Goal: Contribute content: Contribute content

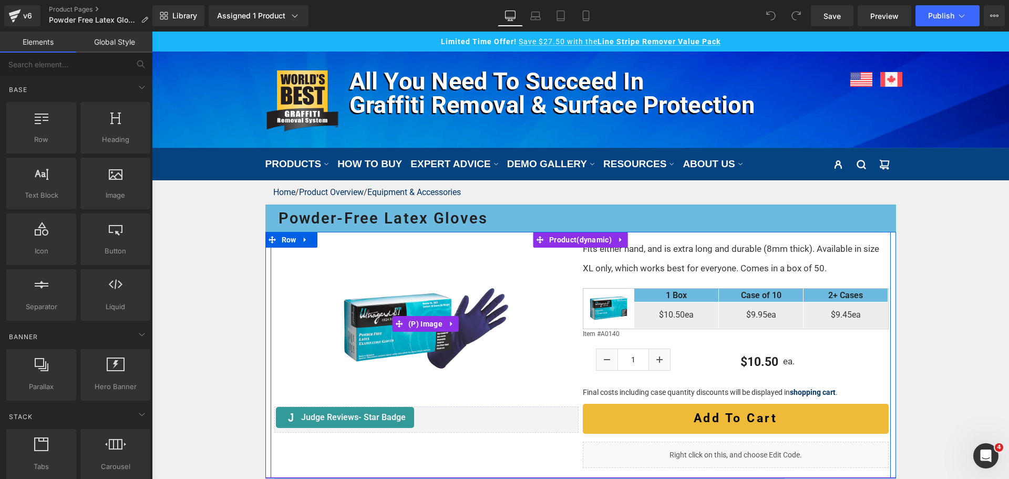
click at [482, 312] on img at bounding box center [425, 323] width 183 height 183
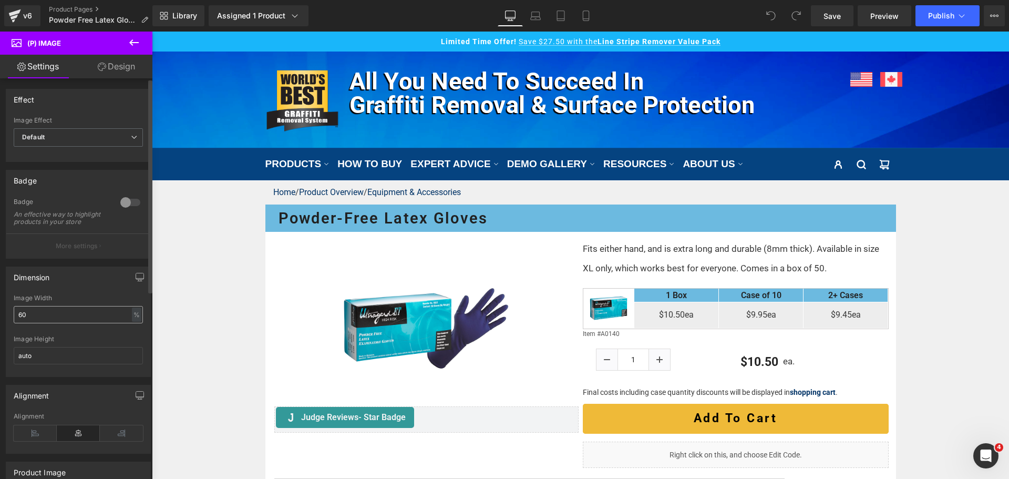
click at [40, 321] on input "60" at bounding box center [78, 314] width 129 height 17
click at [41, 321] on input "60" at bounding box center [78, 314] width 129 height 17
drag, startPoint x: 38, startPoint y: 322, endPoint x: 16, endPoint y: 322, distance: 22.6
click at [16, 322] on input "60" at bounding box center [78, 314] width 129 height 17
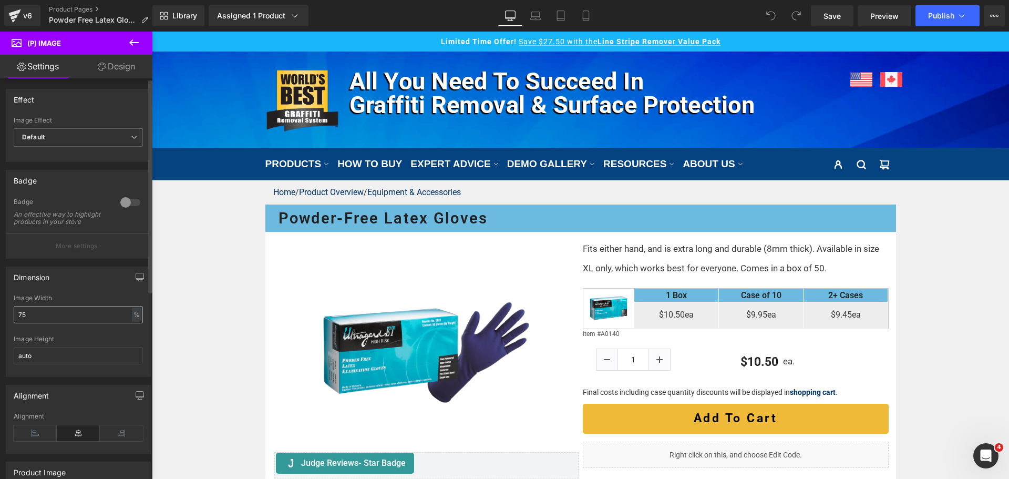
click at [34, 319] on input "75" at bounding box center [78, 314] width 129 height 17
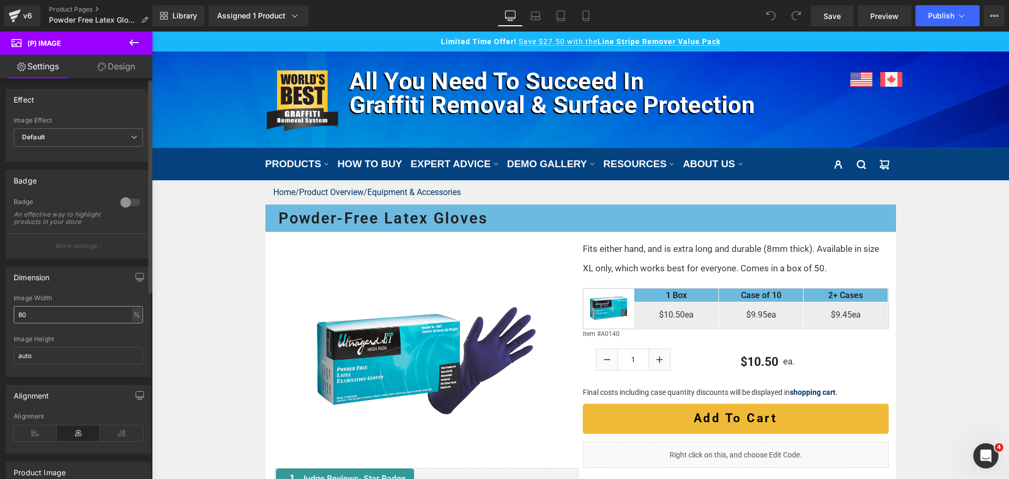
click at [33, 323] on input "80" at bounding box center [78, 314] width 129 height 17
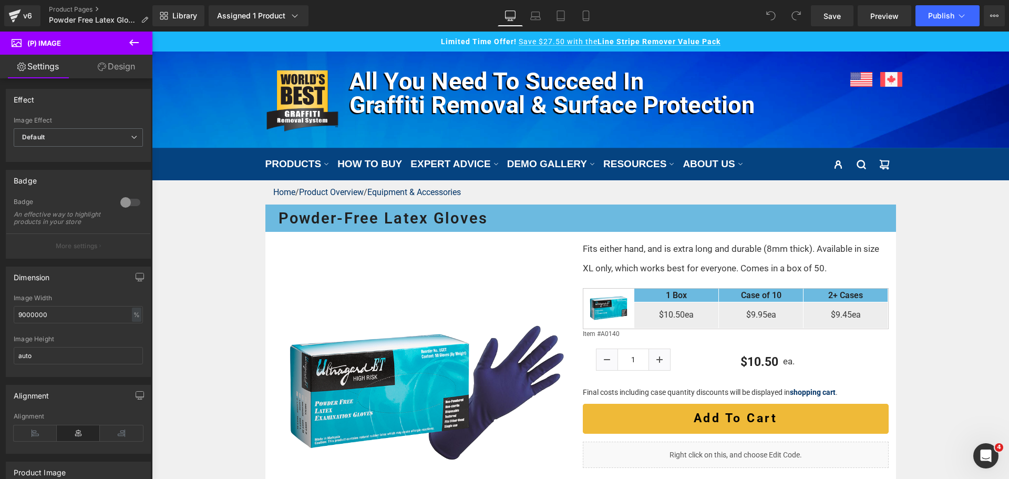
type input "9000000"
click at [123, 63] on link "Design" at bounding box center [116, 67] width 76 height 24
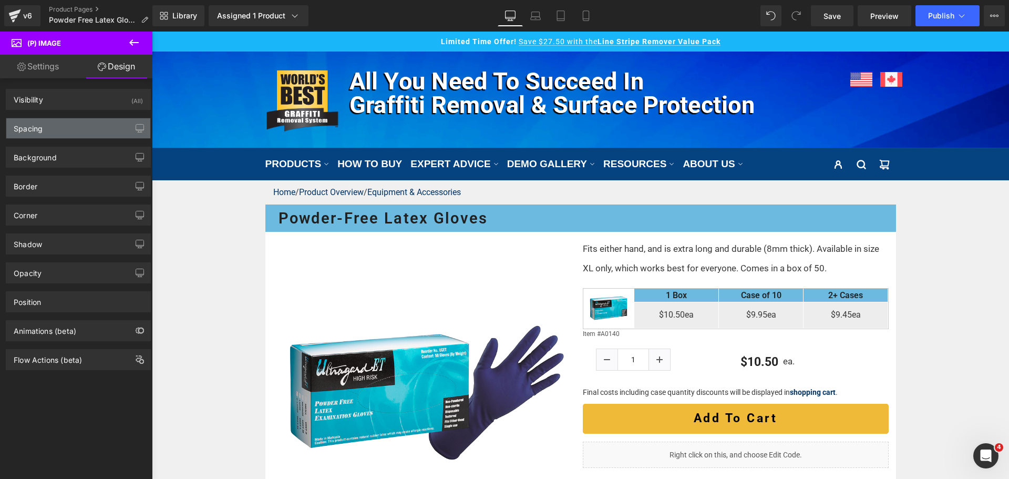
click at [83, 131] on div "Spacing" at bounding box center [78, 128] width 144 height 20
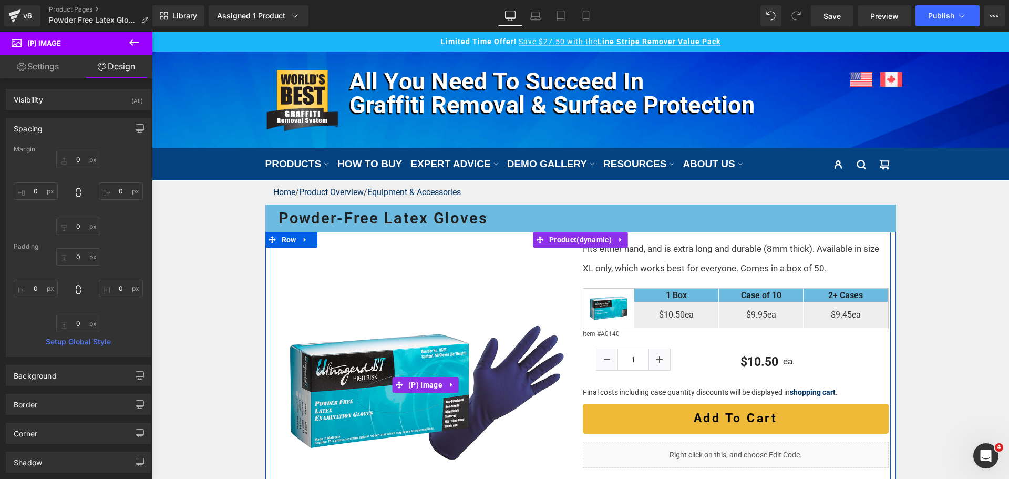
drag, startPoint x: 373, startPoint y: 360, endPoint x: 358, endPoint y: 348, distance: 18.7
click at [374, 360] on img at bounding box center [426, 385] width 306 height 306
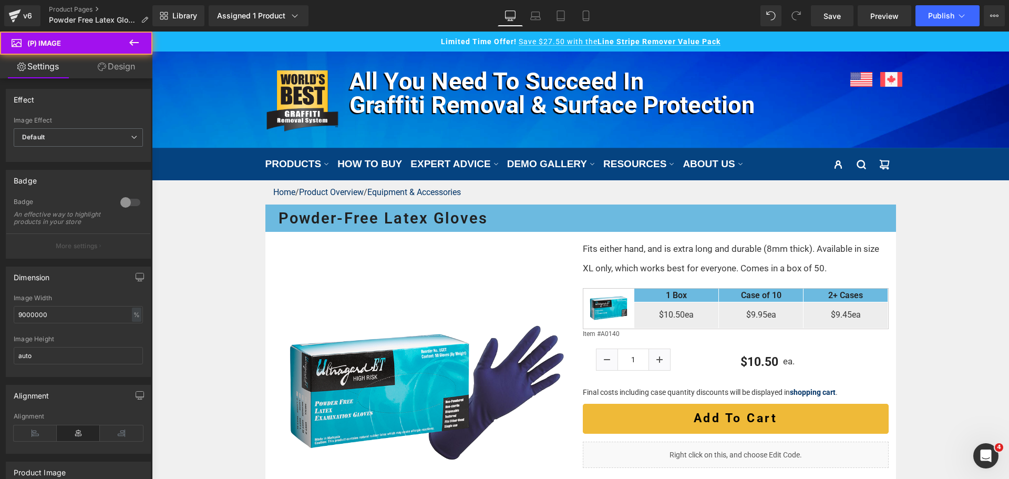
click at [133, 65] on link "Design" at bounding box center [116, 67] width 76 height 24
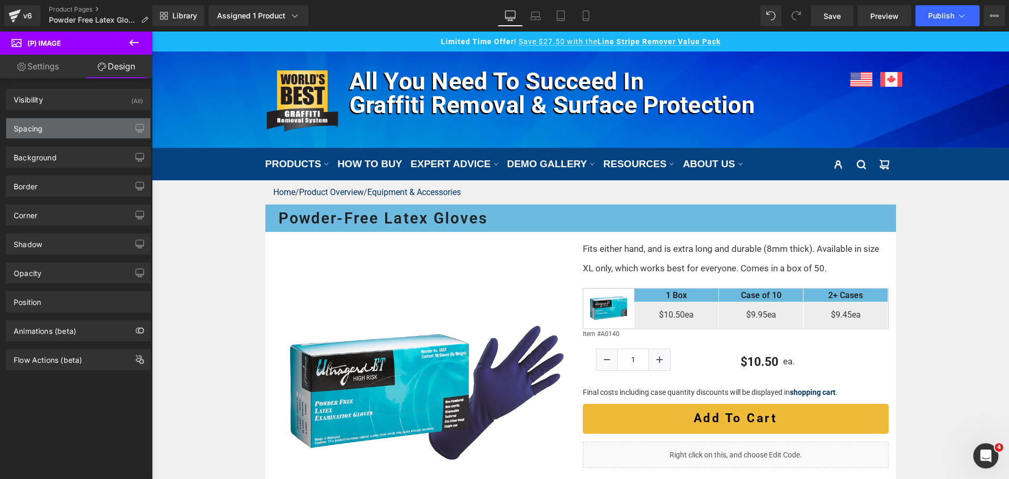
click at [68, 122] on div "Spacing" at bounding box center [78, 128] width 144 height 20
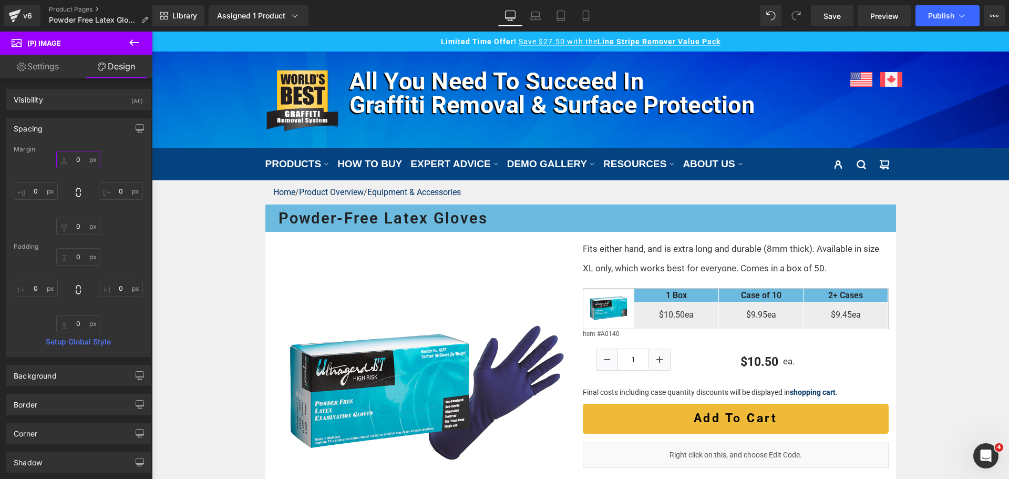
click at [81, 161] on input "0" at bounding box center [78, 159] width 44 height 17
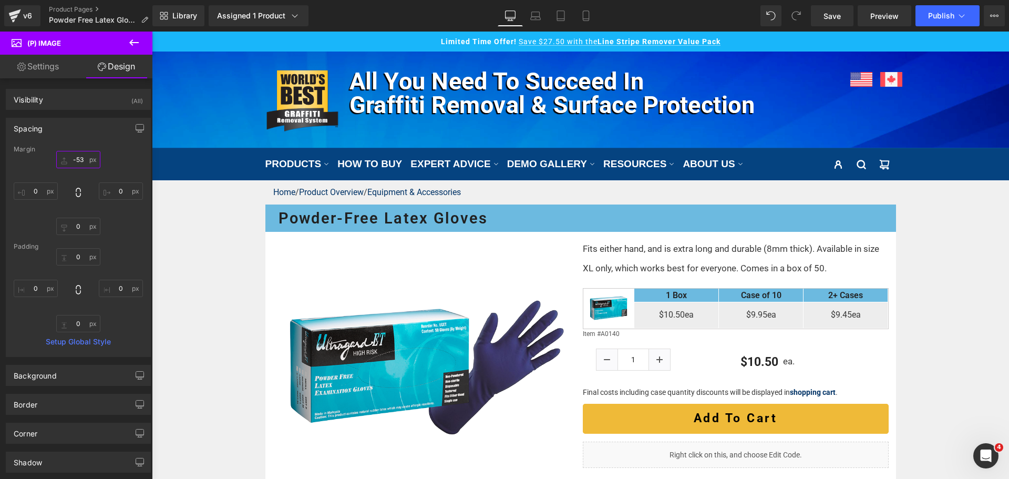
type input "-54"
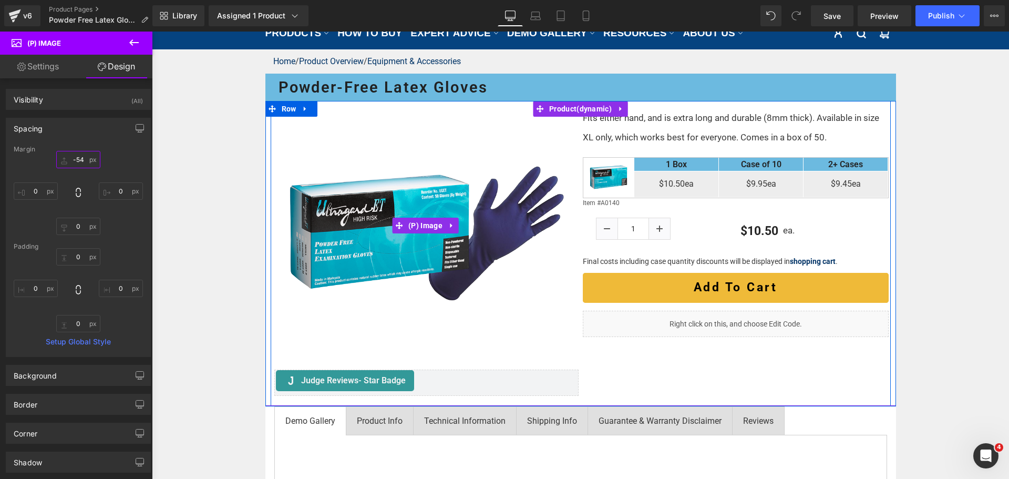
scroll to position [158, 0]
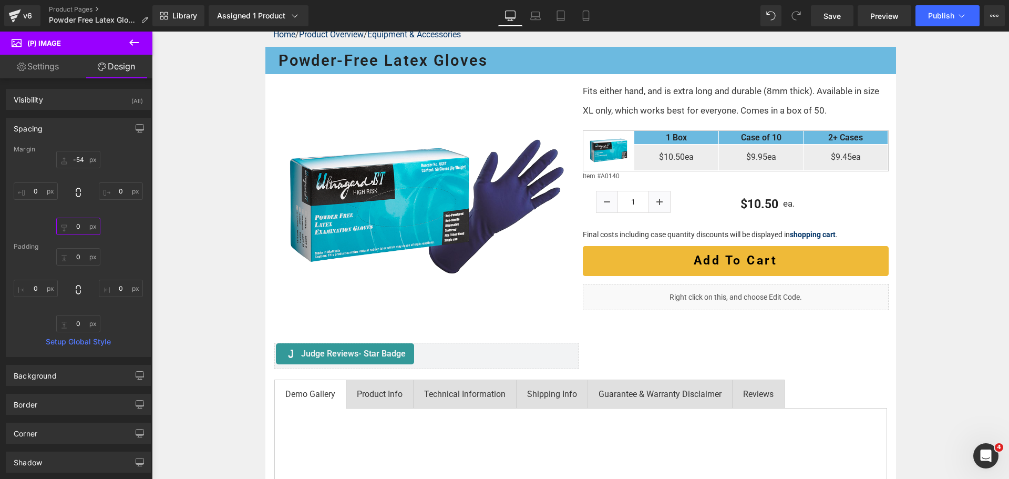
click at [82, 230] on input "0" at bounding box center [78, 225] width 44 height 17
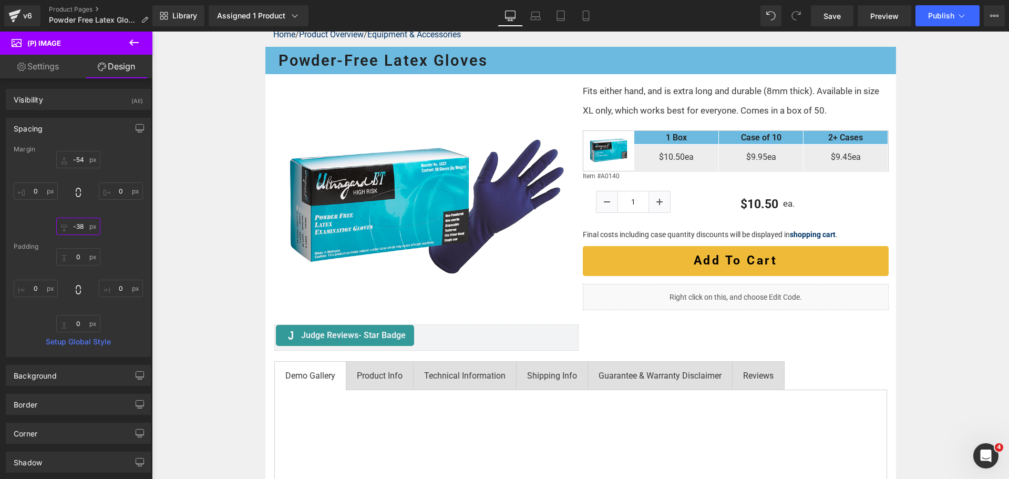
type input "-39"
click at [534, 17] on icon at bounding box center [535, 16] width 11 height 11
type input "0"
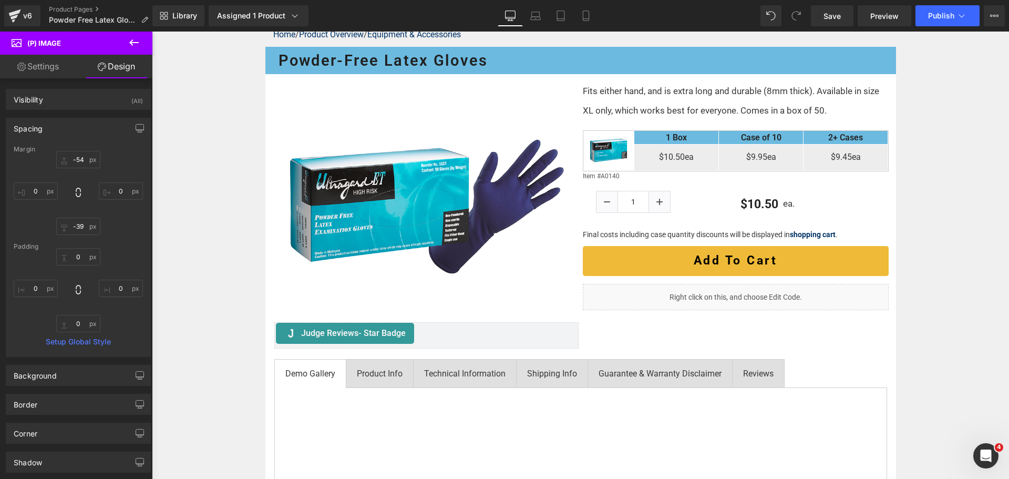
type input "0"
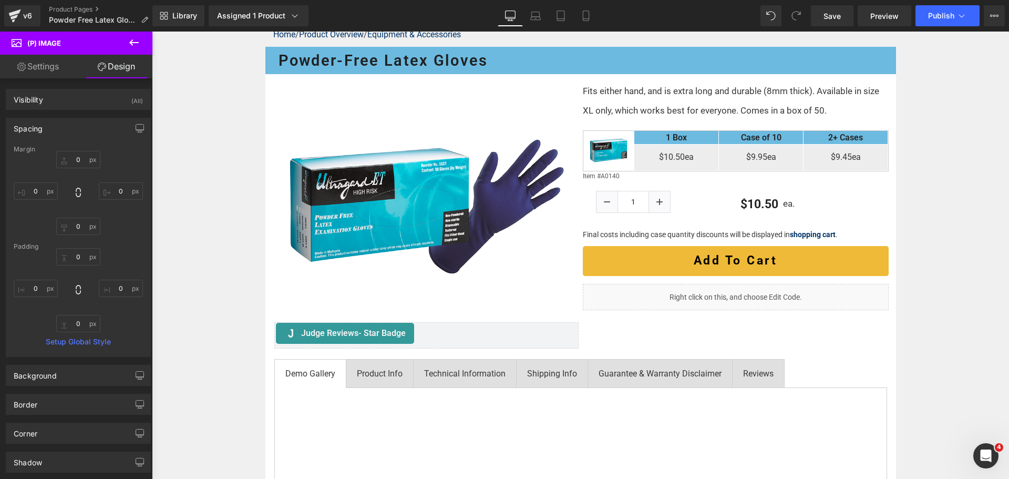
scroll to position [62, 0]
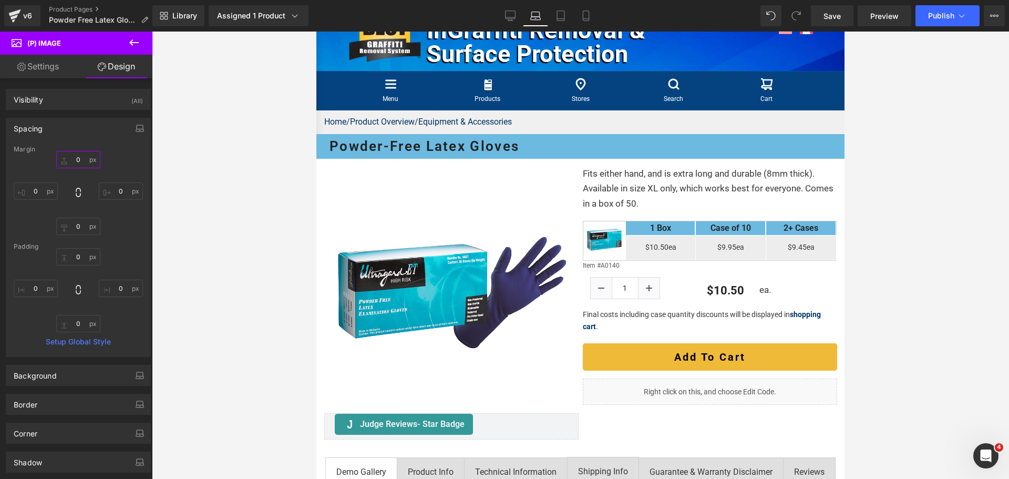
click at [78, 164] on input "0" at bounding box center [78, 159] width 44 height 17
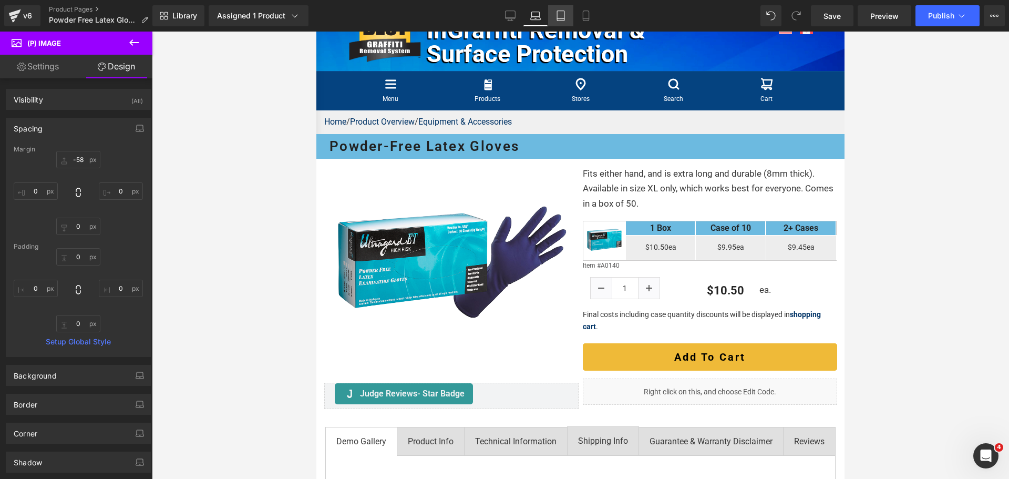
click at [563, 15] on icon at bounding box center [560, 16] width 11 height 11
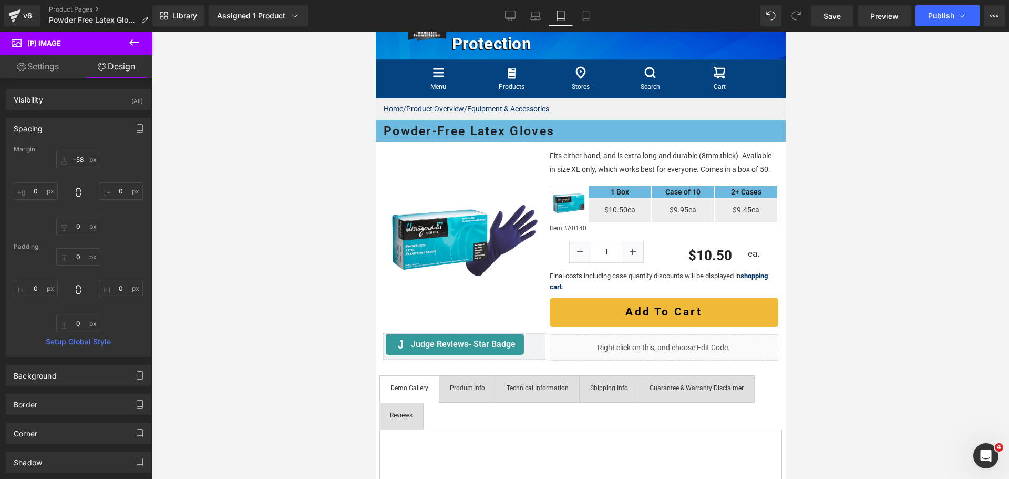
type input "25"
type input "0"
type input "25"
type input "0"
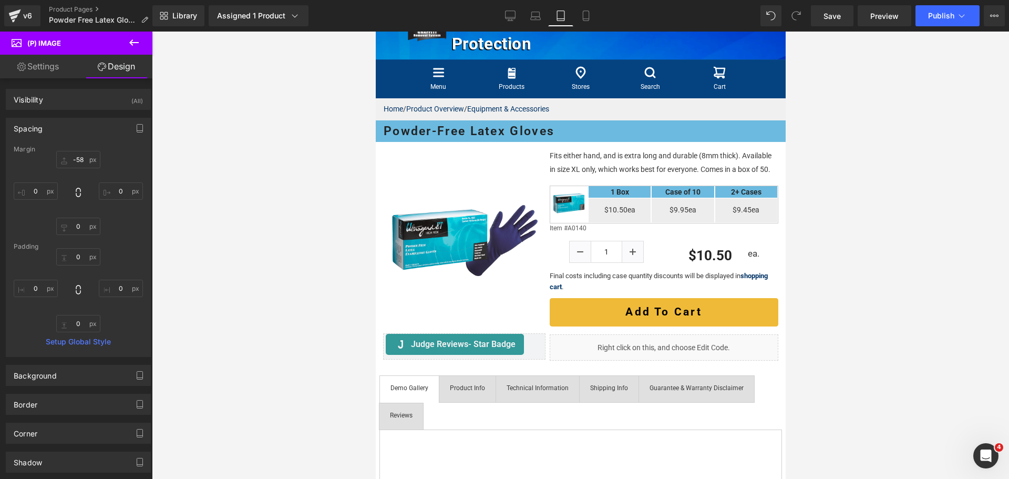
type input "0"
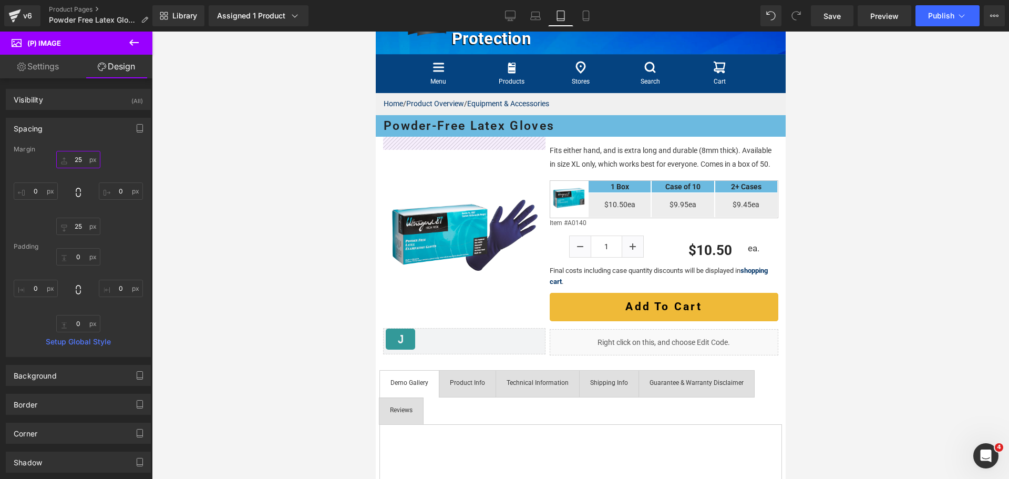
click at [77, 160] on input "25" at bounding box center [78, 159] width 44 height 17
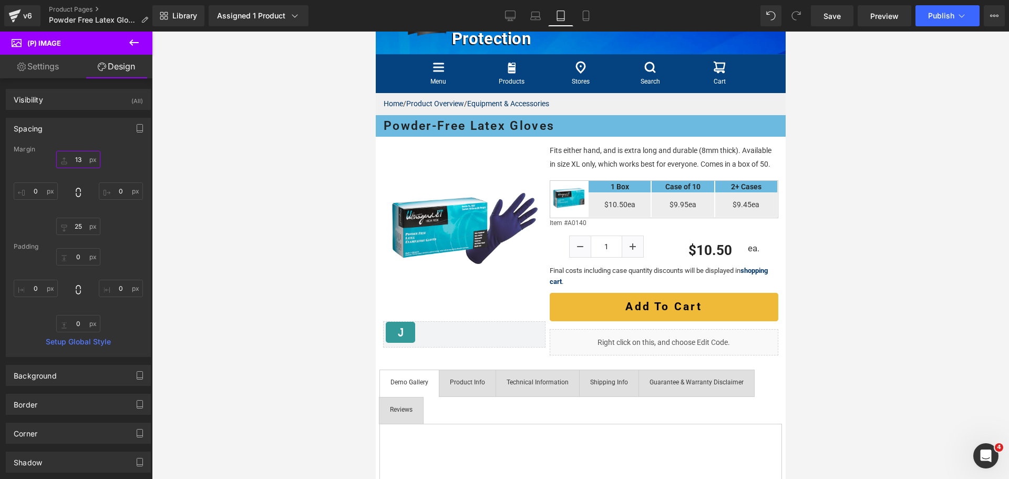
type input "12"
click at [82, 233] on input "25" at bounding box center [78, 225] width 44 height 17
type input "-5"
click at [80, 161] on input "12" at bounding box center [78, 159] width 44 height 17
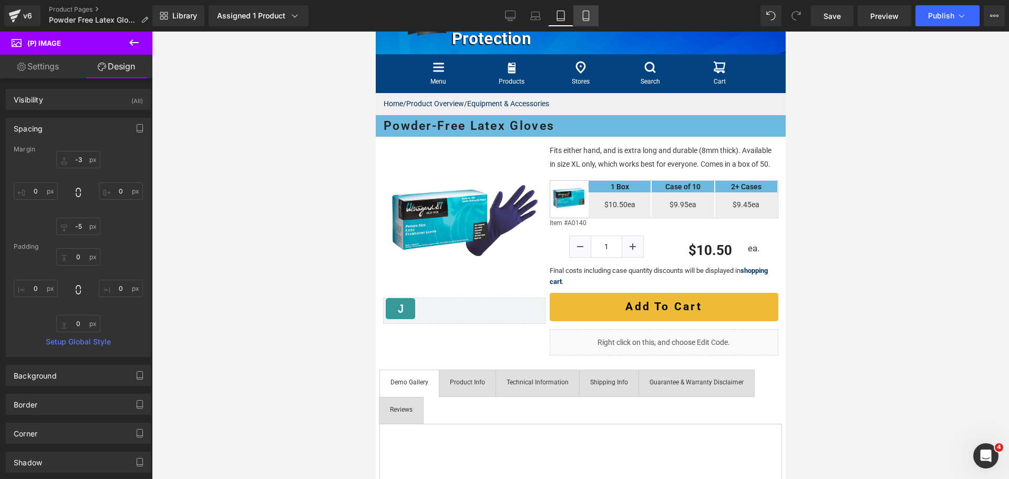
click at [576, 12] on link "Mobile" at bounding box center [585, 15] width 25 height 21
type input "0"
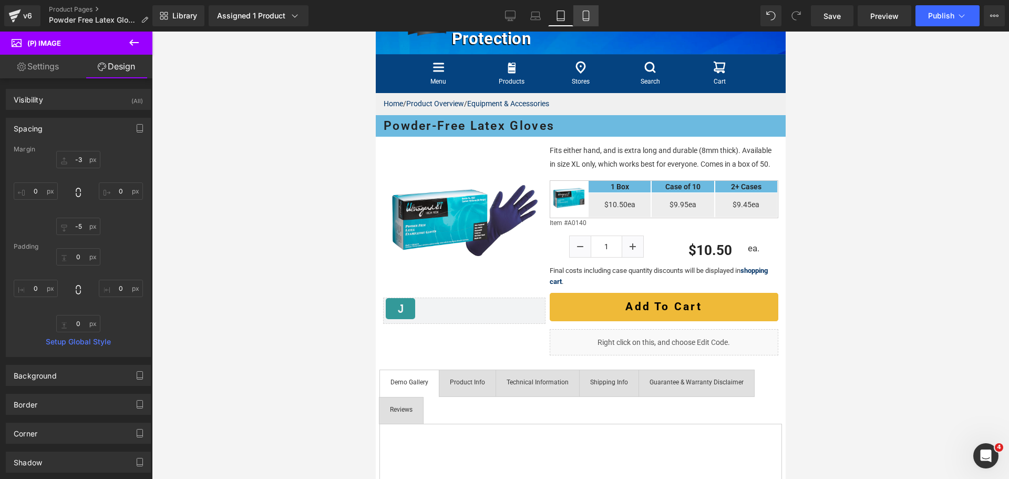
type input "0"
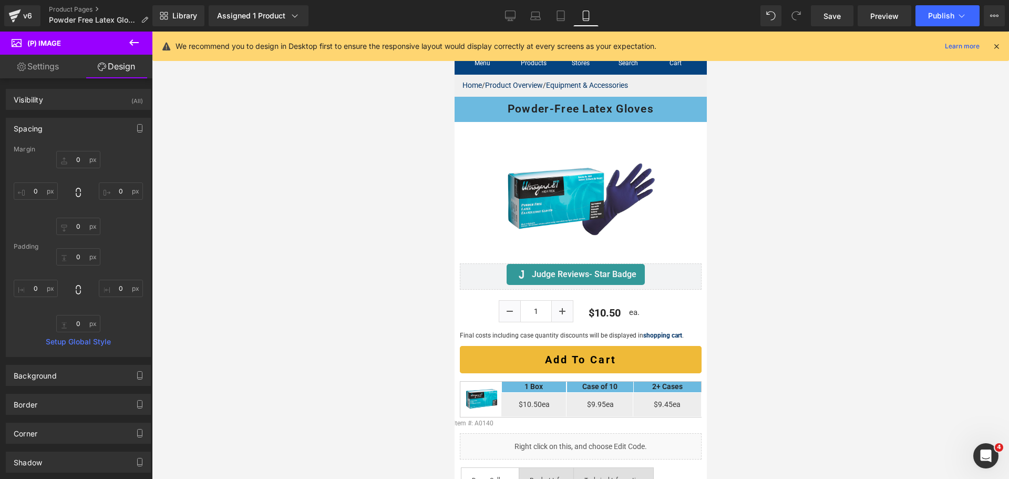
scroll to position [0, 0]
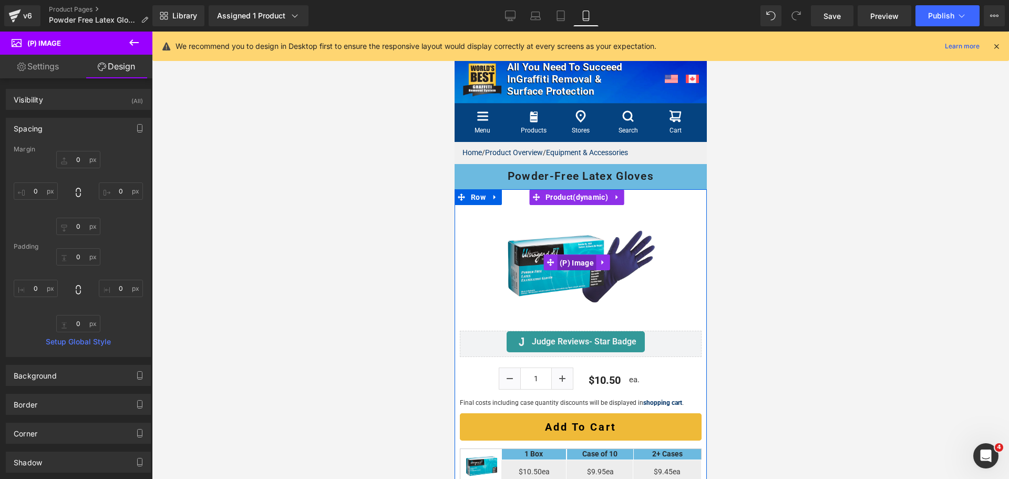
click at [594, 258] on span "(P) Image" at bounding box center [575, 263] width 39 height 16
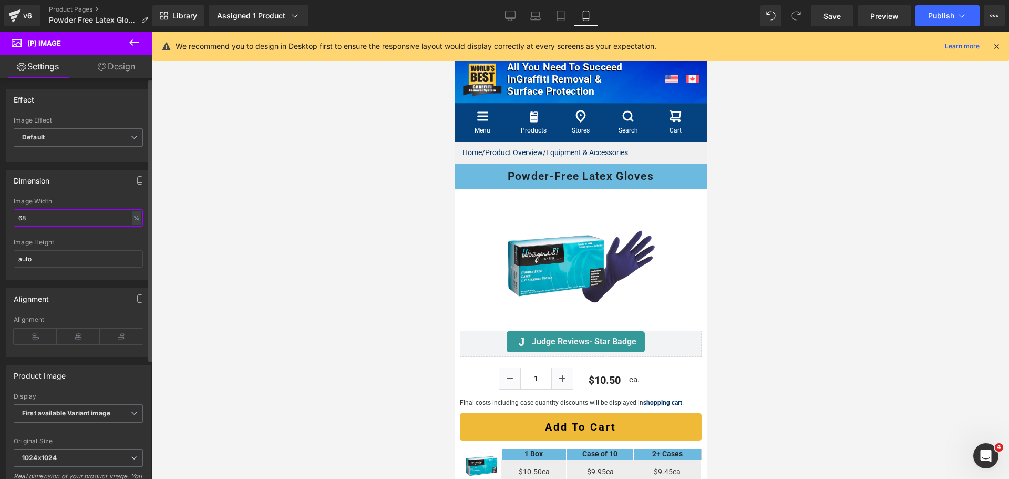
click at [67, 217] on input "68" at bounding box center [78, 217] width 129 height 17
click at [65, 219] on input "68" at bounding box center [78, 217] width 129 height 17
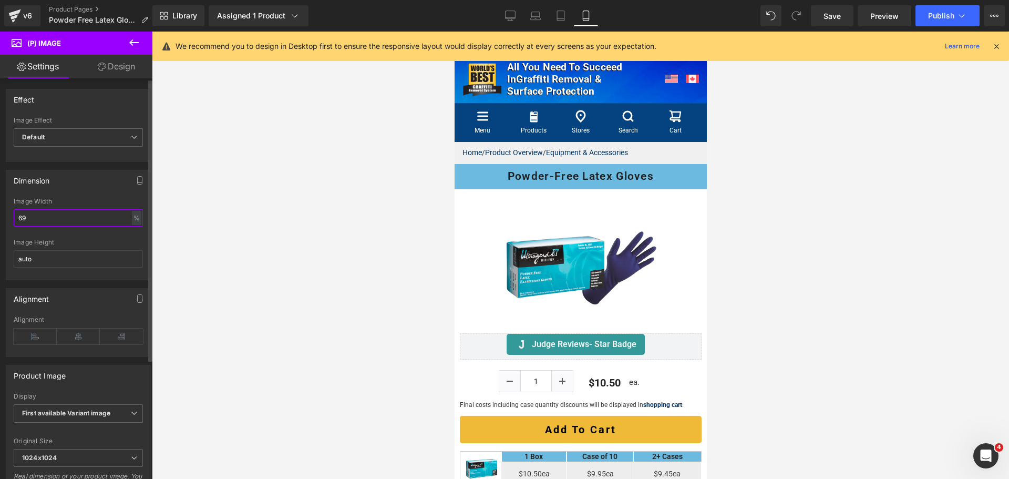
click at [65, 219] on input "69" at bounding box center [78, 217] width 129 height 17
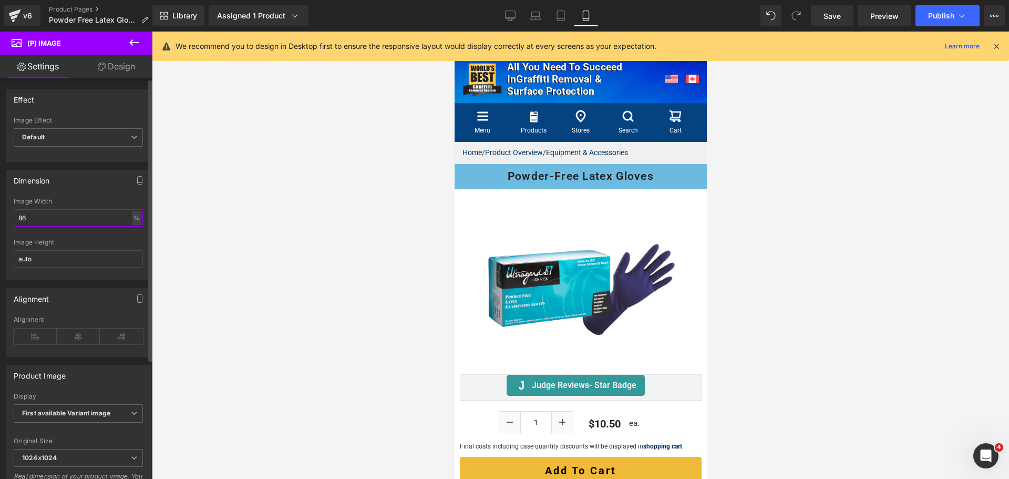
type input "87"
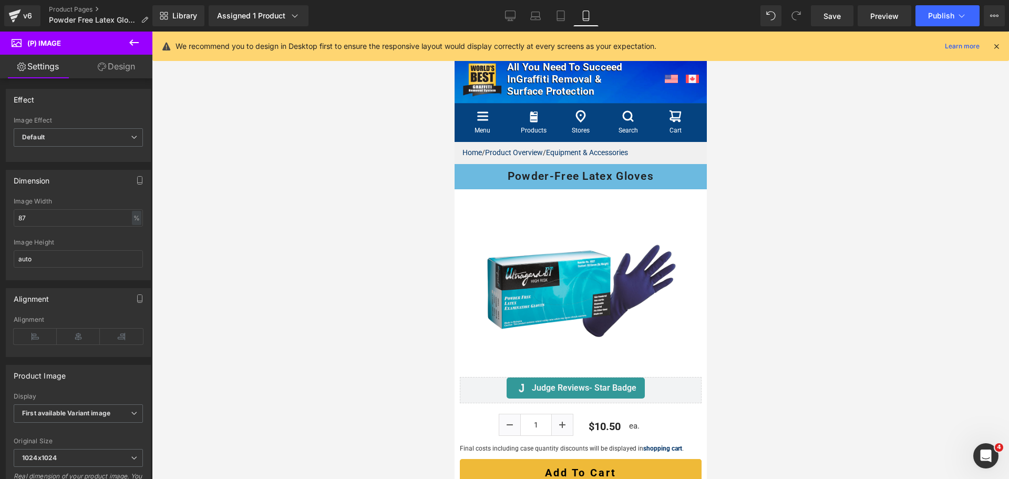
click at [125, 65] on link "Design" at bounding box center [116, 67] width 76 height 24
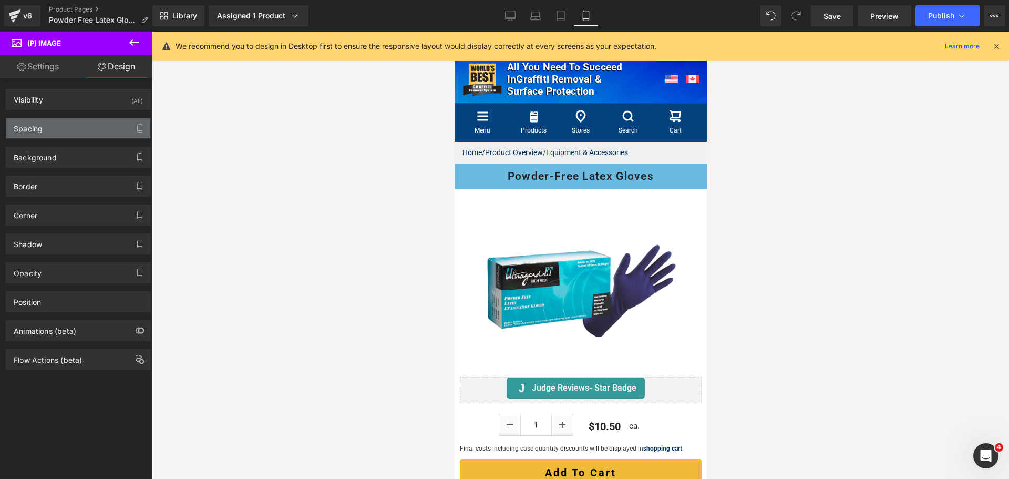
click at [74, 128] on div "Spacing" at bounding box center [78, 128] width 144 height 20
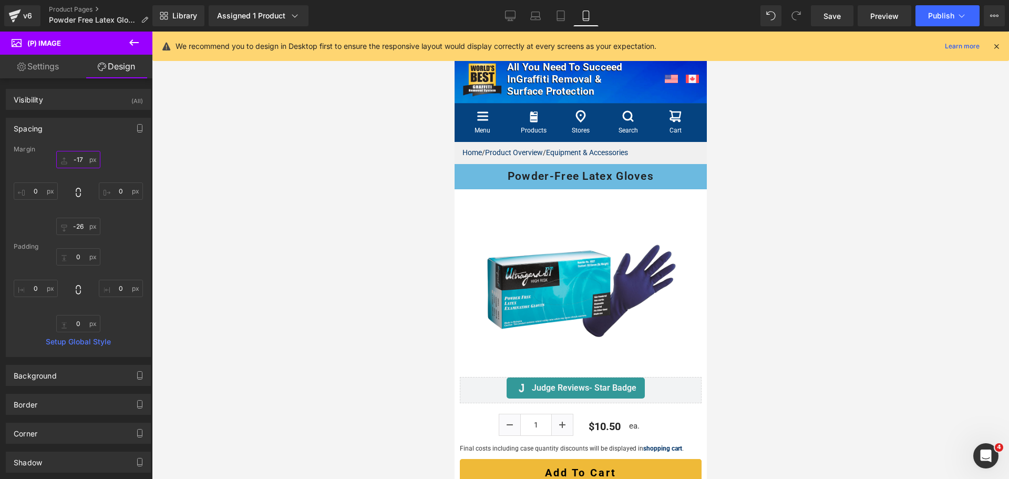
click at [80, 160] on input "-17" at bounding box center [78, 159] width 44 height 17
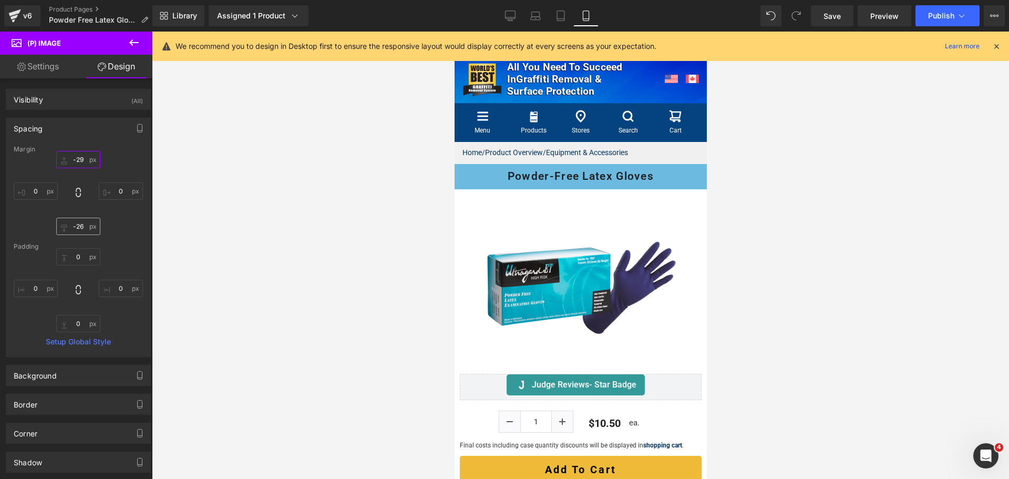
type input "-30"
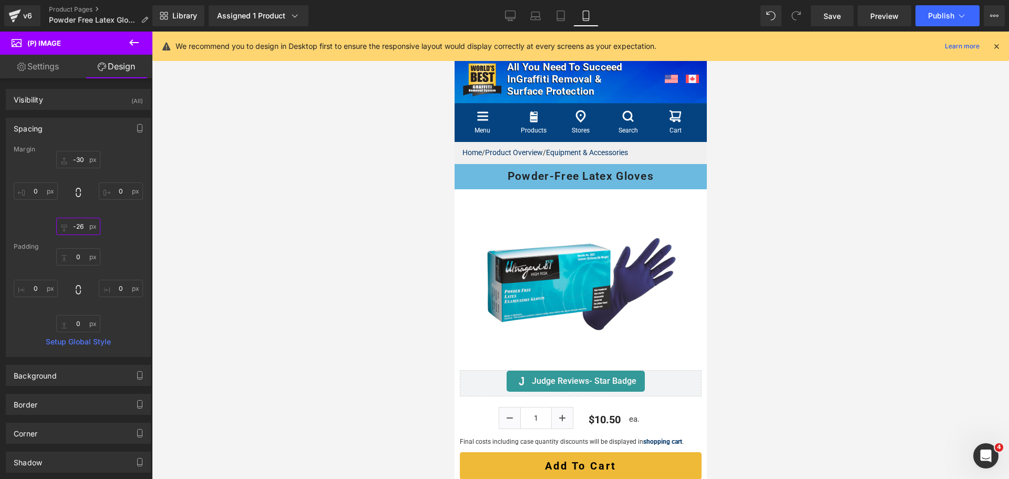
click at [77, 229] on input "-26" at bounding box center [78, 225] width 44 height 17
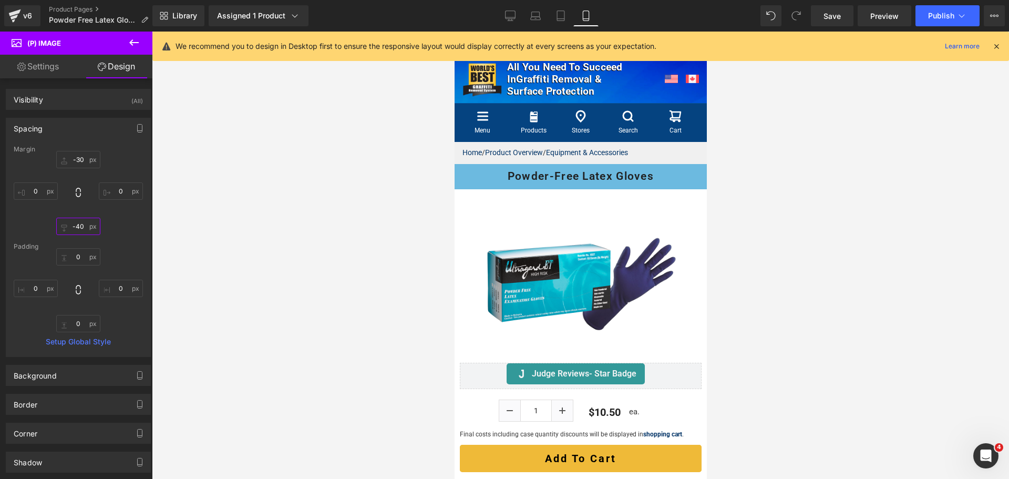
type input "-41"
click at [82, 163] on input "-30" at bounding box center [78, 159] width 44 height 17
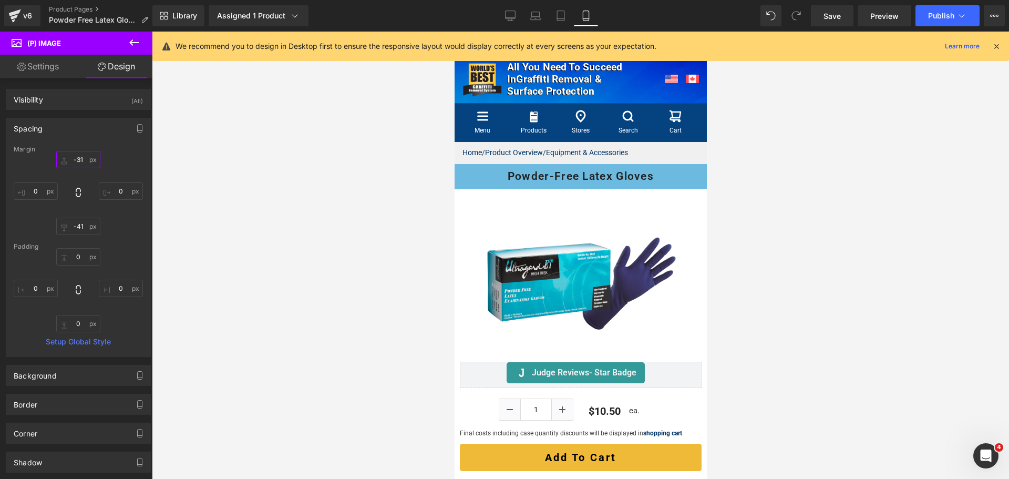
type input "-32"
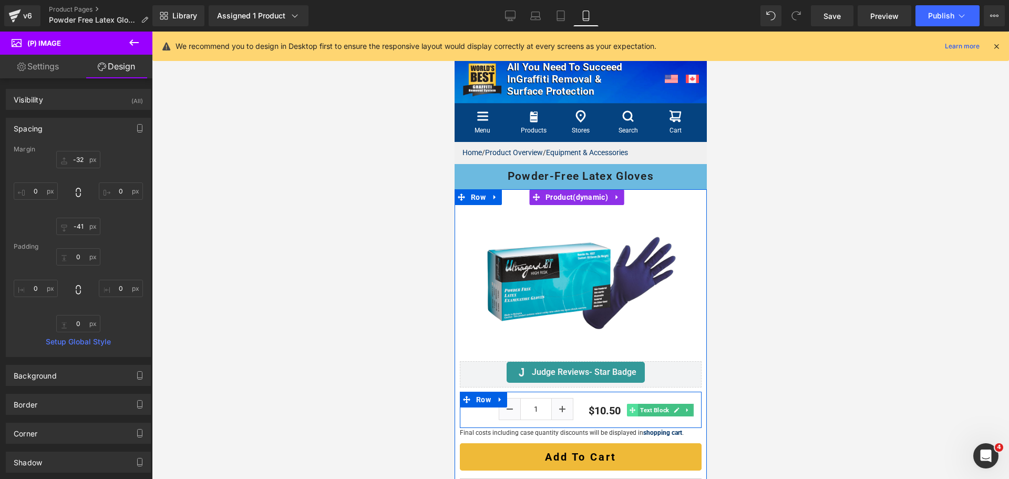
click at [629, 407] on icon at bounding box center [632, 410] width 6 height 6
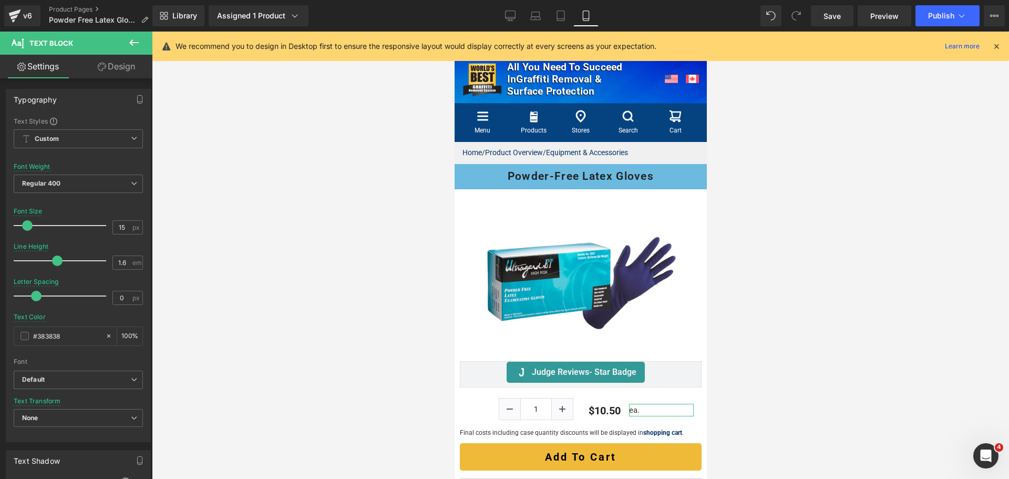
click at [122, 72] on link "Design" at bounding box center [116, 67] width 76 height 24
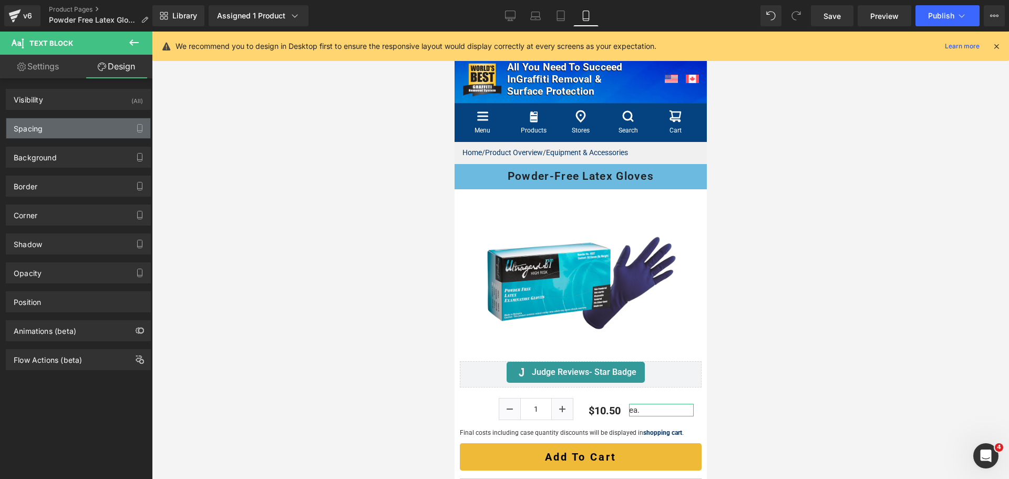
click at [71, 124] on div "Spacing" at bounding box center [78, 128] width 144 height 20
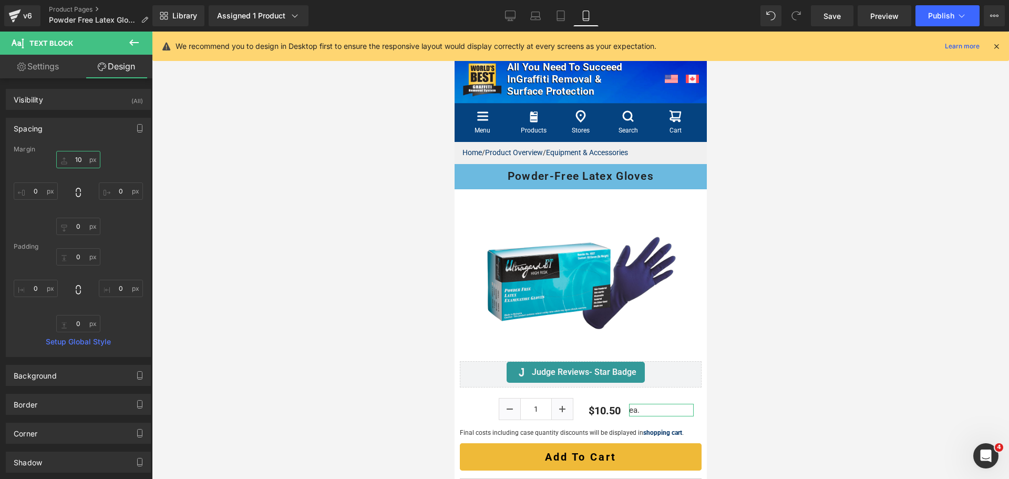
click at [85, 166] on input "10" at bounding box center [78, 159] width 44 height 17
type input "14"
click at [47, 67] on link "Settings" at bounding box center [38, 67] width 76 height 24
type input "100"
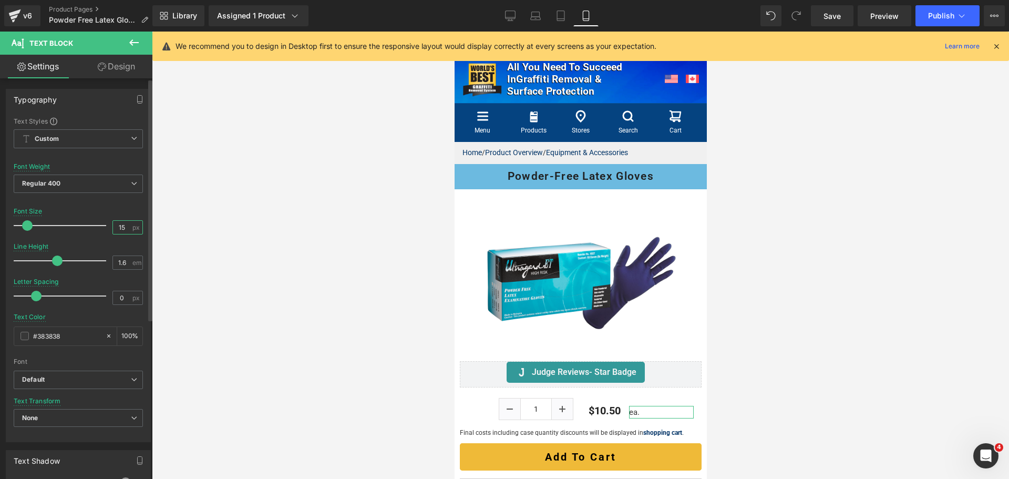
click at [116, 223] on input "15" at bounding box center [122, 227] width 18 height 13
type input "14"
click at [113, 70] on link "Design" at bounding box center [116, 67] width 76 height 24
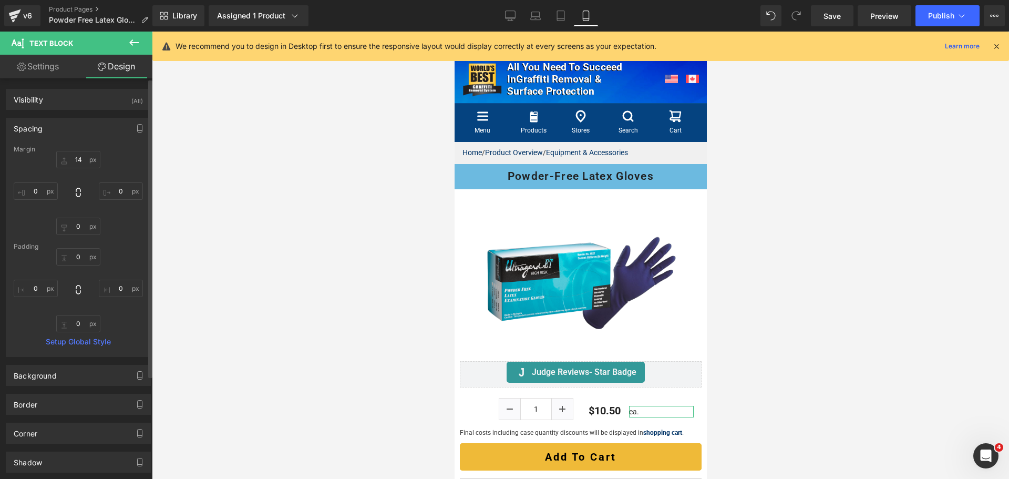
type input "14"
type input "0"
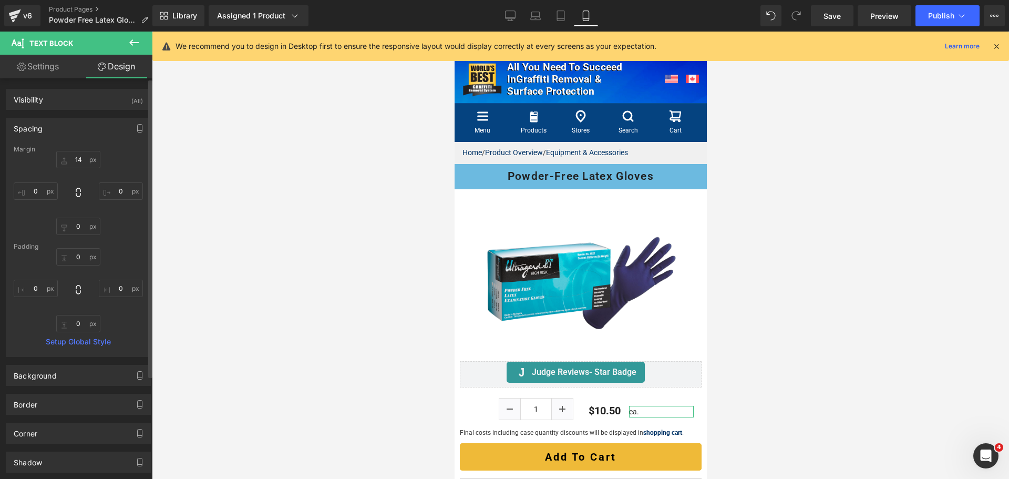
type input "0"
click at [84, 166] on input "14" at bounding box center [78, 159] width 44 height 17
click at [84, 160] on input "14" at bounding box center [78, 159] width 44 height 17
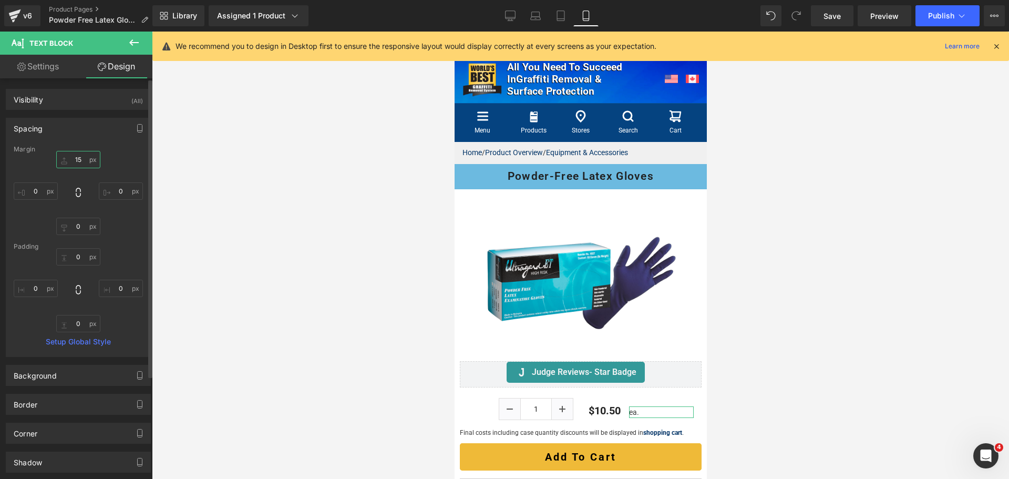
click at [78, 160] on input "15" at bounding box center [78, 159] width 44 height 17
type input "16"
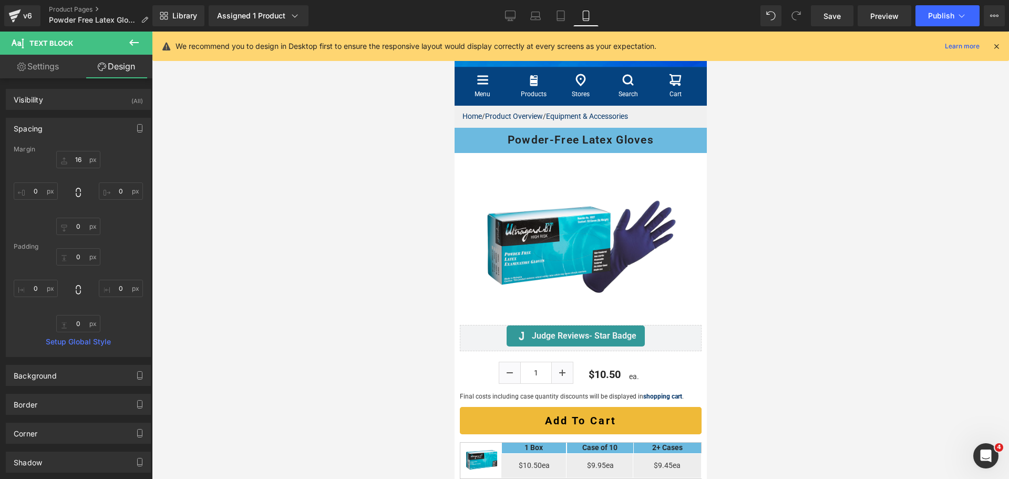
click at [774, 304] on div at bounding box center [580, 255] width 857 height 447
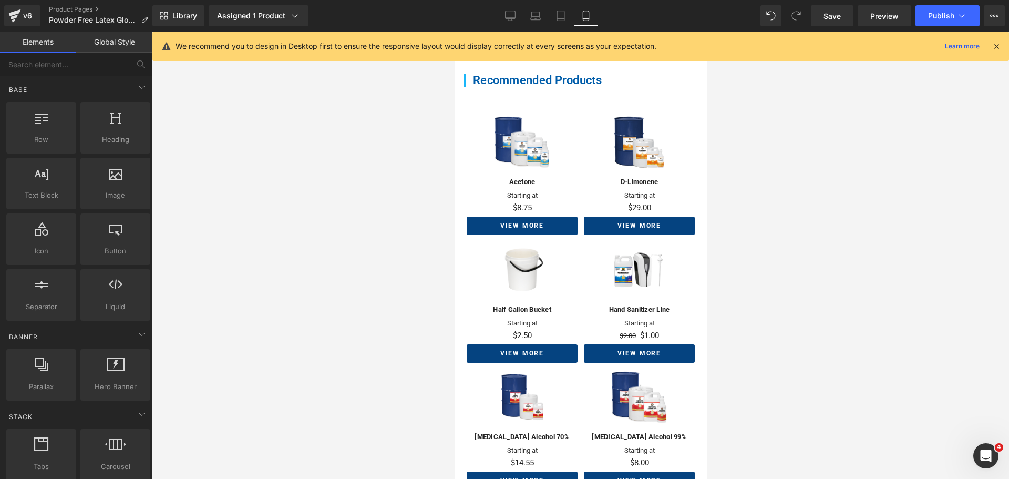
scroll to position [893, 0]
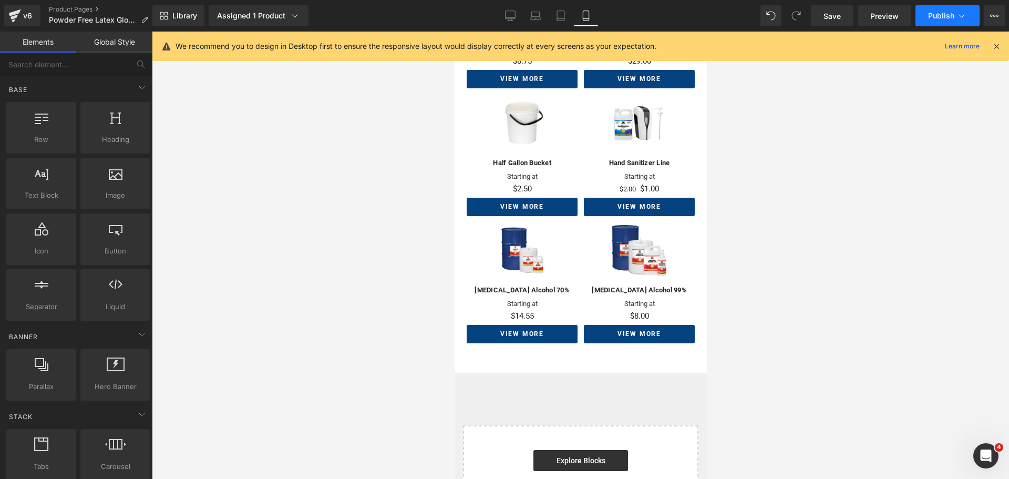
click at [938, 15] on span "Publish" at bounding box center [941, 16] width 26 height 8
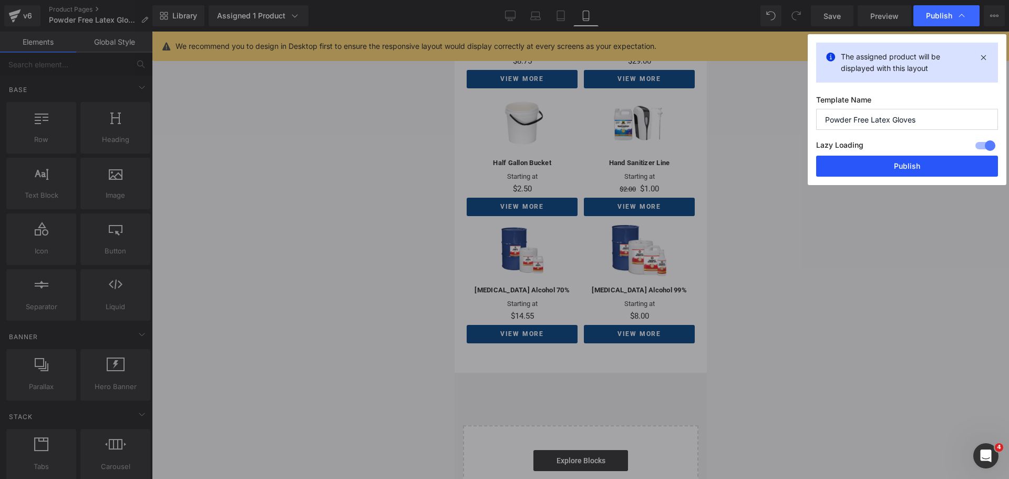
click at [883, 163] on button "Publish" at bounding box center [907, 165] width 182 height 21
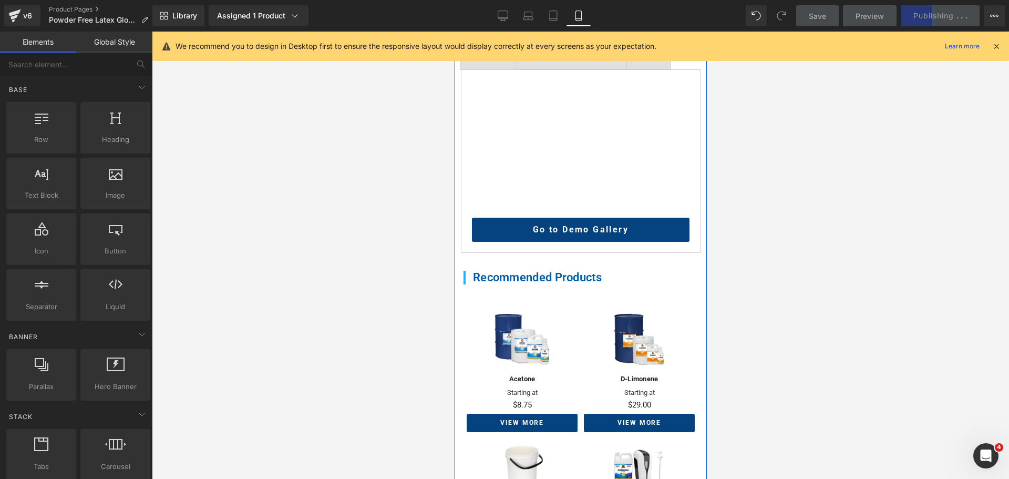
scroll to position [630, 0]
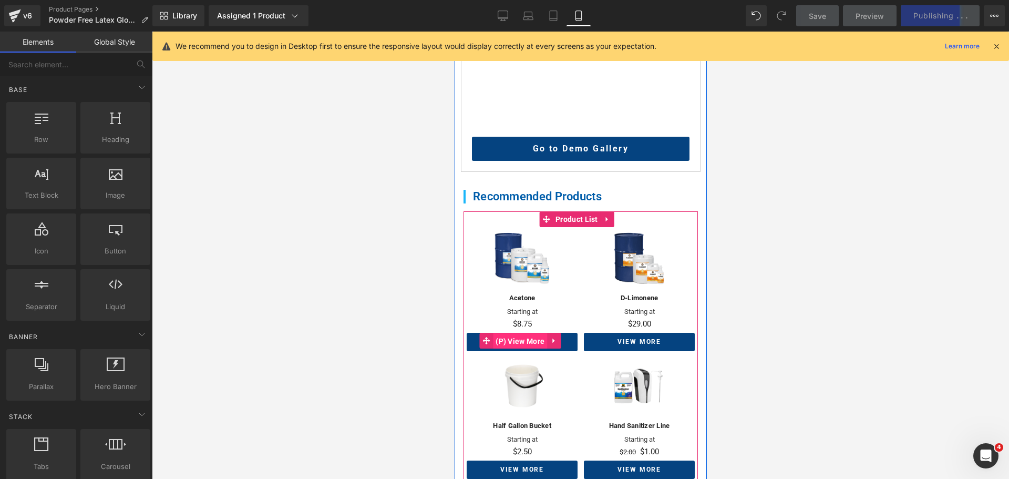
click at [534, 333] on span "(P) View More" at bounding box center [519, 341] width 54 height 16
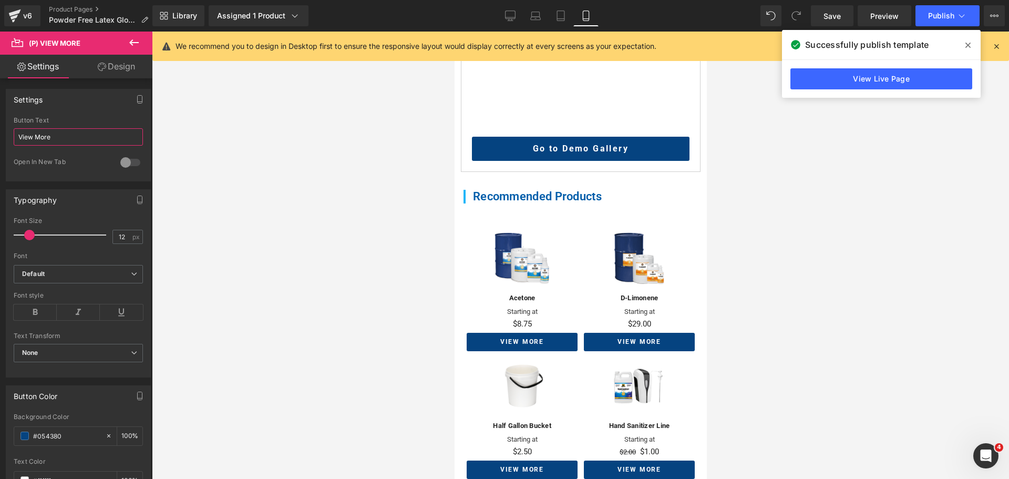
drag, startPoint x: 54, startPoint y: 138, endPoint x: 33, endPoint y: 137, distance: 20.5
click at [33, 137] on input "View More" at bounding box center [78, 136] width 129 height 17
click at [9, 16] on icon at bounding box center [14, 16] width 13 height 26
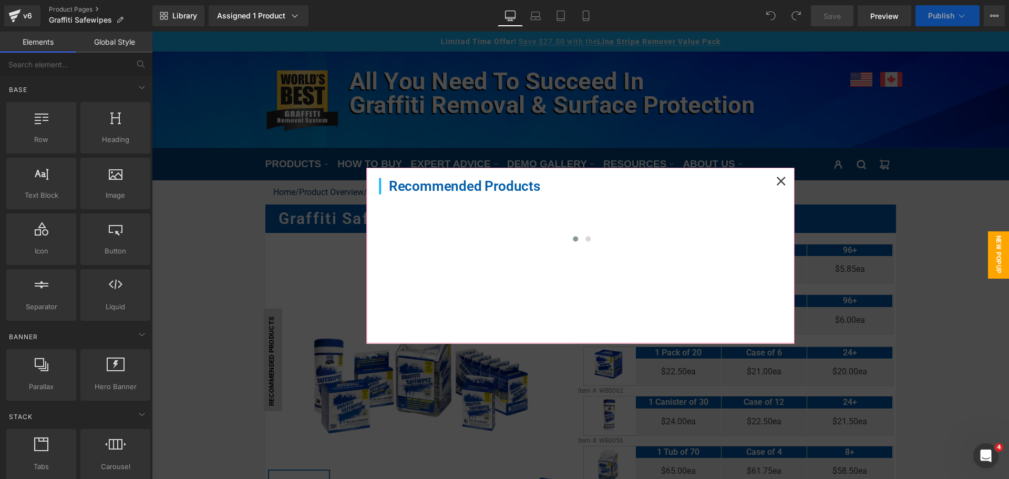
click at [777, 179] on icon at bounding box center [780, 180] width 9 height 9
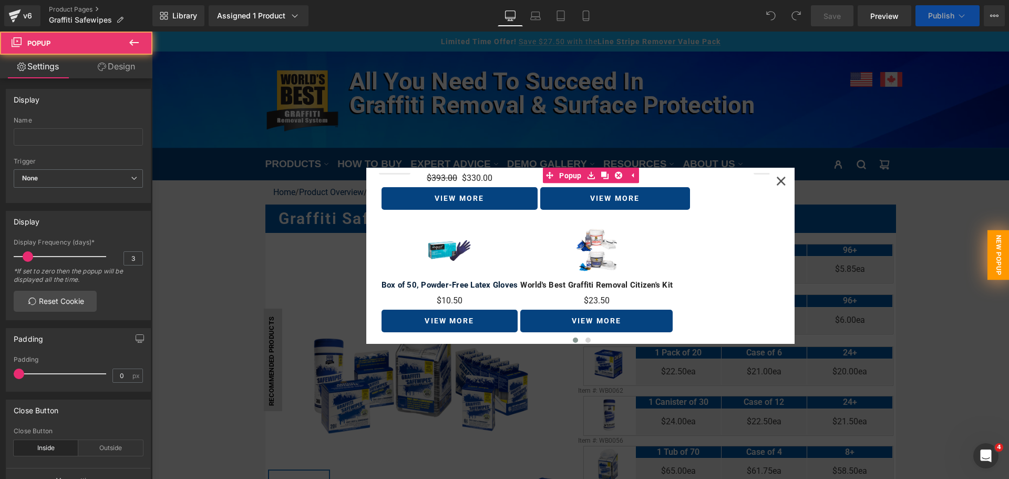
scroll to position [243, 0]
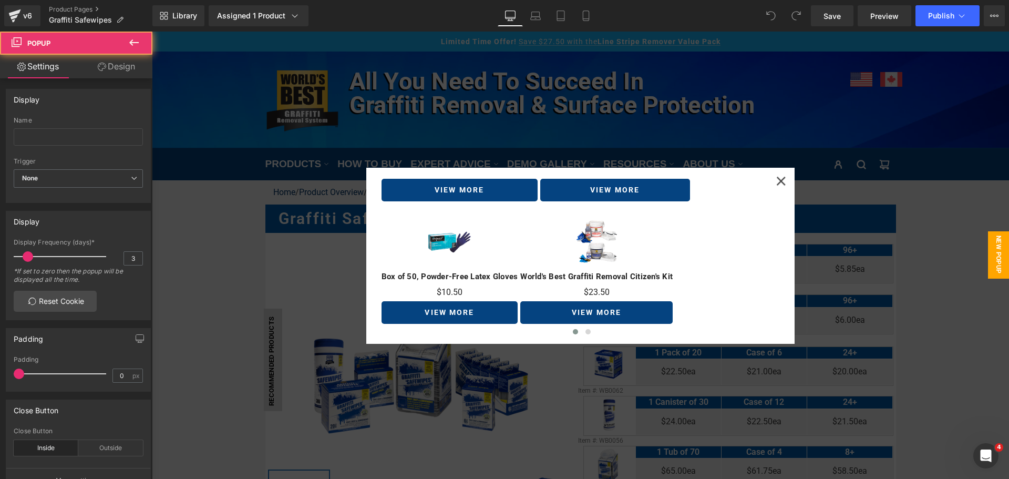
click at [780, 179] on div at bounding box center [780, 180] width 23 height 23
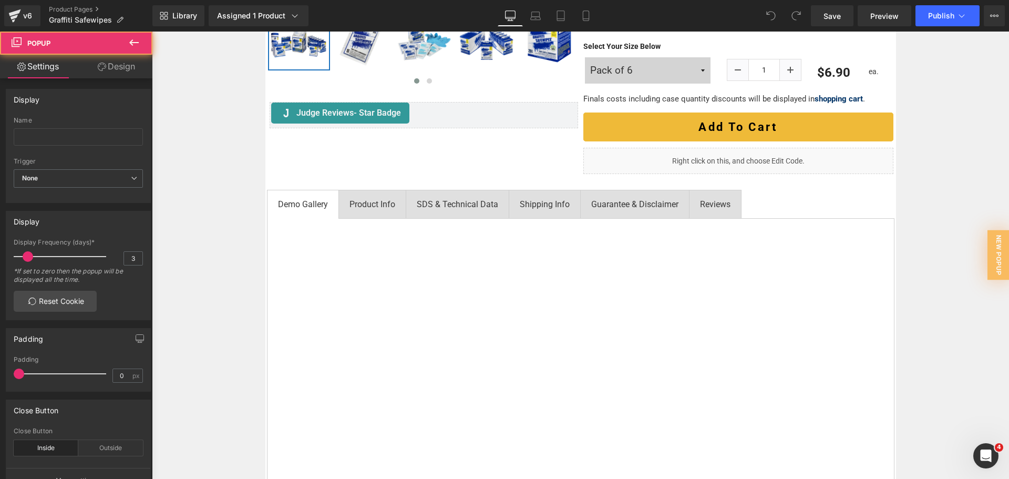
scroll to position [578, 0]
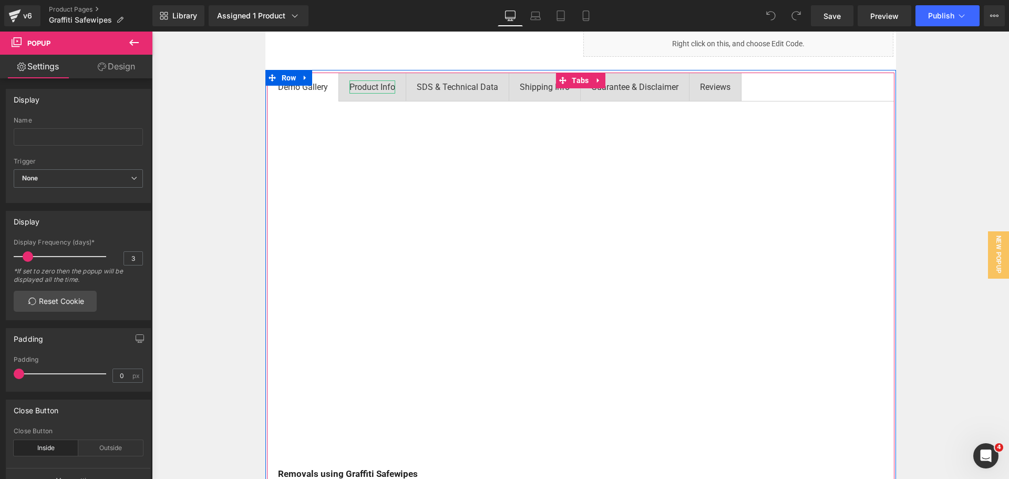
click at [383, 91] on div at bounding box center [372, 92] width 46 height 3
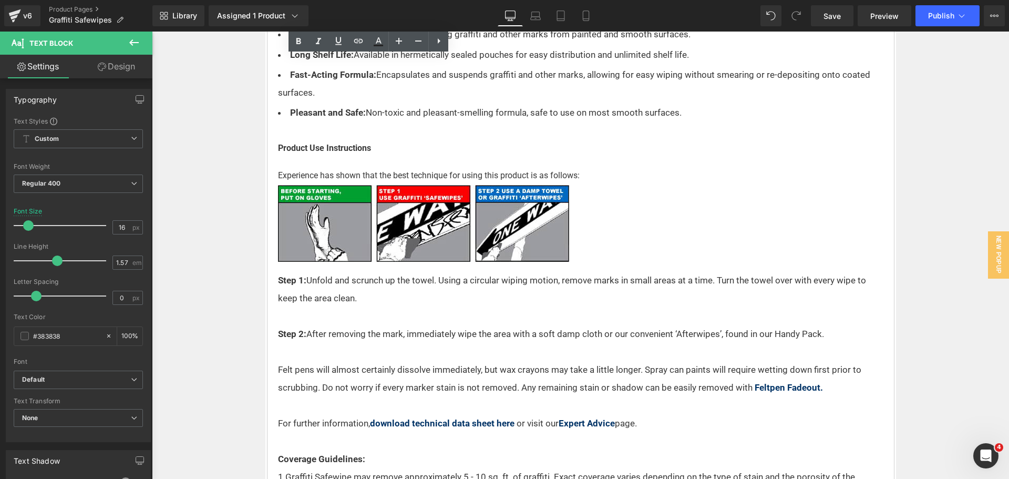
scroll to position [1208, 0]
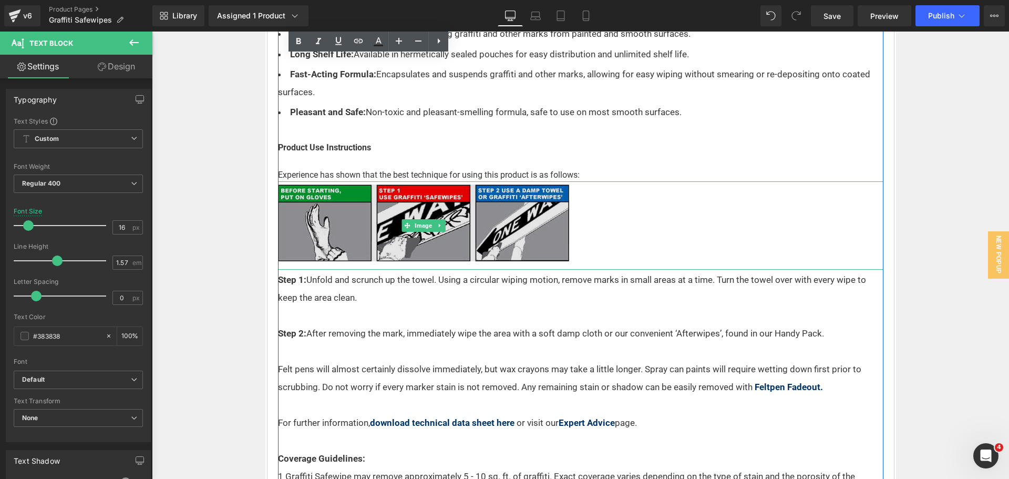
click at [413, 235] on img at bounding box center [423, 225] width 291 height 88
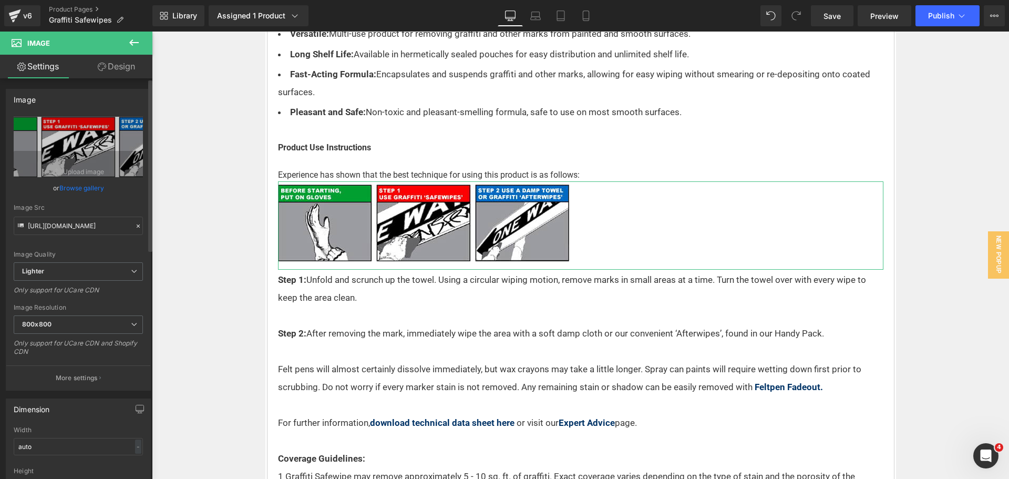
click at [88, 185] on link "Browse gallery" at bounding box center [81, 188] width 45 height 18
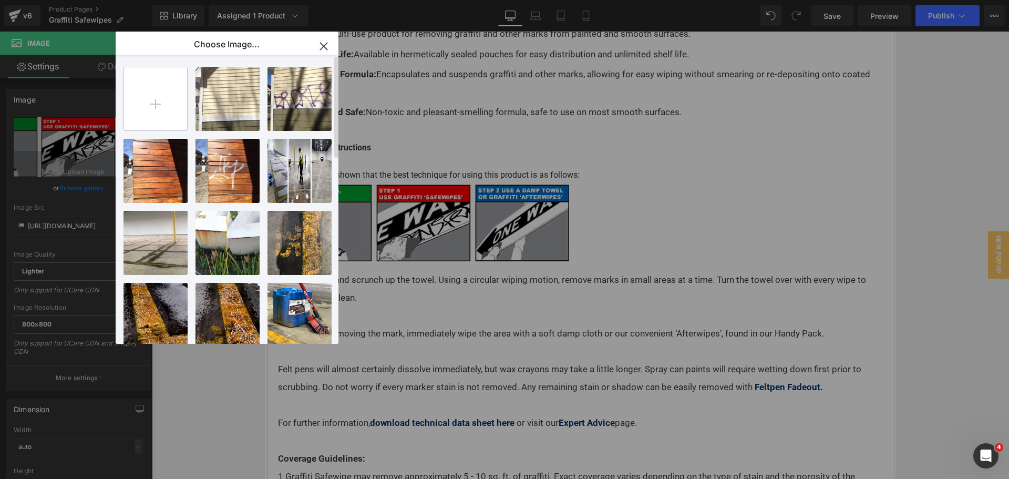
click at [163, 104] on input "file" at bounding box center [155, 98] width 63 height 63
type input "C:\fakepath\graffiti-safewipes-steps.jpg"
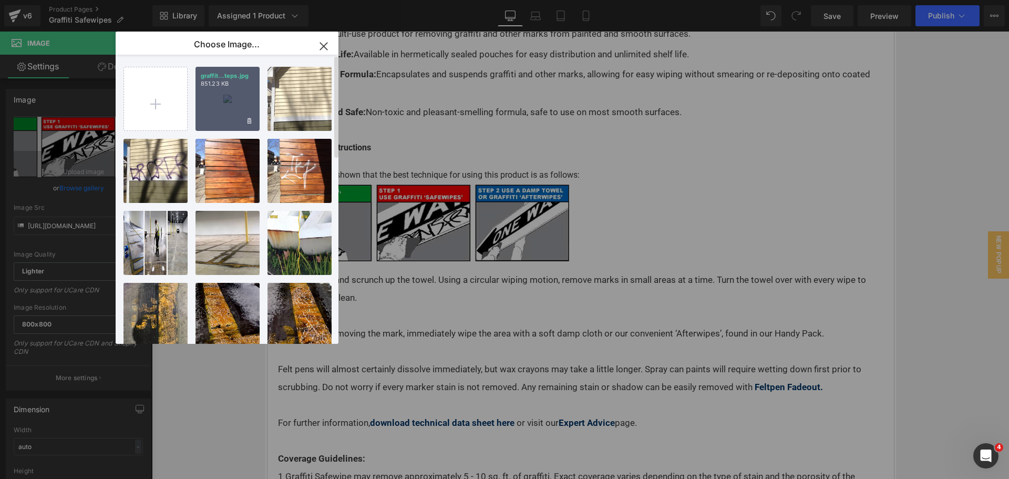
click at [246, 91] on div "graffit...teps.jpg 851.23 KB" at bounding box center [227, 99] width 64 height 64
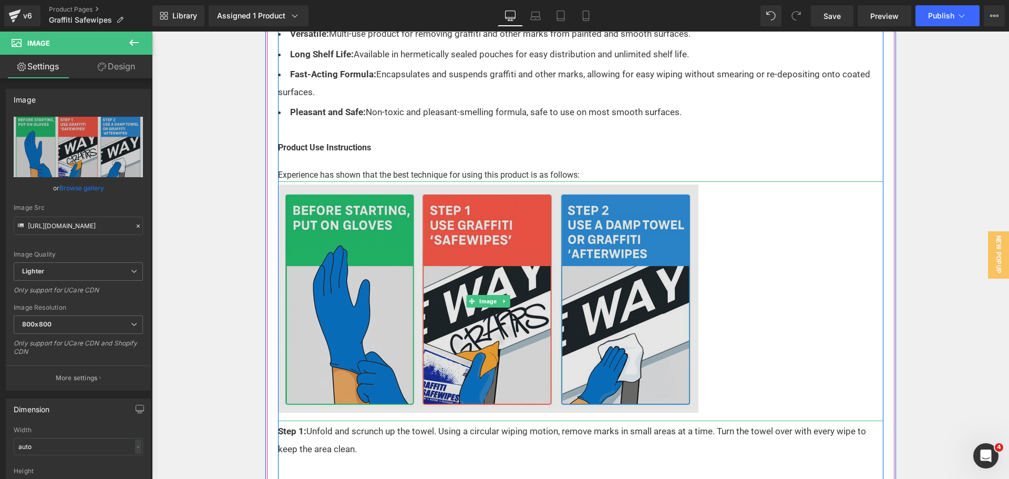
click at [412, 251] on img at bounding box center [488, 301] width 420 height 240
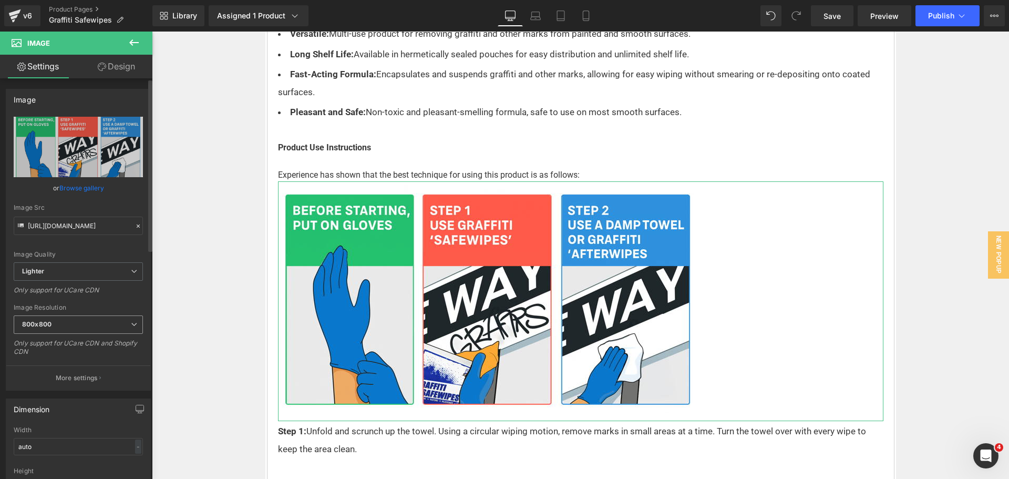
click at [85, 322] on span "800x800" at bounding box center [78, 324] width 129 height 18
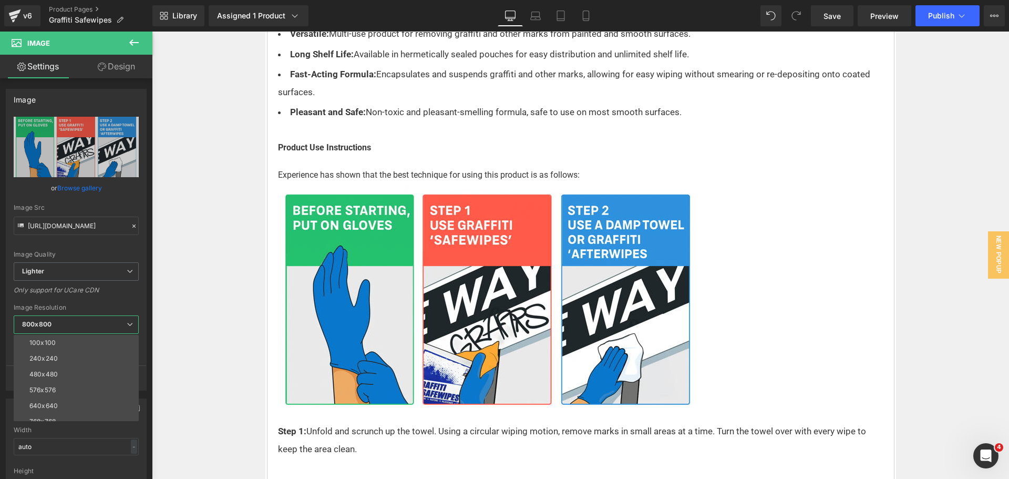
click at [439, 299] on body "Skip to content Close Cart (0) Your cart is currently empty. Return to shop Clo…" at bounding box center [580, 255] width 857 height 2864
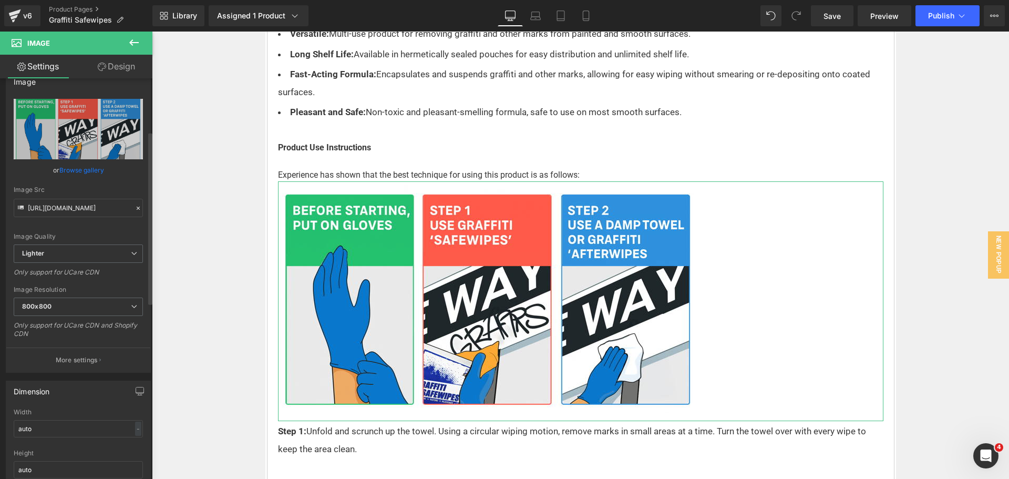
scroll to position [0, 0]
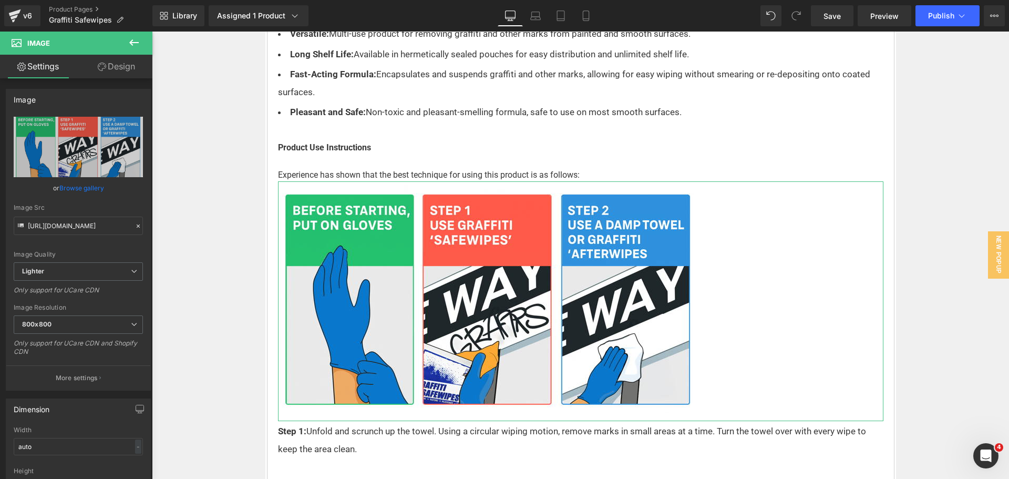
drag, startPoint x: 120, startPoint y: 65, endPoint x: 75, endPoint y: 158, distance: 103.2
click at [120, 65] on link "Design" at bounding box center [116, 67] width 76 height 24
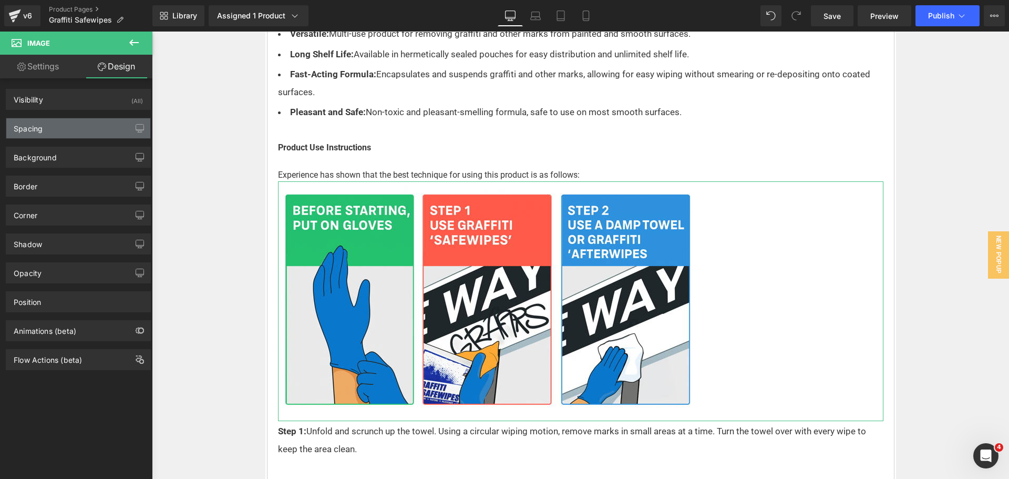
click at [81, 130] on div "Spacing" at bounding box center [78, 128] width 144 height 20
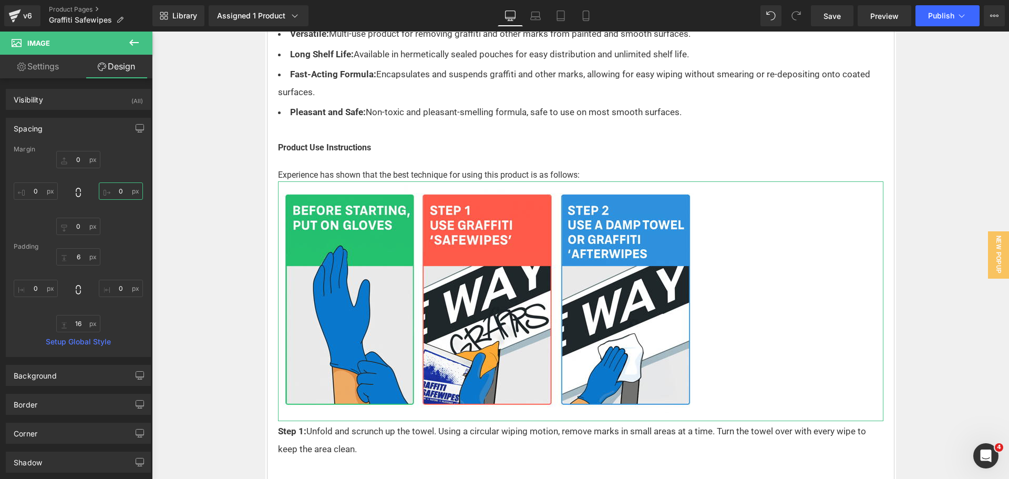
click at [122, 198] on input "text" at bounding box center [121, 190] width 44 height 17
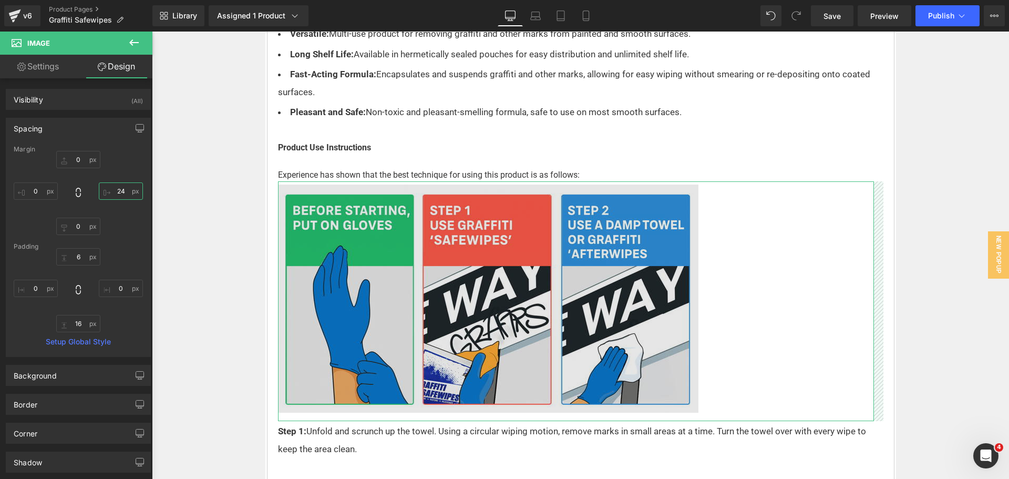
type input "25"
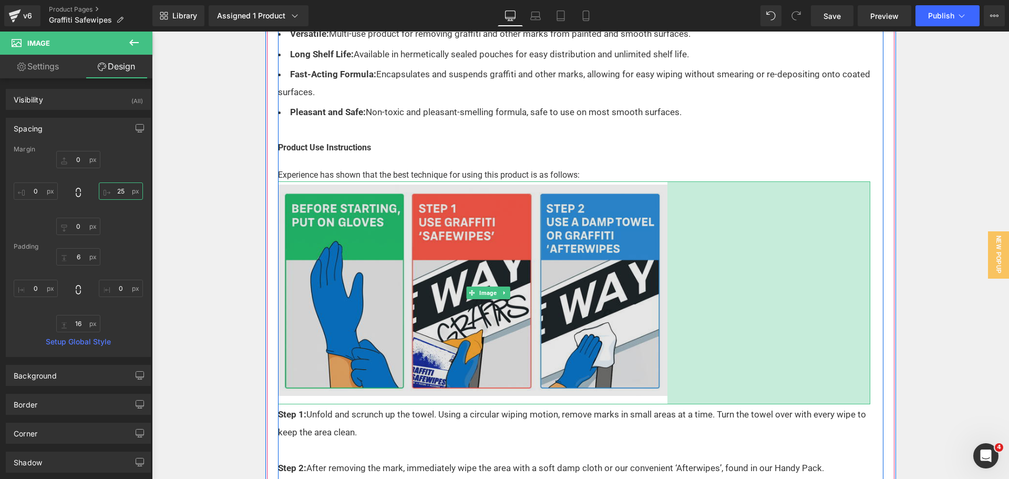
drag, startPoint x: 865, startPoint y: 285, endPoint x: 660, endPoint y: 282, distance: 204.9
click at [662, 282] on div "Image 386px" at bounding box center [574, 292] width 592 height 223
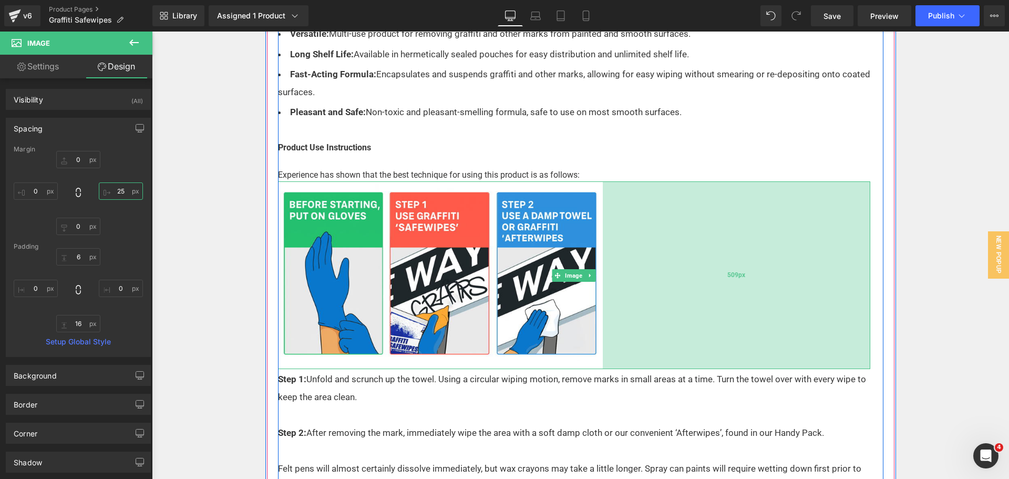
drag, startPoint x: 671, startPoint y: 279, endPoint x: 607, endPoint y: 279, distance: 64.1
click at [607, 279] on div "509px" at bounding box center [736, 275] width 267 height 188
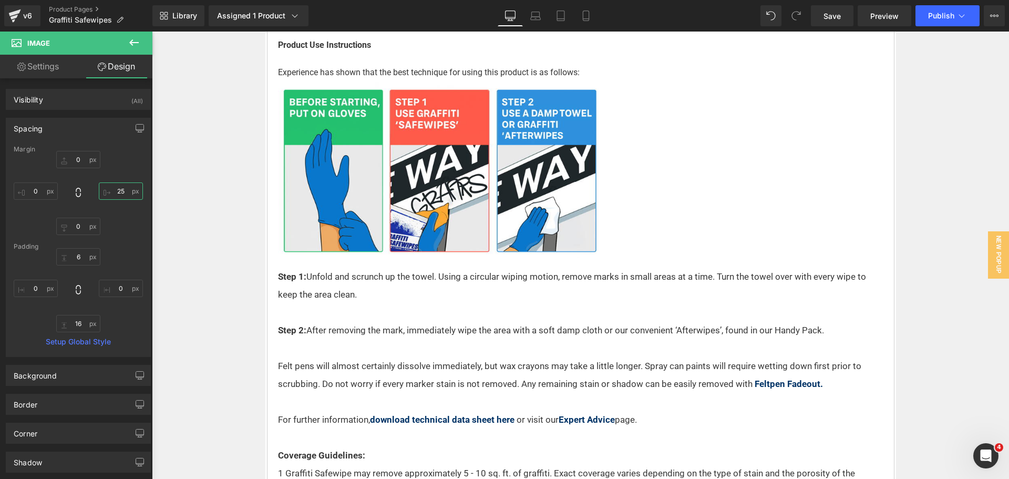
scroll to position [1156, 0]
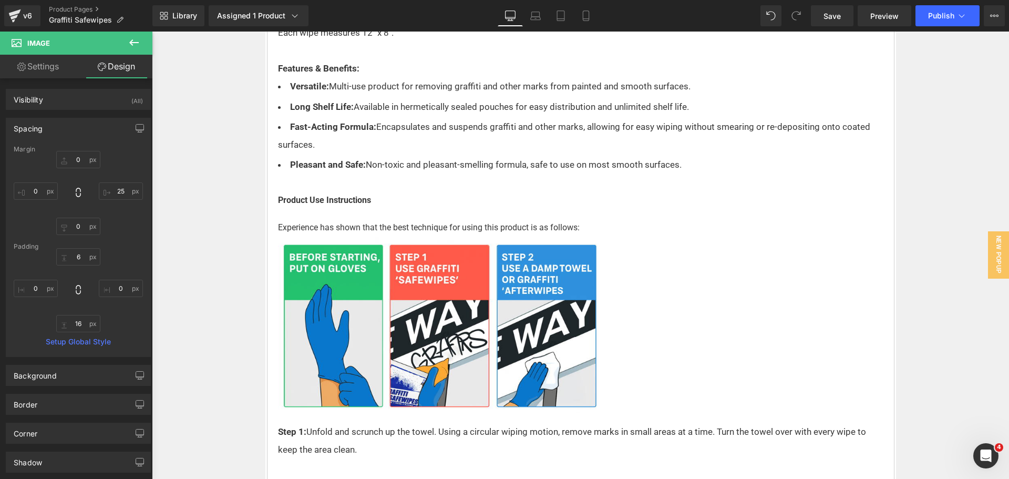
click at [214, 298] on div "Home / Product Overview / Graffiti Safewipes Text Block Row Graffiti Safewipes …" at bounding box center [580, 116] width 857 height 2182
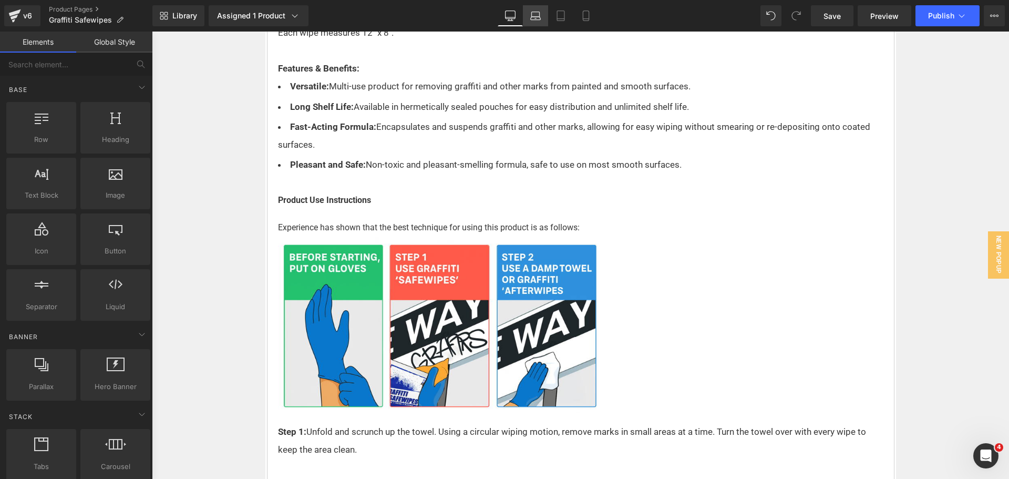
click at [525, 14] on link "Laptop" at bounding box center [535, 15] width 25 height 21
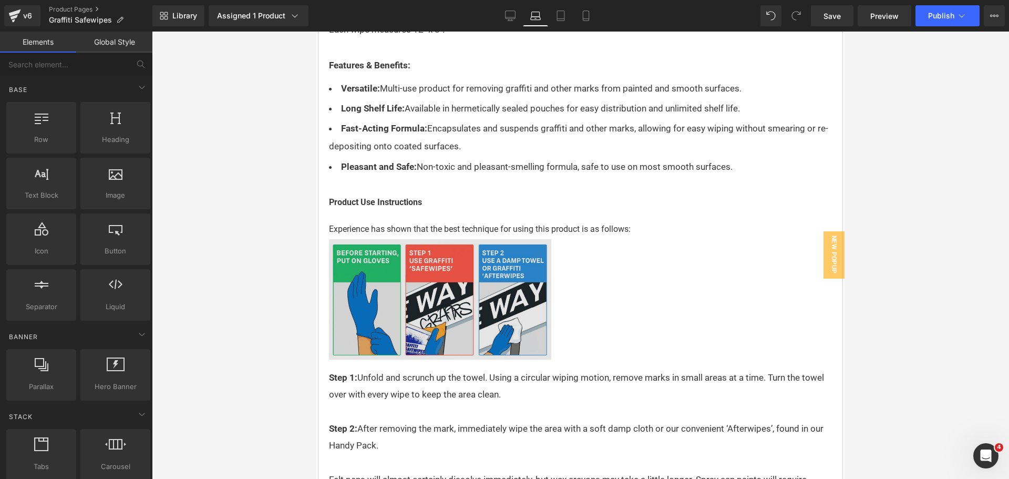
scroll to position [1152, 0]
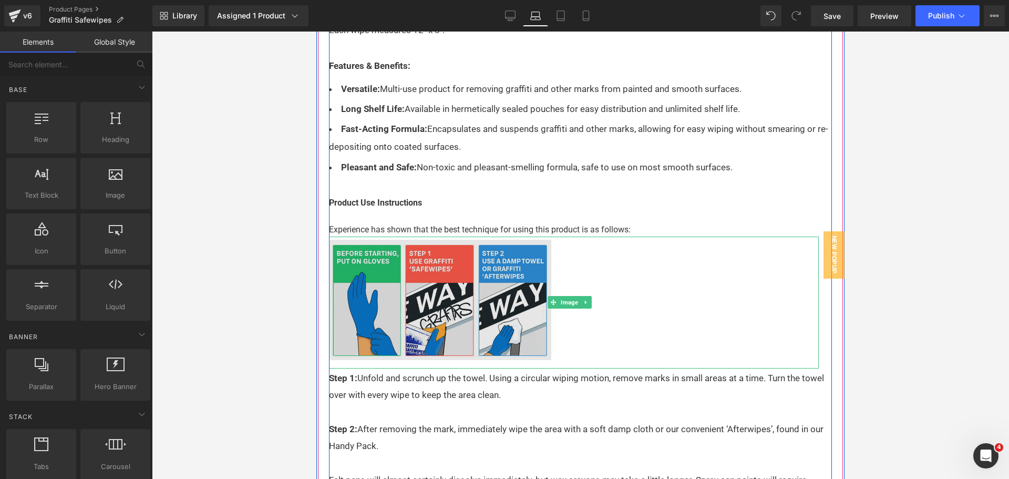
click at [520, 302] on img at bounding box center [574, 302] width 490 height 132
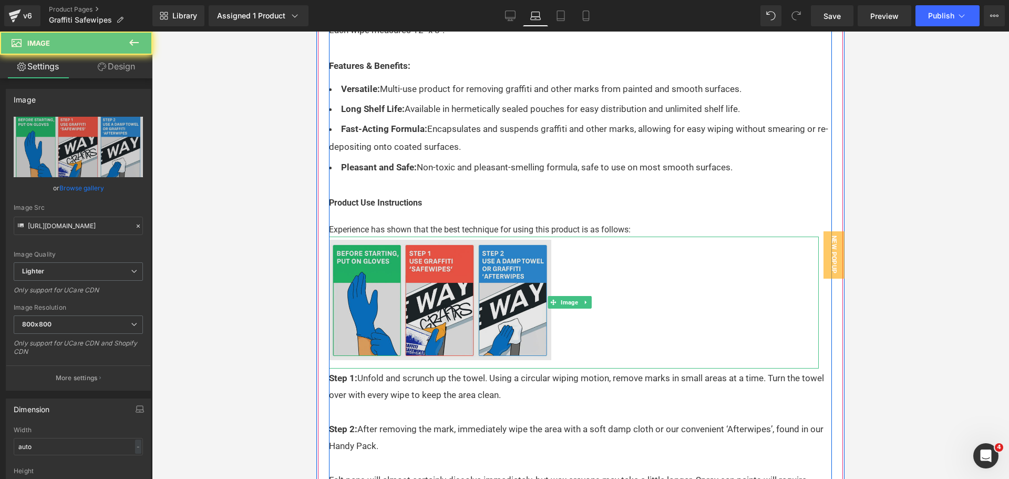
click at [588, 310] on img at bounding box center [574, 302] width 490 height 132
click at [563, 287] on img at bounding box center [574, 302] width 490 height 132
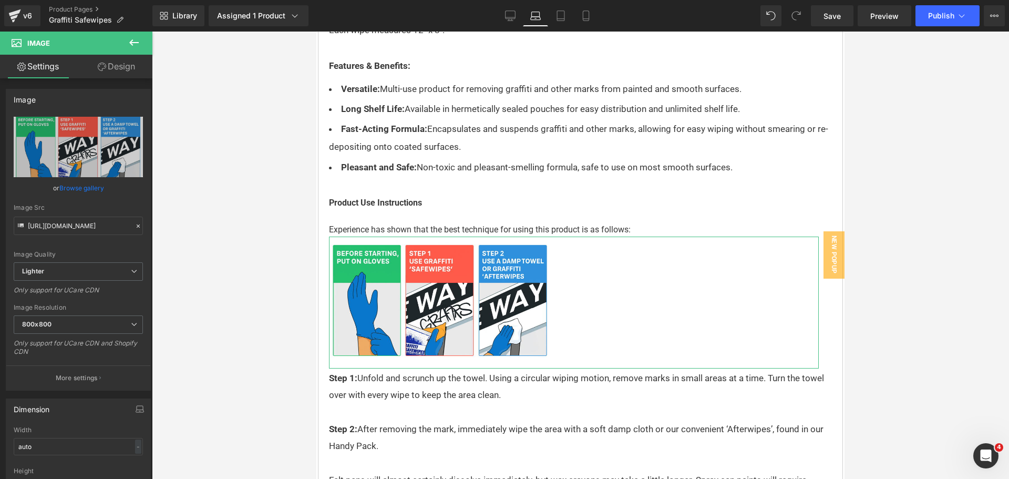
drag, startPoint x: 117, startPoint y: 62, endPoint x: 83, endPoint y: 101, distance: 51.7
click at [117, 62] on link "Design" at bounding box center [116, 67] width 76 height 24
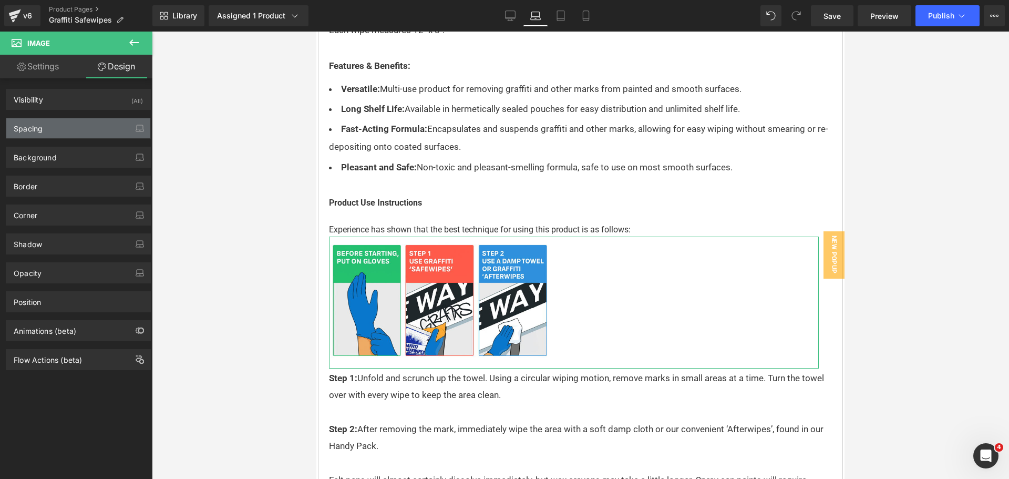
click at [82, 121] on div "Spacing" at bounding box center [78, 128] width 144 height 20
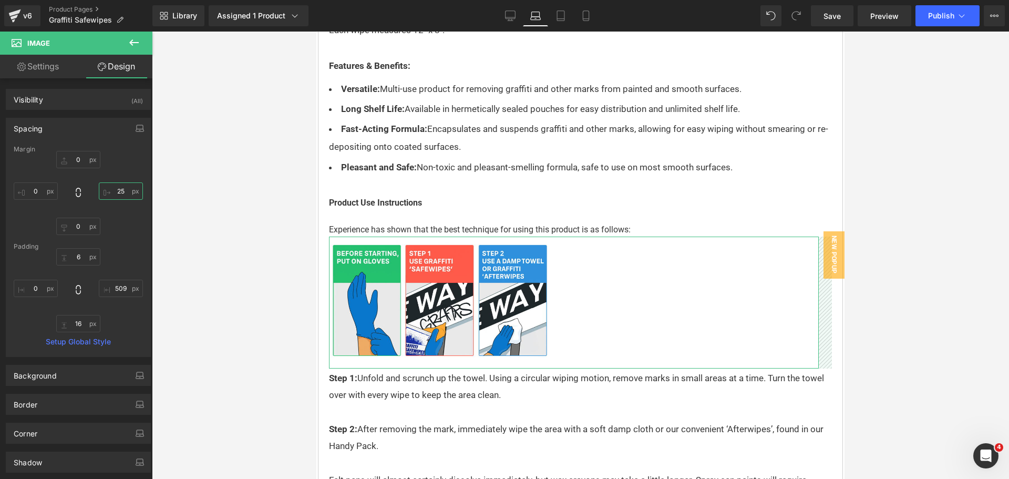
click at [110, 188] on input "text" at bounding box center [121, 190] width 44 height 17
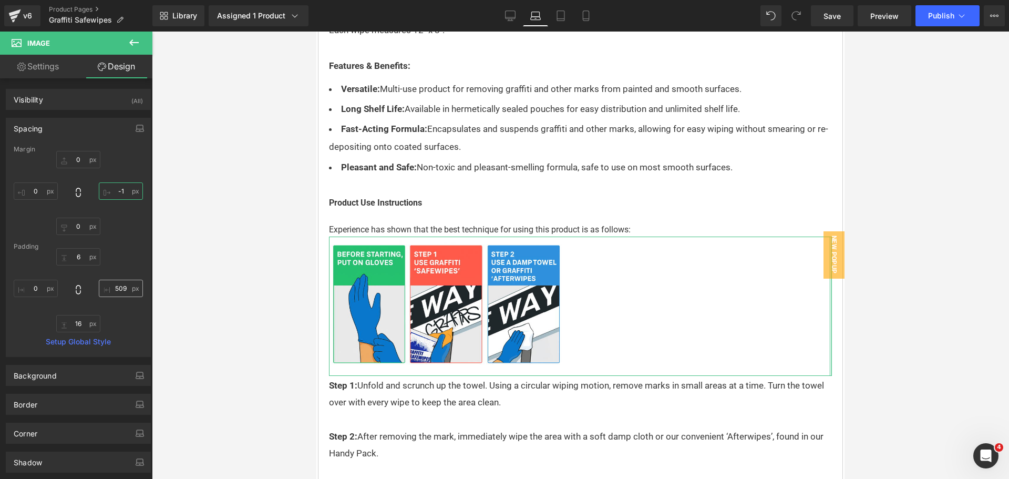
type input "0"
click at [121, 287] on input "text" at bounding box center [121, 287] width 44 height 17
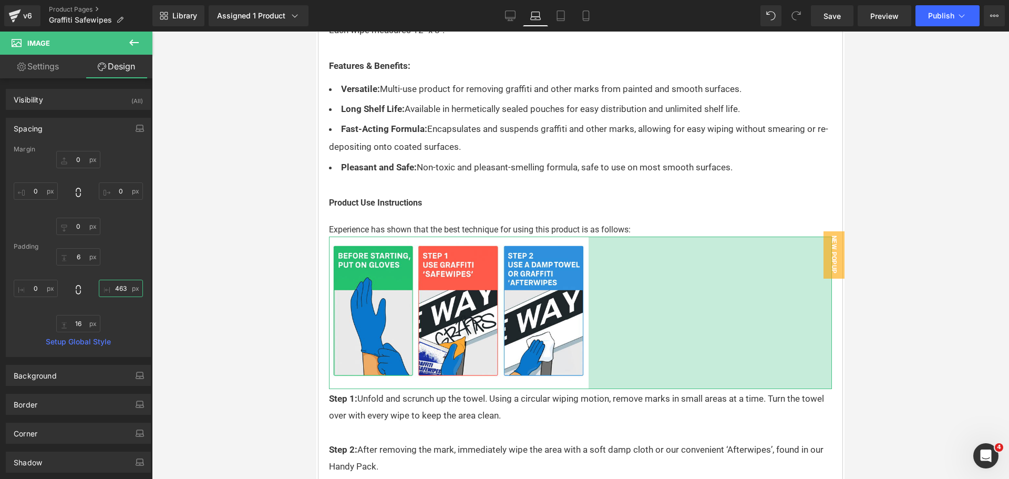
click at [120, 289] on input "463" at bounding box center [121, 287] width 44 height 17
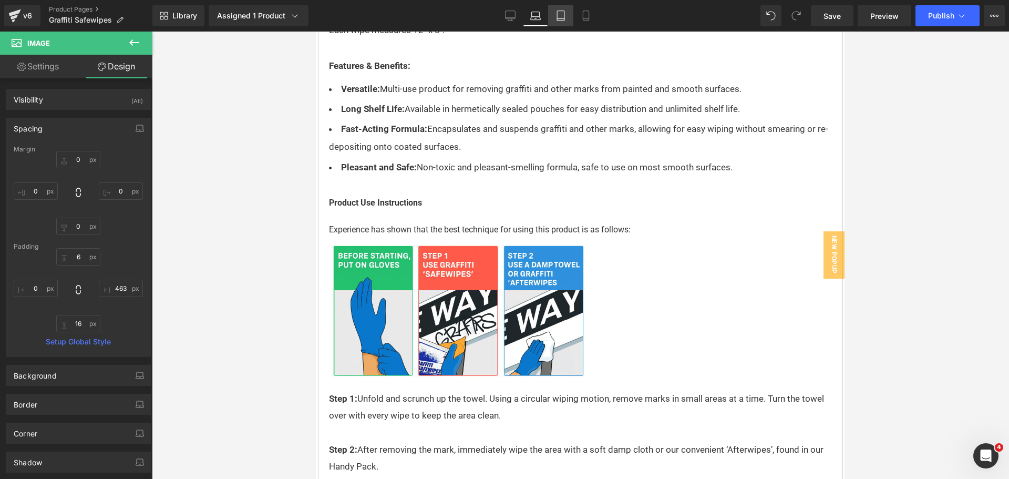
click at [566, 17] on link "Tablet" at bounding box center [560, 15] width 25 height 21
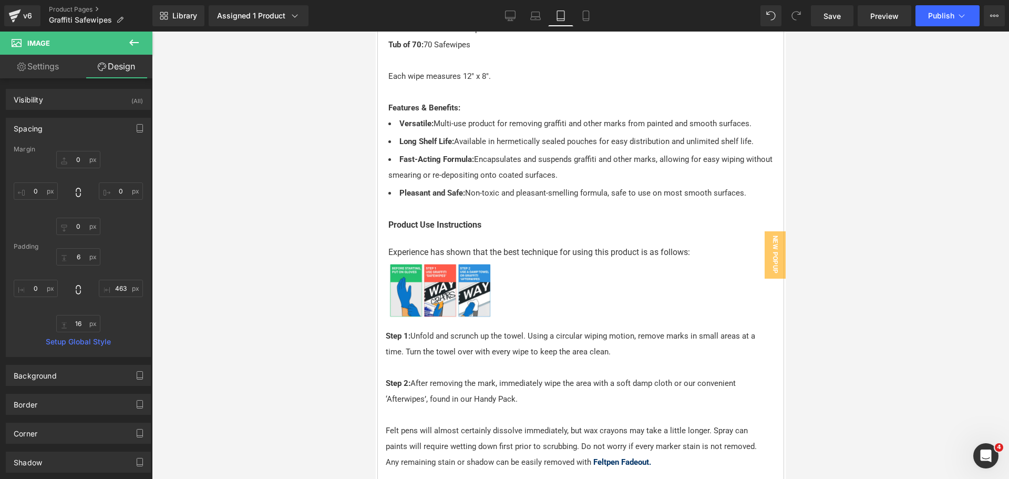
scroll to position [1012, 0]
click at [111, 288] on input "463" at bounding box center [121, 287] width 44 height 17
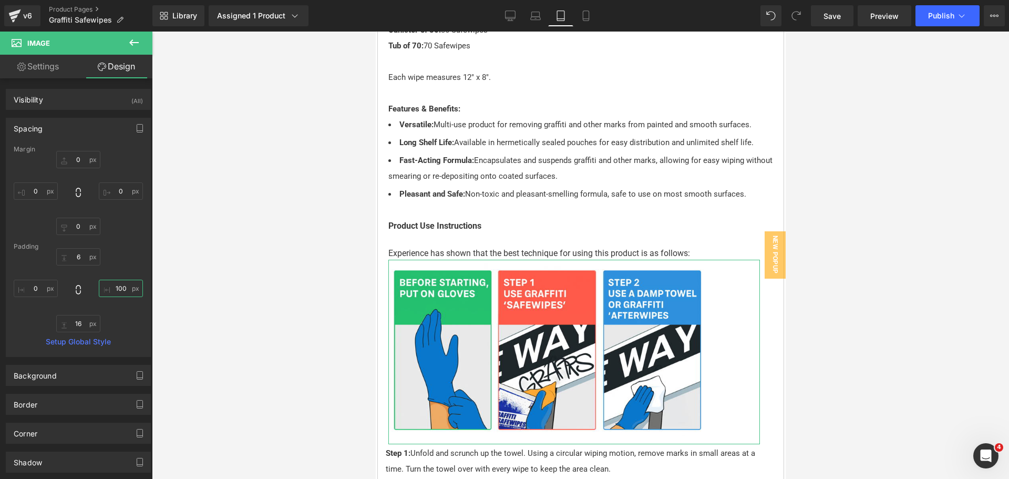
click at [111, 288] on input "100" at bounding box center [121, 287] width 44 height 17
click at [112, 288] on input "100" at bounding box center [121, 287] width 44 height 17
type input "100"
click at [119, 191] on input "0" at bounding box center [121, 190] width 44 height 17
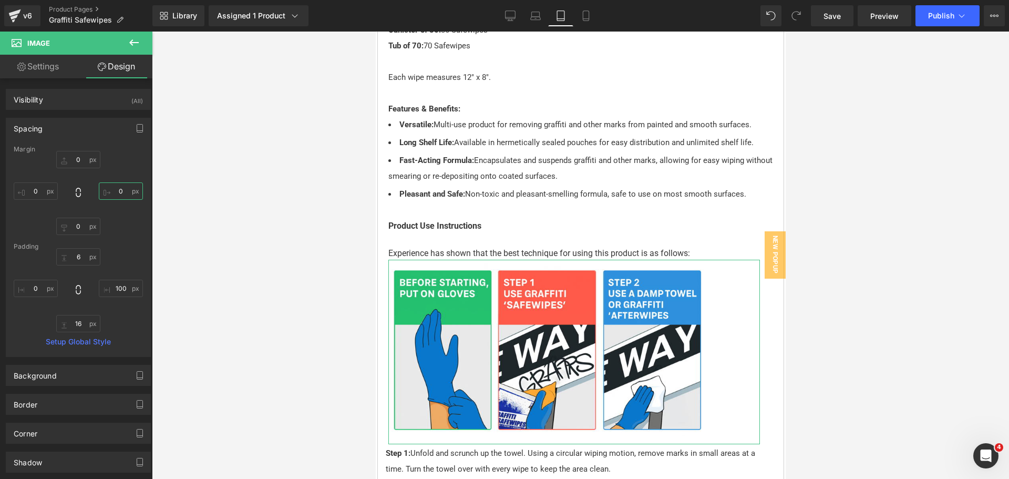
click at [119, 191] on input "0" at bounding box center [121, 190] width 44 height 17
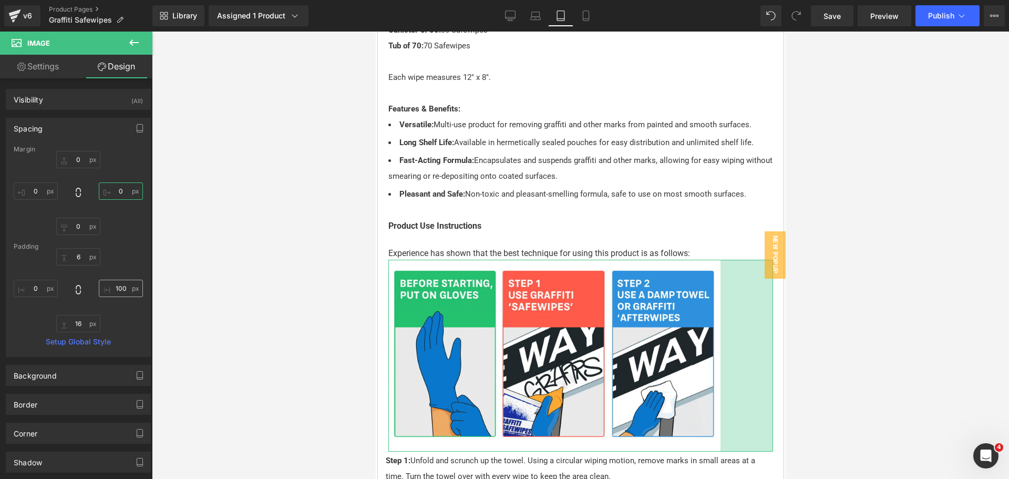
type input "0"
click at [118, 287] on input "100" at bounding box center [121, 287] width 44 height 17
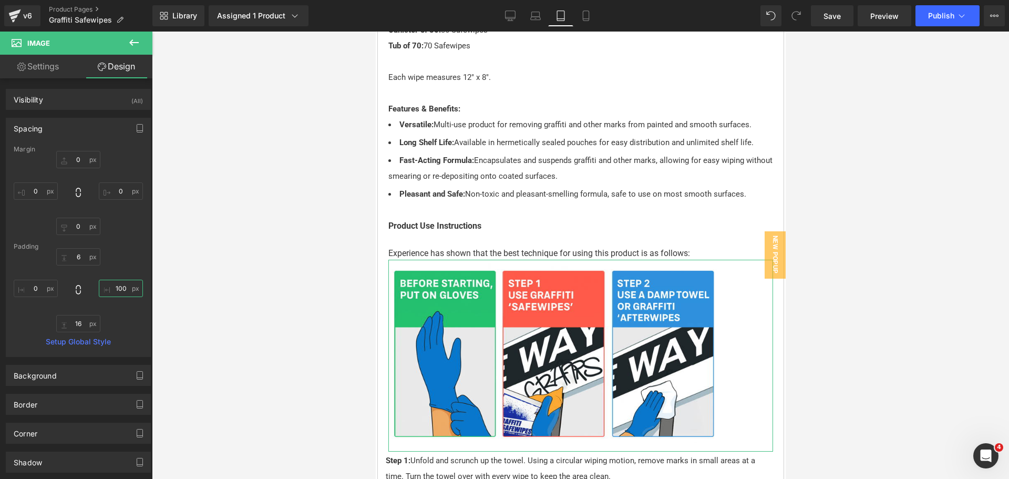
click at [118, 287] on input "100" at bounding box center [121, 287] width 44 height 17
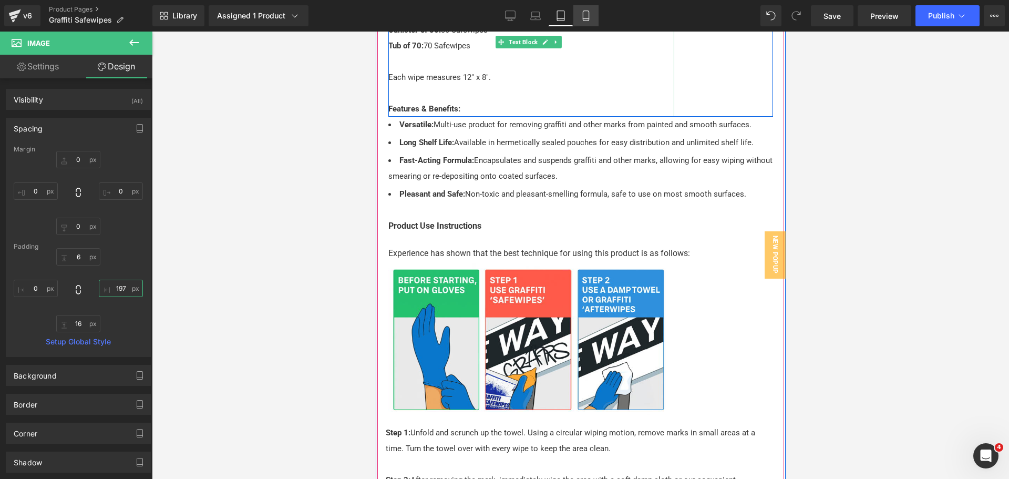
type input "197"
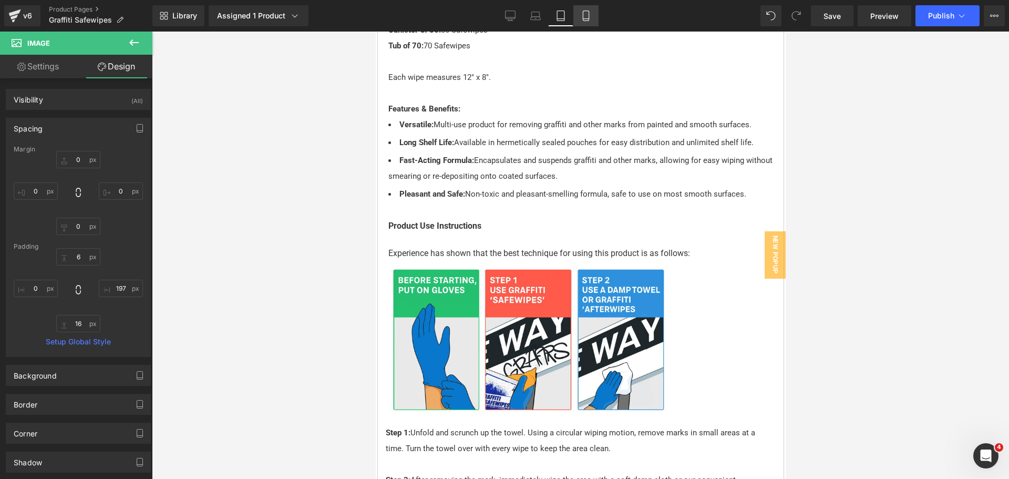
click at [590, 13] on icon at bounding box center [585, 16] width 11 height 11
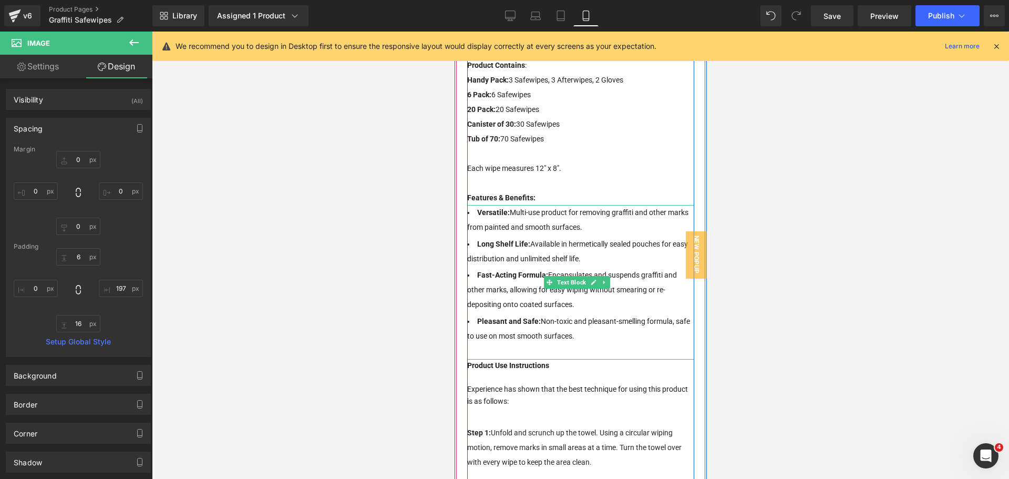
scroll to position [1333, 0]
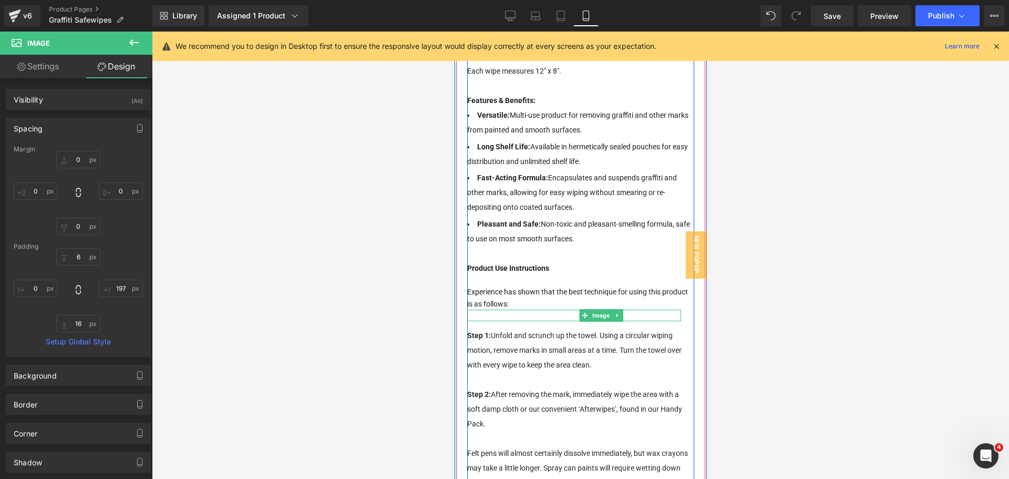
click at [511, 319] on img at bounding box center [599, 315] width 267 height 12
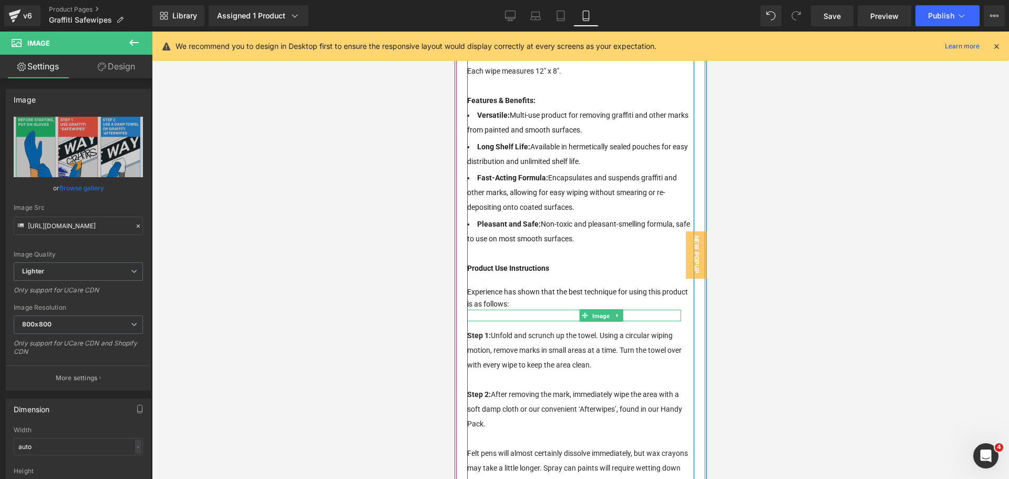
click at [598, 315] on span "Image" at bounding box center [600, 315] width 22 height 13
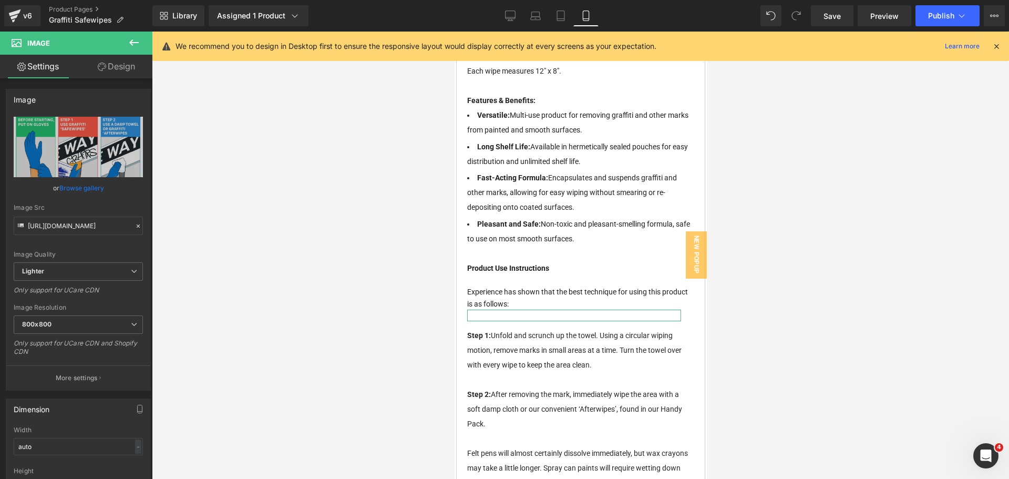
click at [133, 71] on link "Design" at bounding box center [116, 67] width 76 height 24
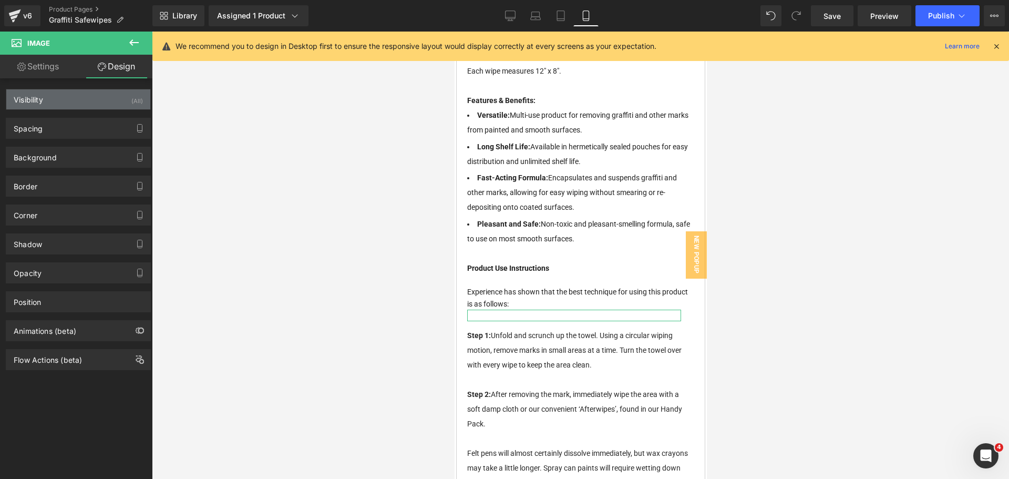
click at [117, 97] on div "Visibility (All)" at bounding box center [78, 99] width 144 height 20
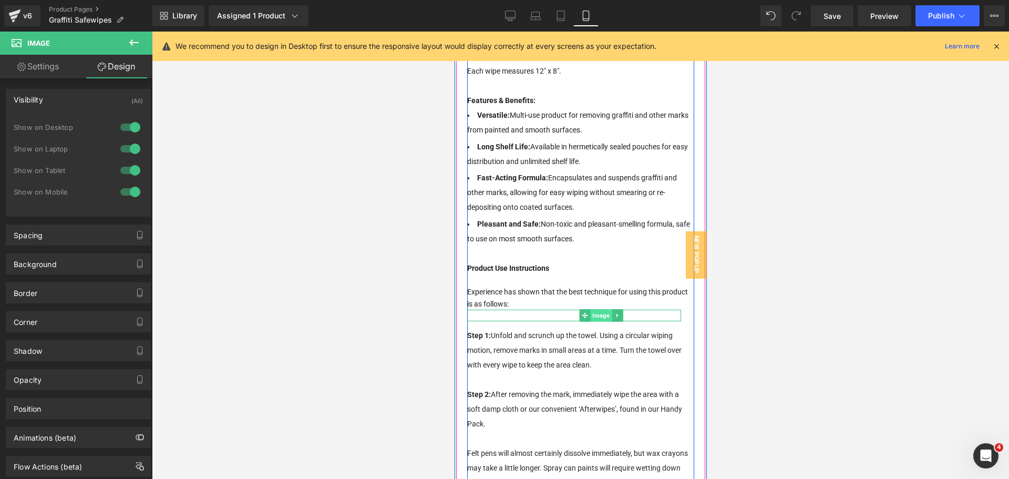
click at [589, 317] on span "Image" at bounding box center [600, 315] width 22 height 13
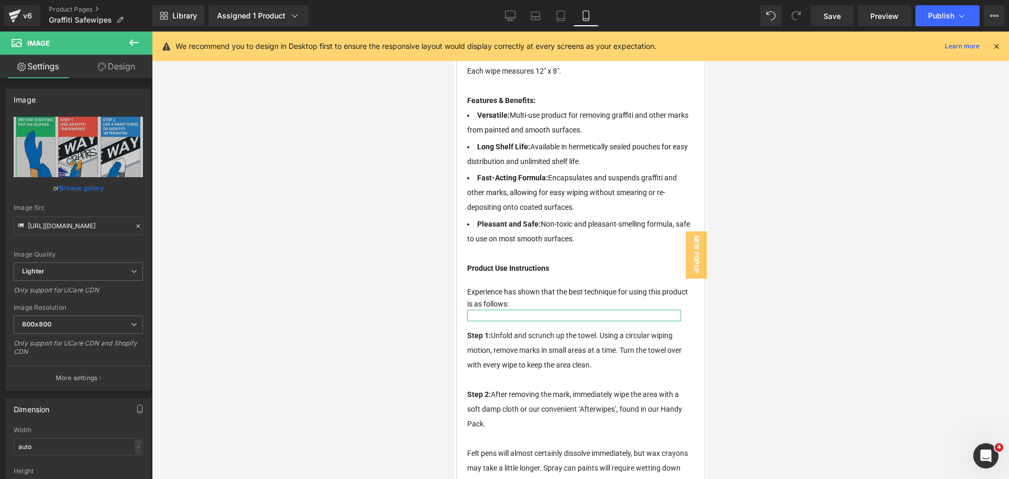
click at [128, 70] on link "Design" at bounding box center [116, 67] width 76 height 24
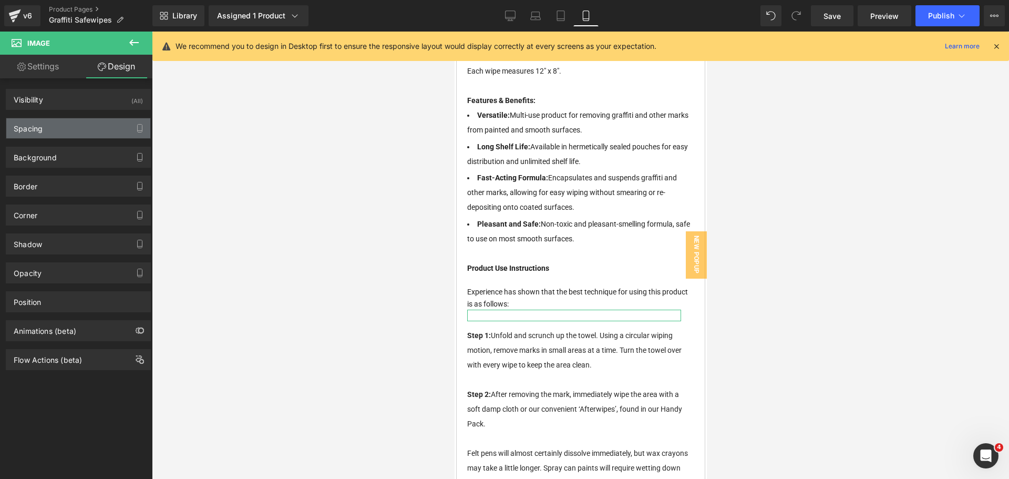
click at [59, 124] on div "Spacing" at bounding box center [78, 128] width 144 height 20
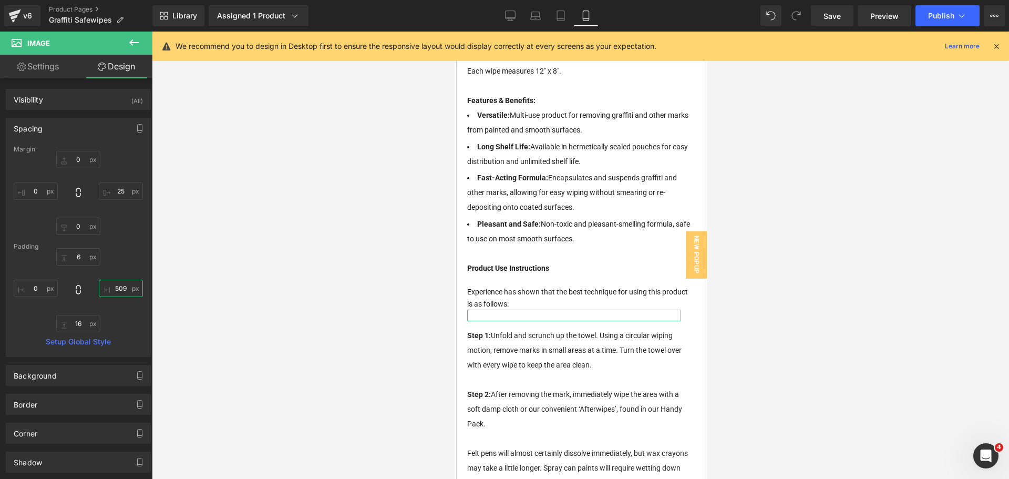
click at [125, 291] on input "text" at bounding box center [121, 287] width 44 height 17
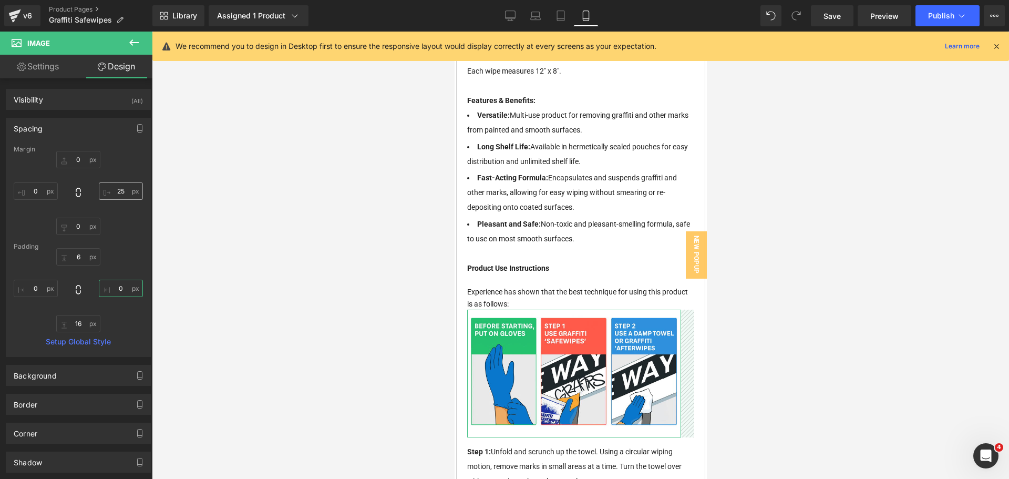
type input "0"
click at [114, 193] on input "text" at bounding box center [121, 190] width 44 height 17
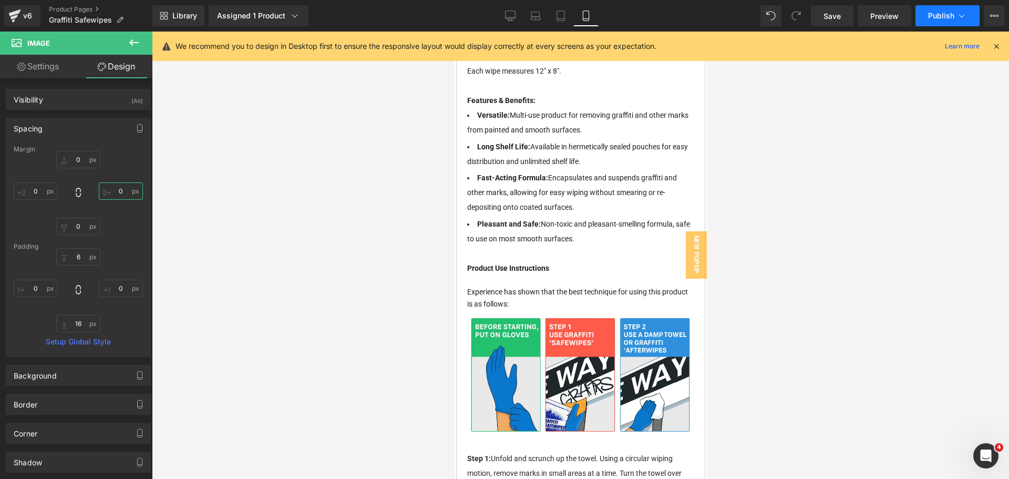
type input "0"
click at [937, 26] on button "Publish" at bounding box center [947, 15] width 64 height 21
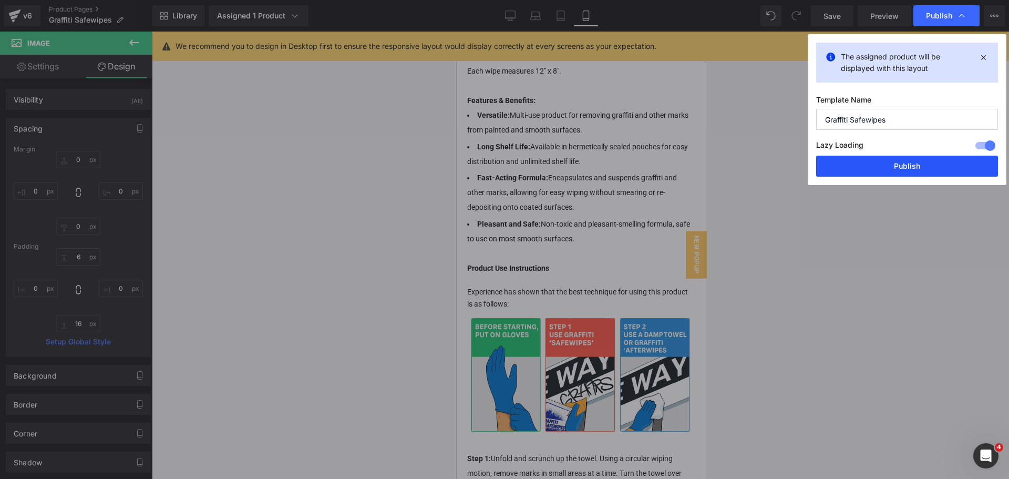
click at [932, 165] on button "Publish" at bounding box center [907, 165] width 182 height 21
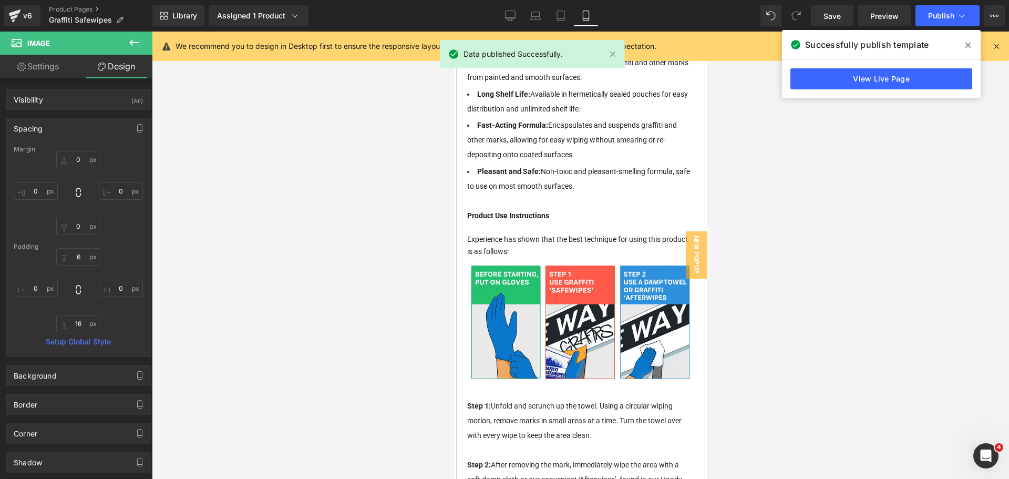
scroll to position [1596, 0]
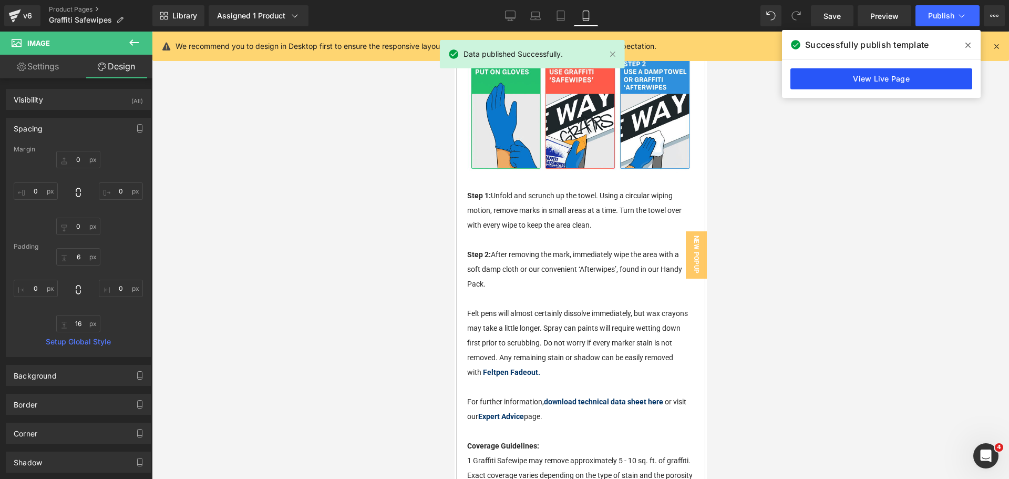
click at [848, 87] on link "View Live Page" at bounding box center [881, 78] width 182 height 21
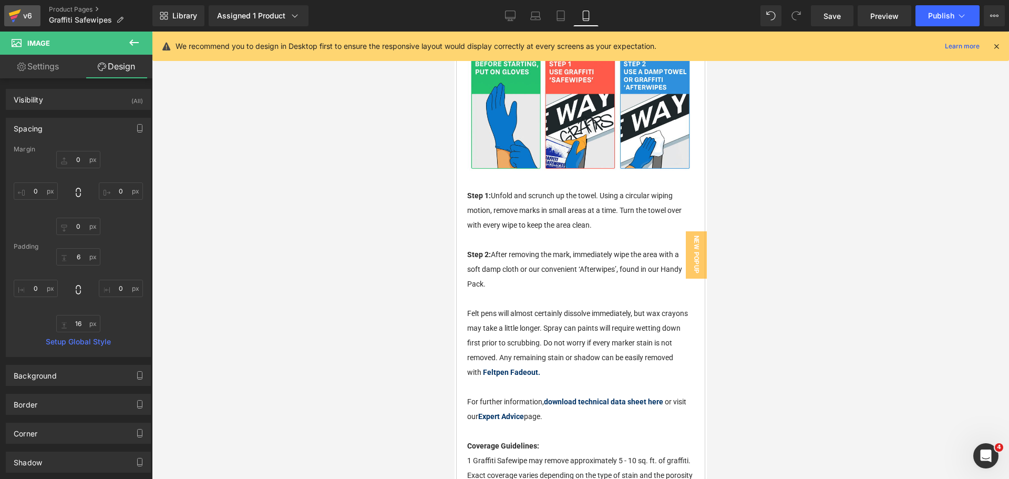
click at [16, 10] on icon at bounding box center [14, 16] width 13 height 26
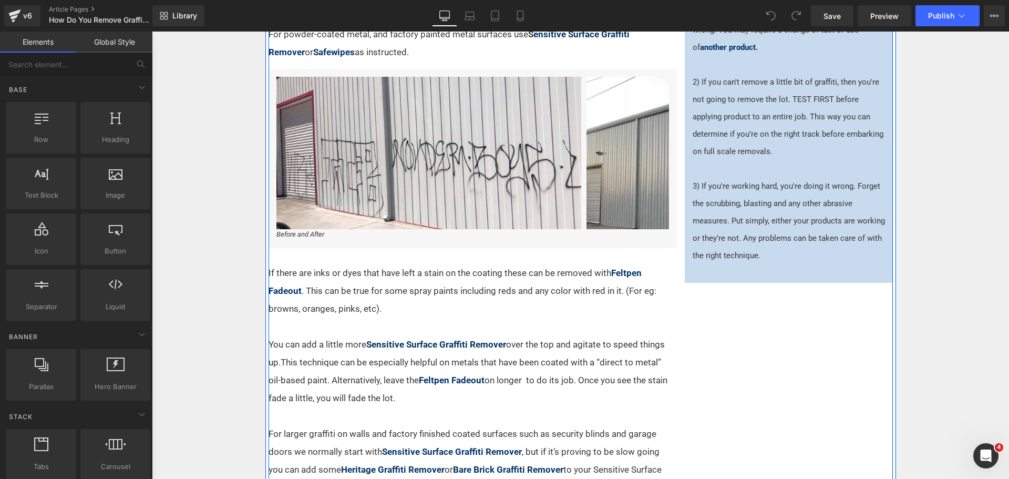
scroll to position [158, 0]
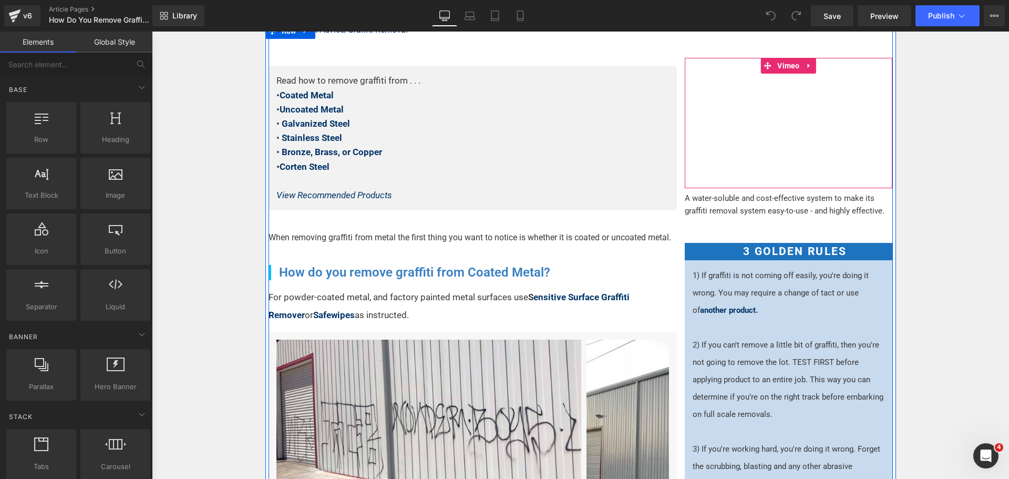
click at [807, 66] on div at bounding box center [789, 123] width 208 height 130
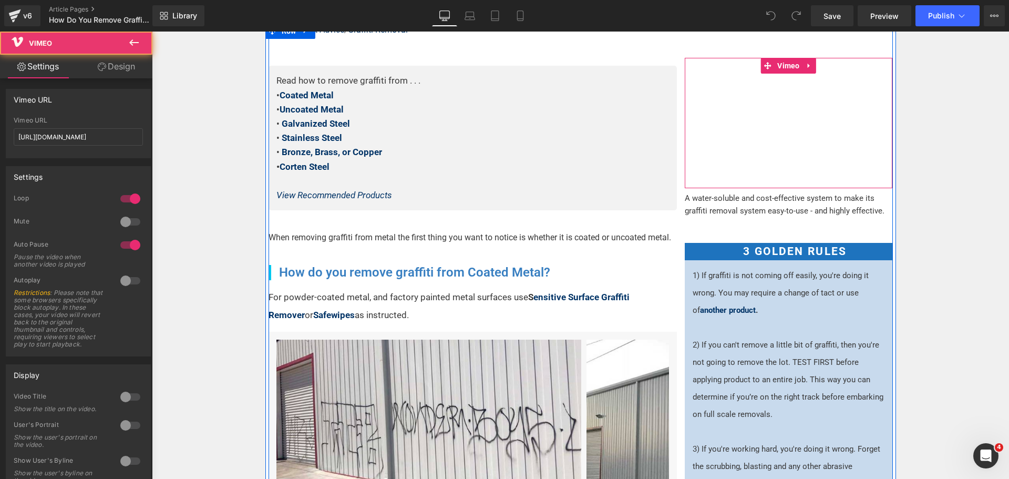
click at [803, 64] on div at bounding box center [789, 123] width 208 height 130
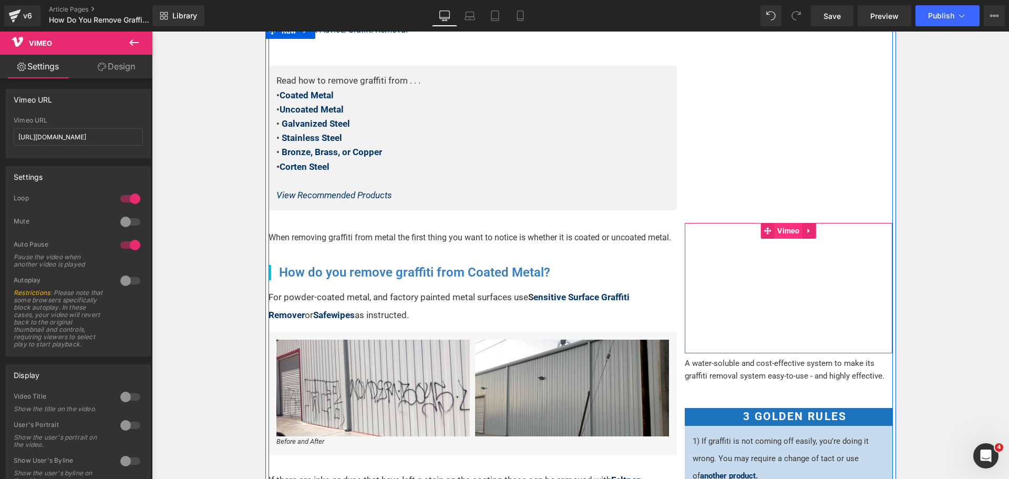
click at [775, 230] on span "Vimeo" at bounding box center [788, 231] width 28 height 16
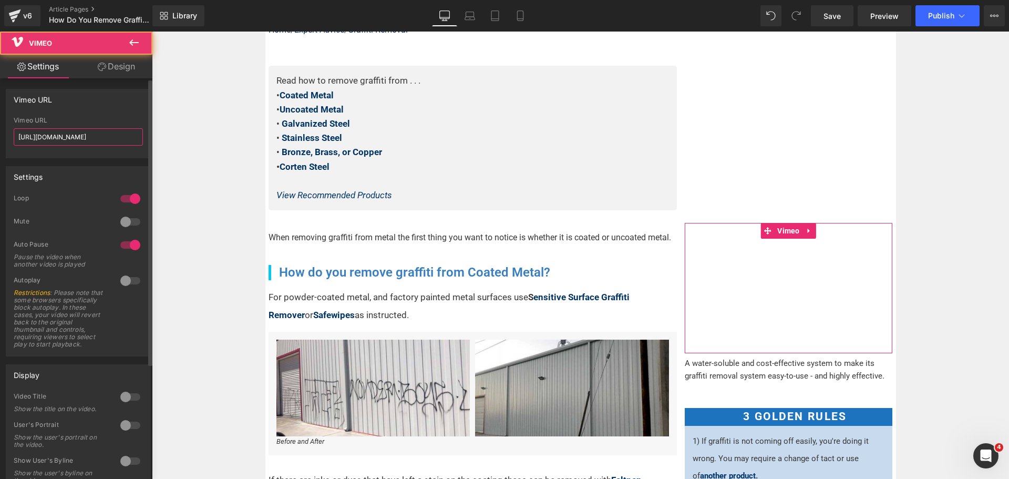
click at [48, 136] on input "https://vimeo.com/581279507" at bounding box center [78, 136] width 129 height 17
paste input "1112327419?share=copy#t=0"
type input "https://vimeo.com/1112327419?share=copy#t=0"
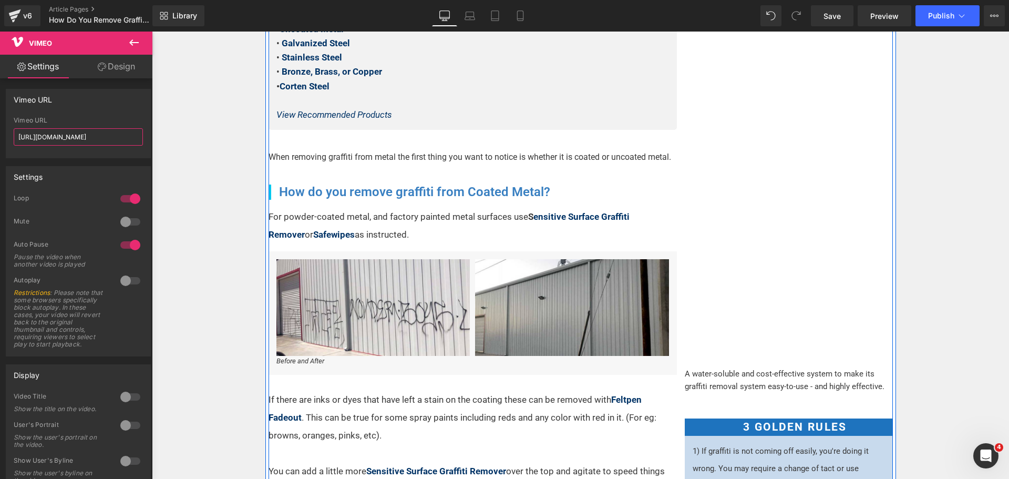
scroll to position [263, 0]
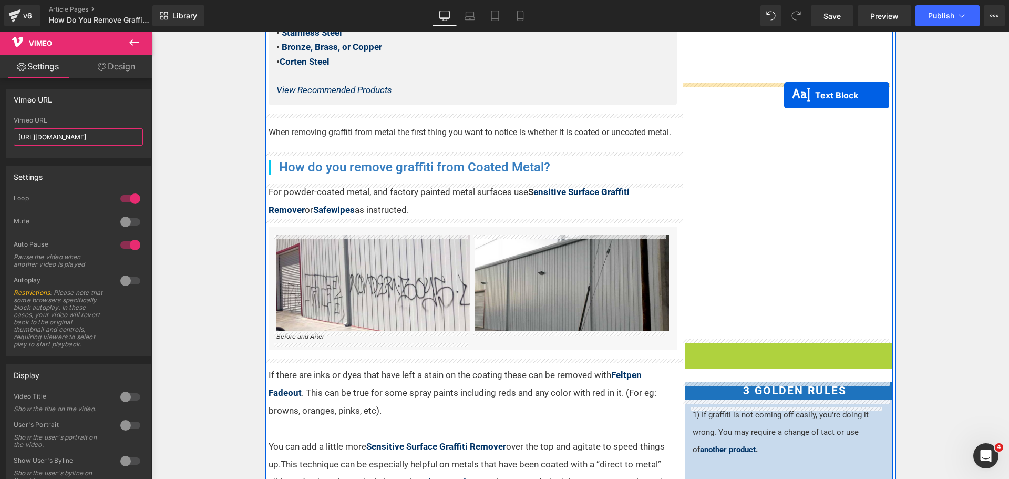
drag, startPoint x: 784, startPoint y: 364, endPoint x: 784, endPoint y: 95, distance: 268.4
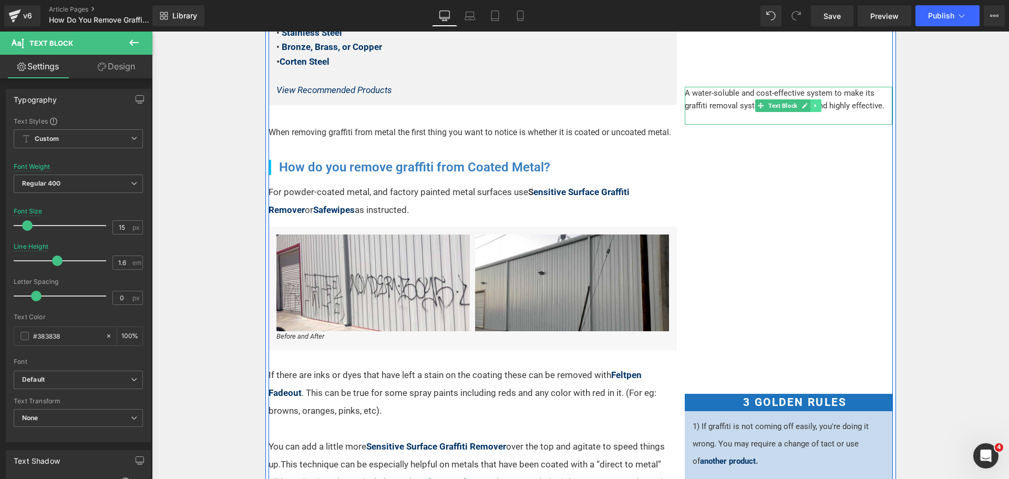
click at [814, 106] on icon at bounding box center [816, 105] width 6 height 6
click at [808, 108] on icon at bounding box center [810, 105] width 6 height 6
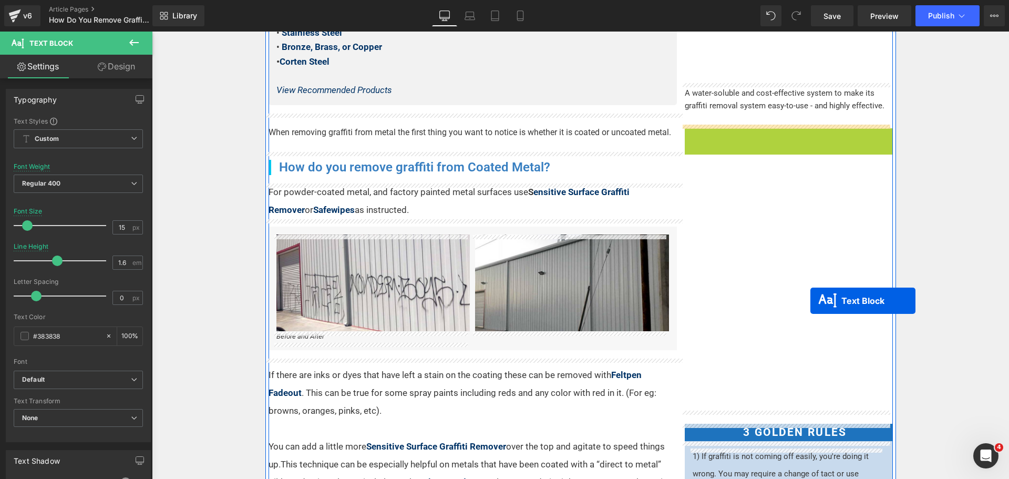
scroll to position [326, 0]
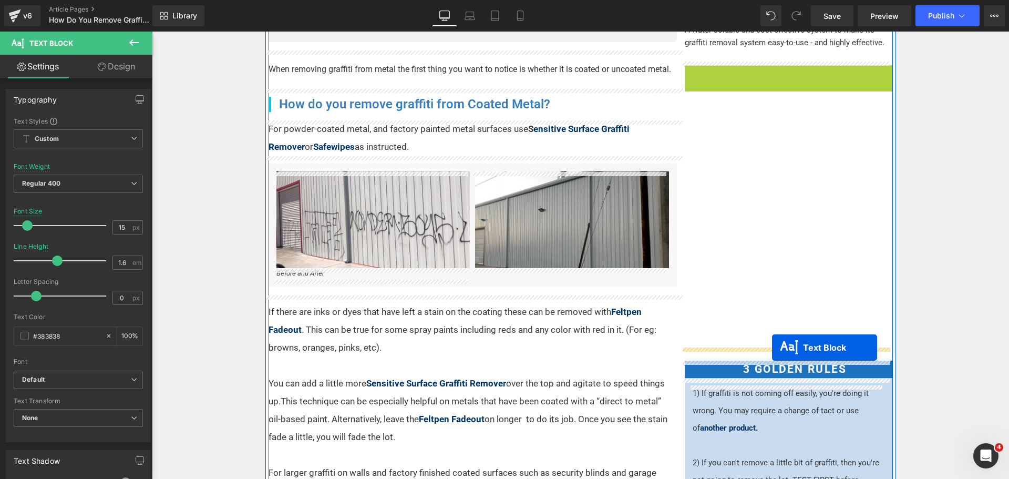
drag, startPoint x: 766, startPoint y: 143, endPoint x: 772, endPoint y: 347, distance: 204.4
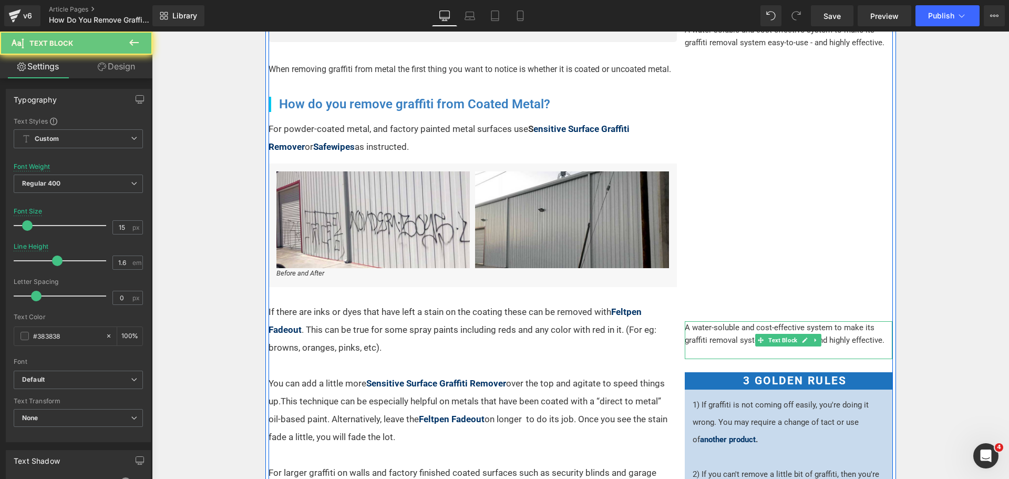
click at [735, 338] on span "A water-soluble and cost-effective system to make its graffiti removal system e…" at bounding box center [785, 334] width 200 height 22
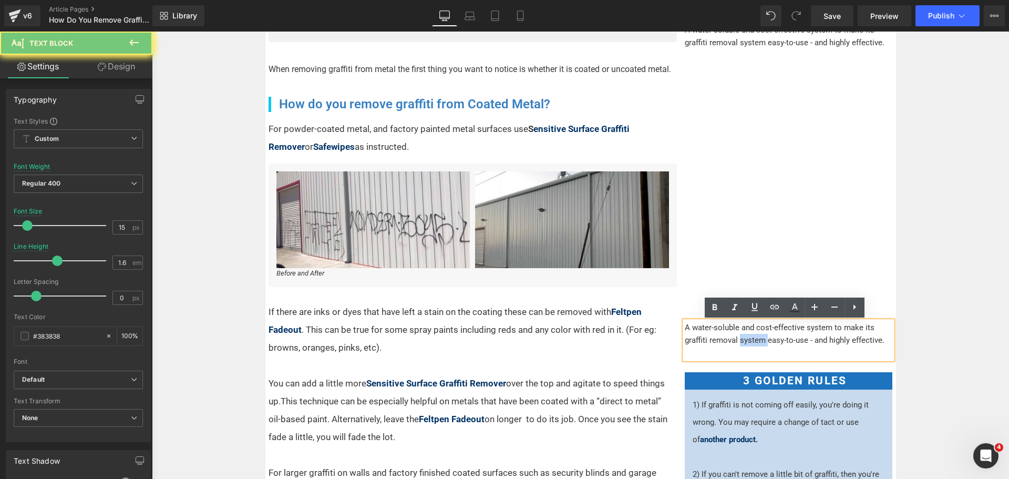
click at [735, 338] on span "A water-soluble and cost-effective system to make its graffiti removal system e…" at bounding box center [785, 334] width 200 height 22
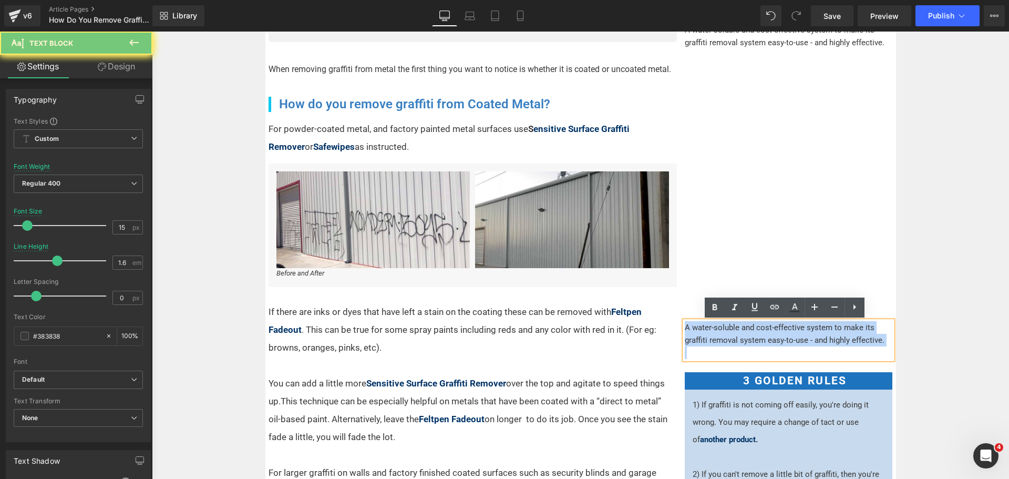
click at [735, 338] on span "A water-soluble and cost-effective system to make its graffiti removal system e…" at bounding box center [785, 334] width 200 height 22
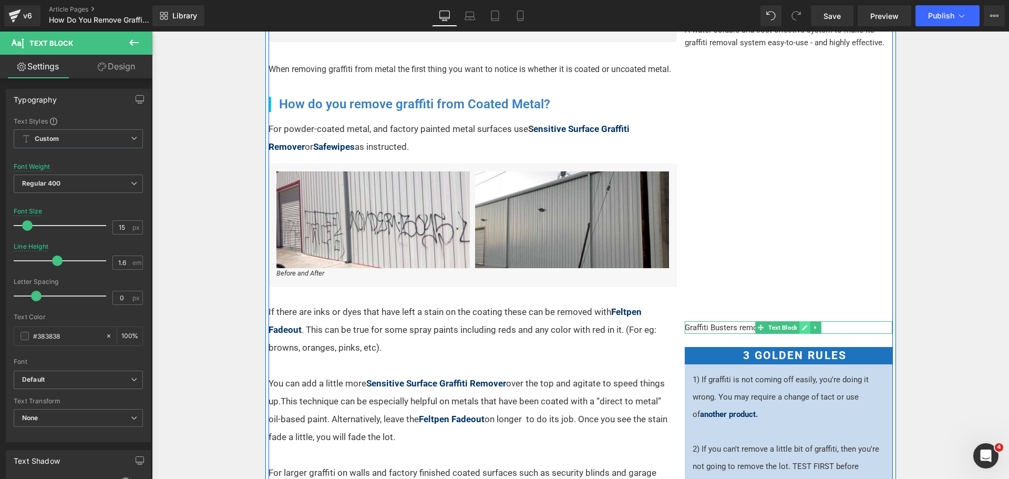
click at [800, 324] on link at bounding box center [805, 327] width 11 height 13
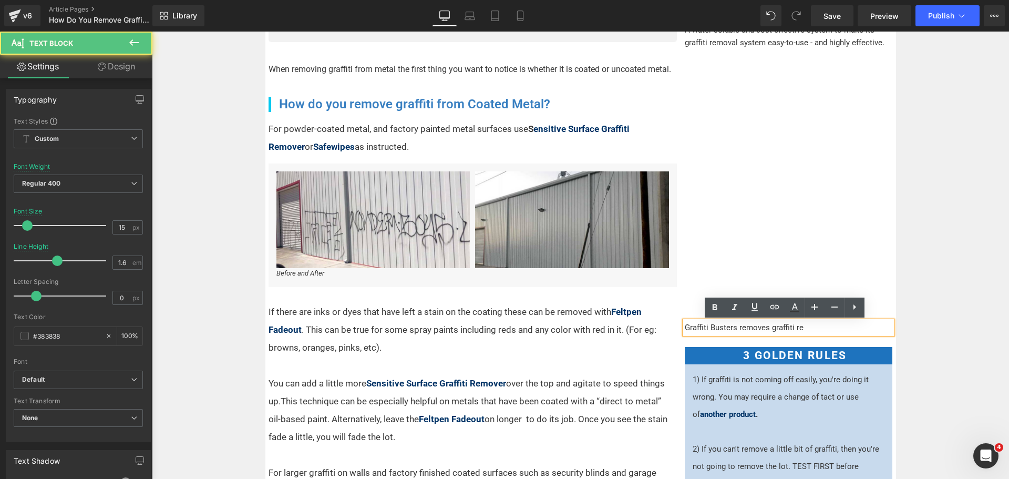
click at [801, 325] on p "Graffiti Busters removes graffiti re" at bounding box center [789, 327] width 208 height 13
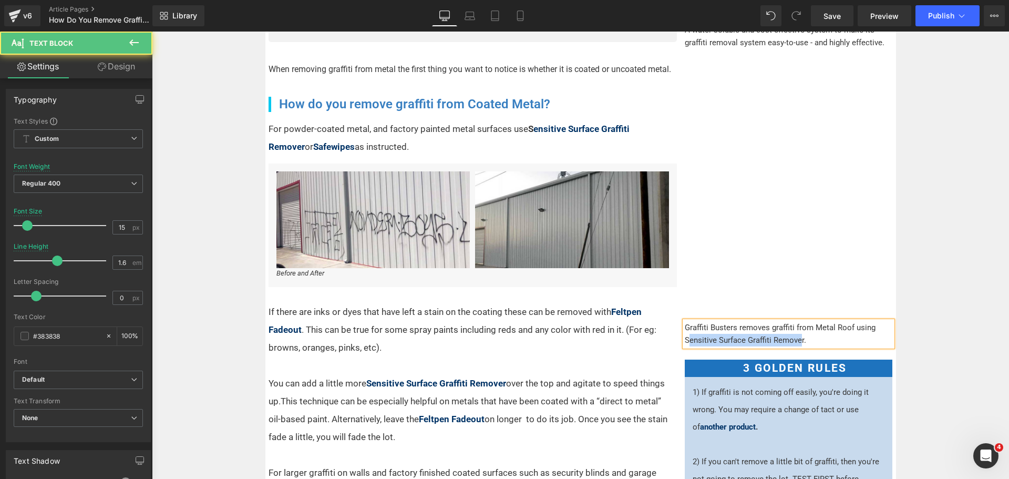
drag, startPoint x: 797, startPoint y: 340, endPoint x: 685, endPoint y: 342, distance: 112.4
click at [685, 342] on p "Graffiti Busters removes graffiti from Metal Roof using Sensitive Surface Graff…" at bounding box center [789, 333] width 208 height 25
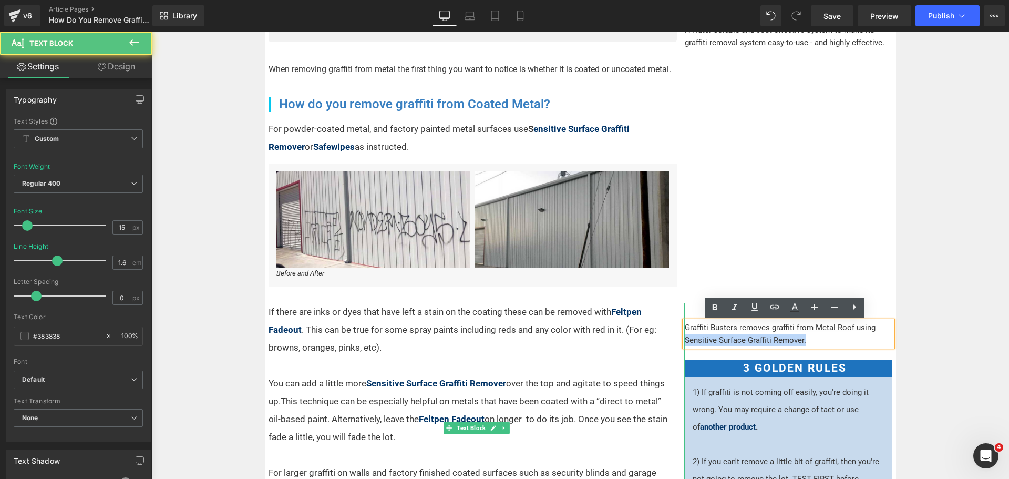
drag, startPoint x: 801, startPoint y: 338, endPoint x: 675, endPoint y: 338, distance: 126.1
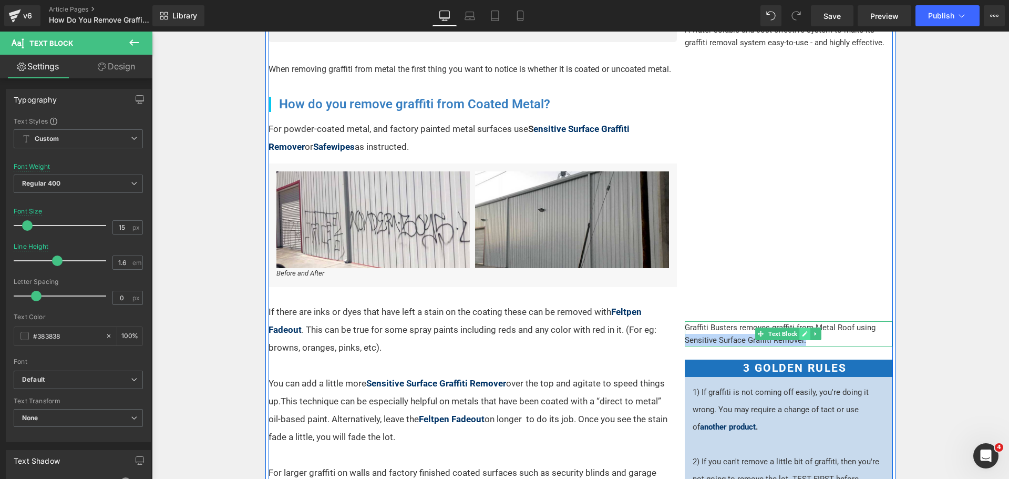
click at [802, 333] on icon at bounding box center [805, 333] width 6 height 6
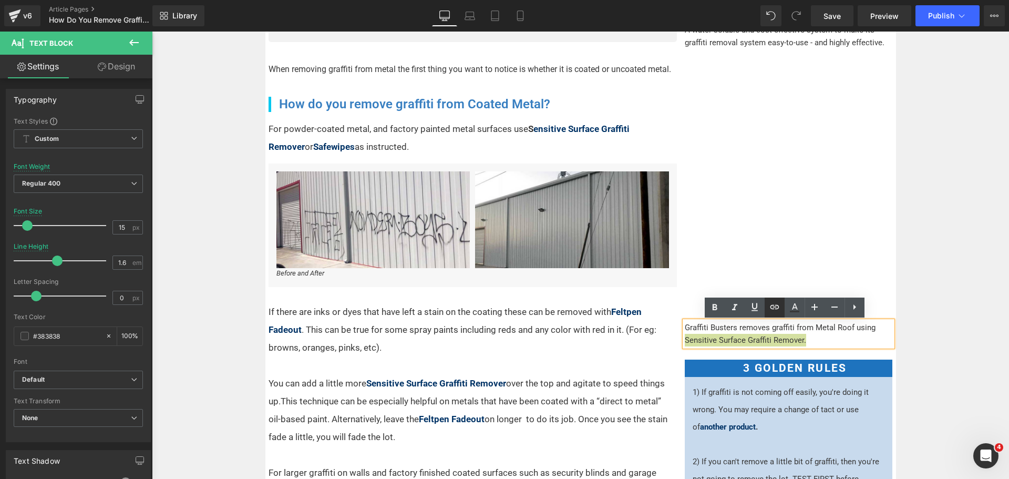
click at [774, 308] on icon at bounding box center [774, 306] width 13 height 13
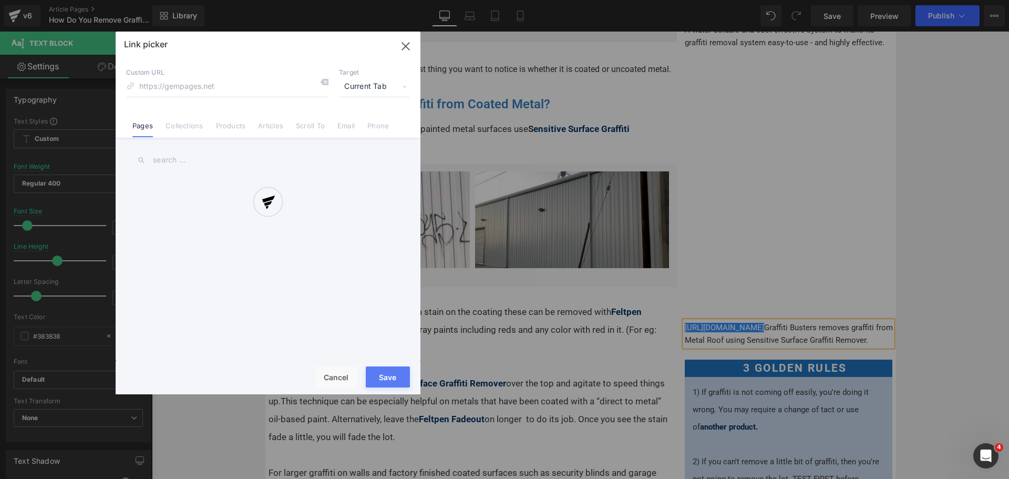
click at [867, 0] on div "Text Color Highlight Color #333333 Edit or remove link: Edit - Unlink - Cancel …" at bounding box center [504, 0] width 1009 height 0
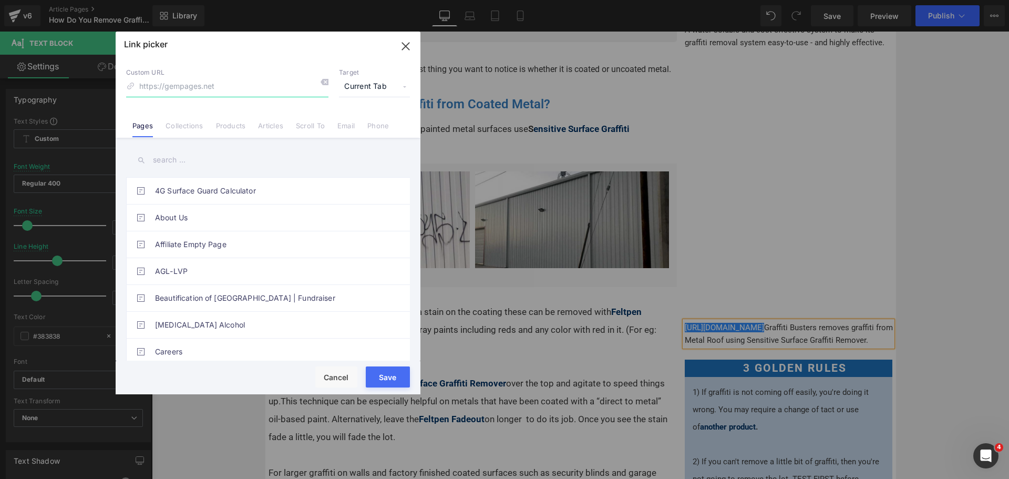
drag, startPoint x: 398, startPoint y: 45, endPoint x: 295, endPoint y: 20, distance: 105.9
click at [398, 45] on icon "button" at bounding box center [405, 46] width 17 height 17
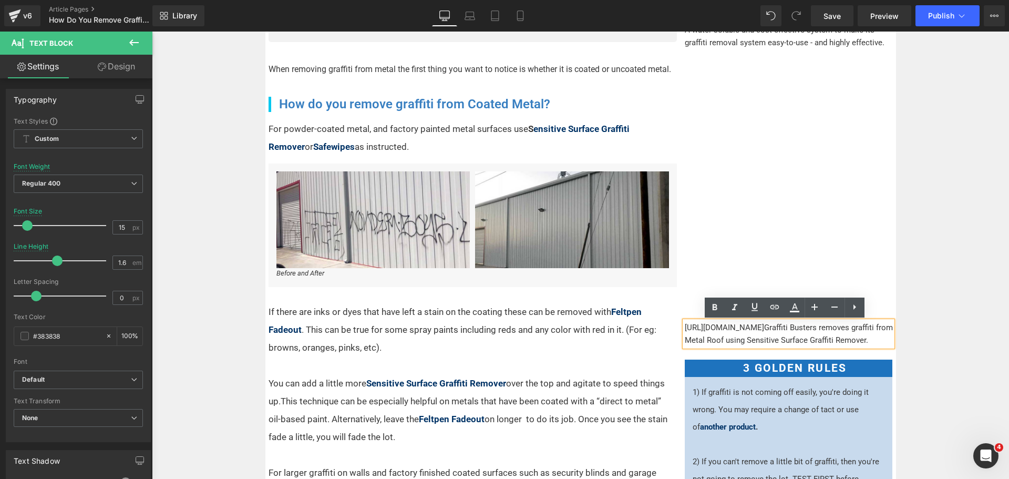
click at [763, 325] on p "https://gem-3910432.net Graffiti Busters removes graffiti from Metal Roof using…" at bounding box center [789, 333] width 208 height 25
drag, startPoint x: 767, startPoint y: 327, endPoint x: 651, endPoint y: 331, distance: 115.7
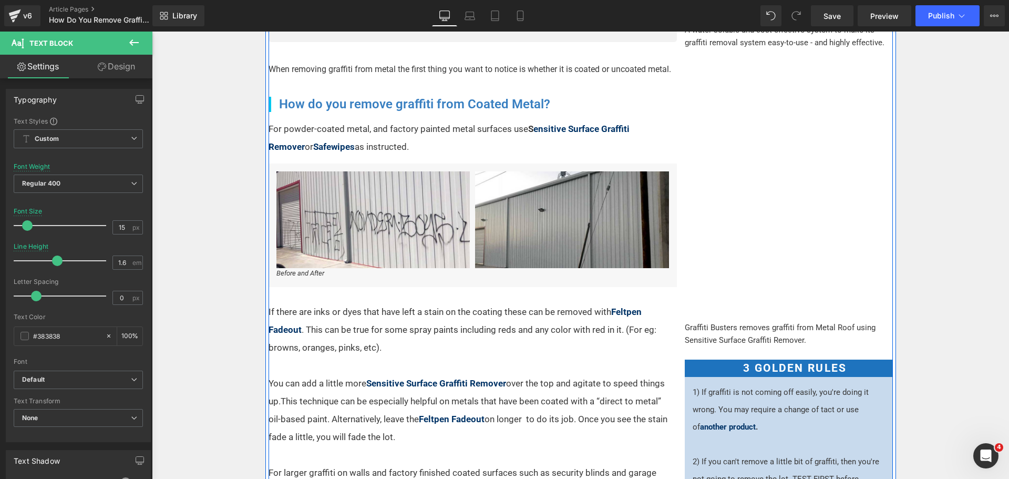
click at [794, 337] on span "Text Block" at bounding box center [782, 333] width 33 height 13
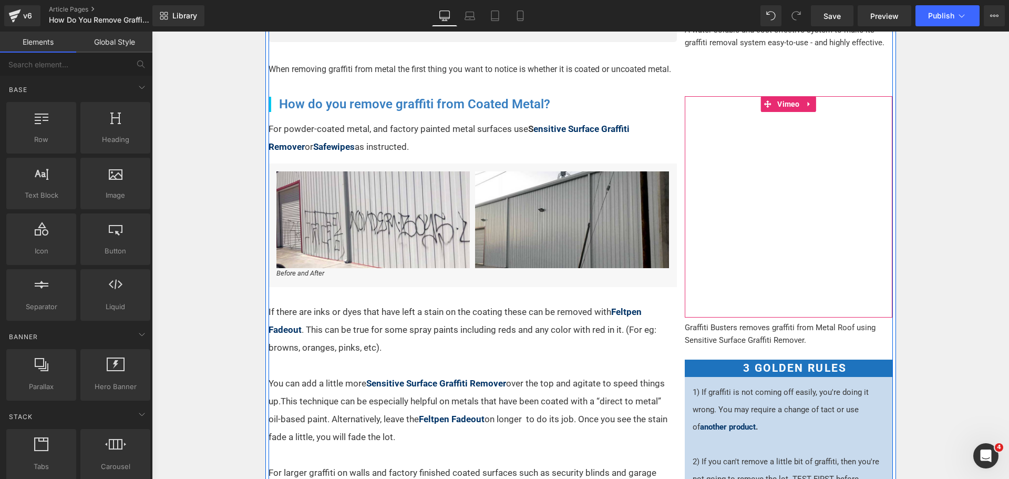
drag, startPoint x: 790, startPoint y: 105, endPoint x: 782, endPoint y: 108, distance: 8.0
click at [789, 105] on div at bounding box center [789, 206] width 208 height 221
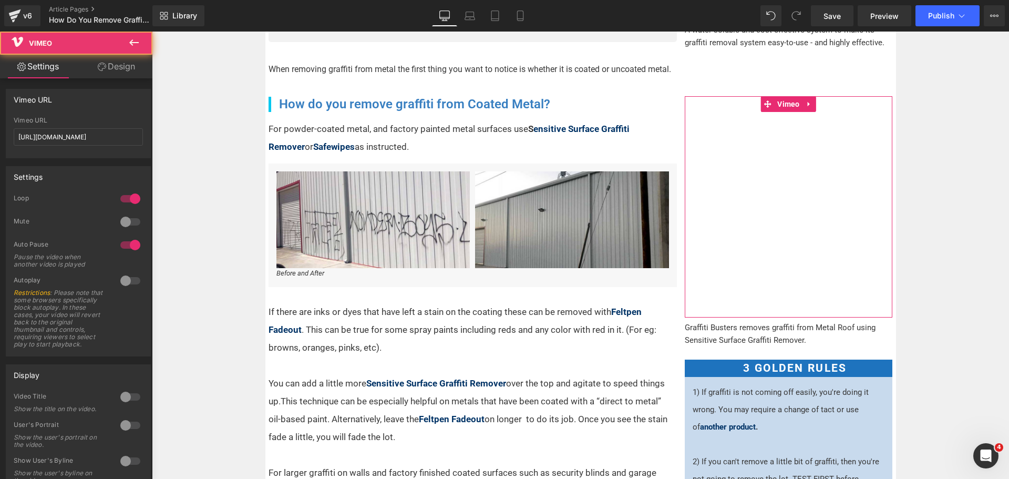
click at [125, 63] on link "Design" at bounding box center [116, 67] width 76 height 24
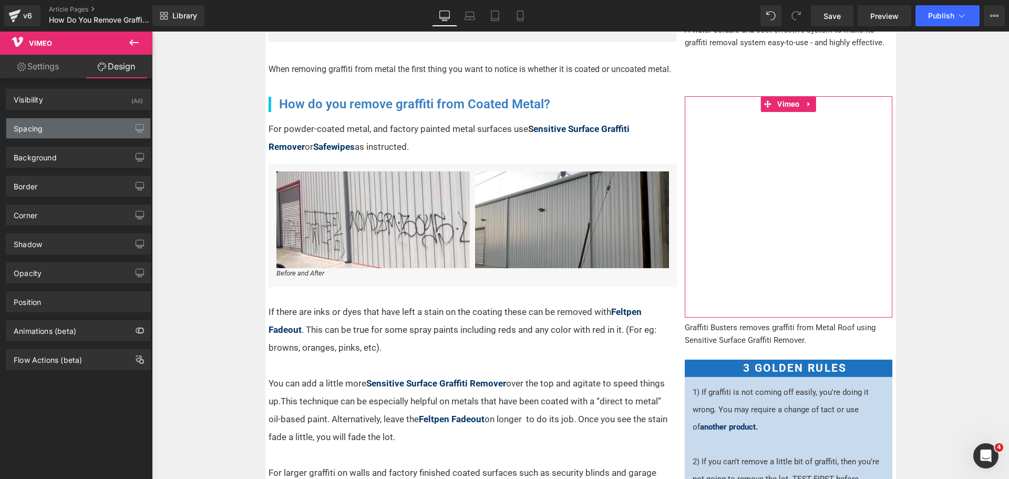
click at [82, 132] on div "Spacing" at bounding box center [78, 128] width 144 height 20
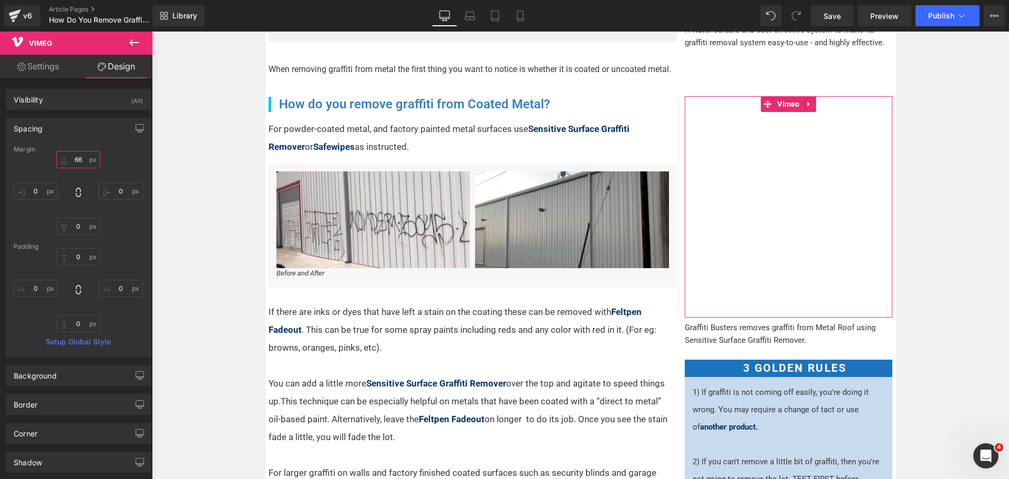
click at [80, 159] on input "66" at bounding box center [78, 159] width 44 height 17
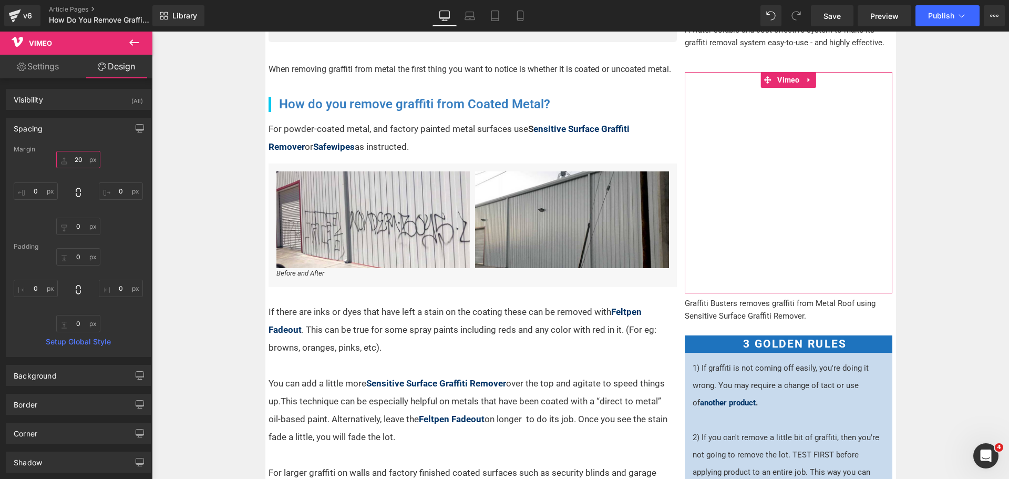
click at [82, 160] on input "20" at bounding box center [78, 159] width 44 height 17
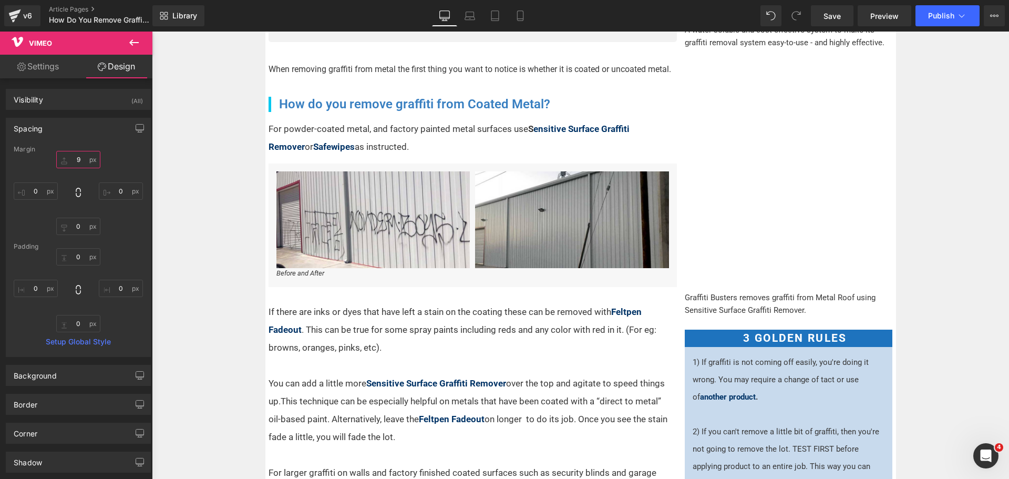
type input "9"
click at [936, 19] on span "Publish" at bounding box center [941, 16] width 26 height 8
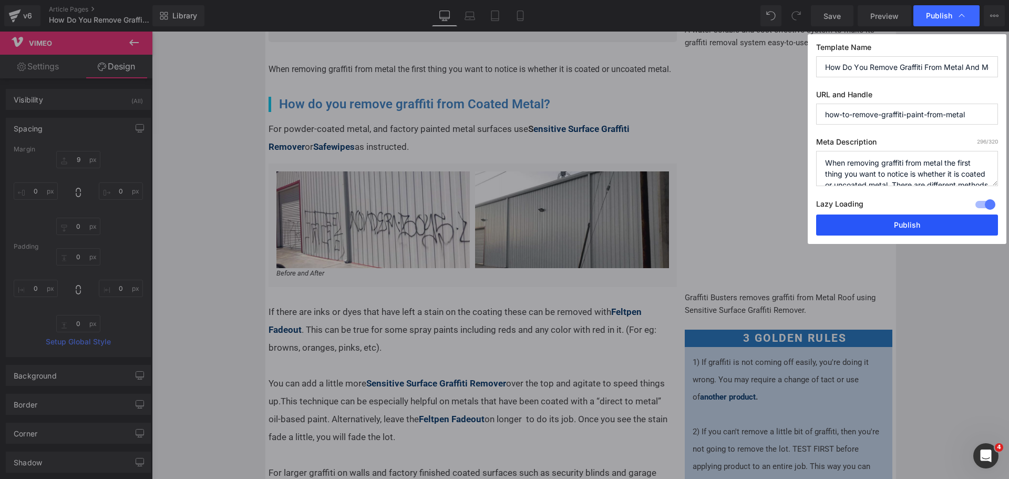
click at [930, 225] on button "Publish" at bounding box center [907, 224] width 182 height 21
